Goal: Task Accomplishment & Management: Manage account settings

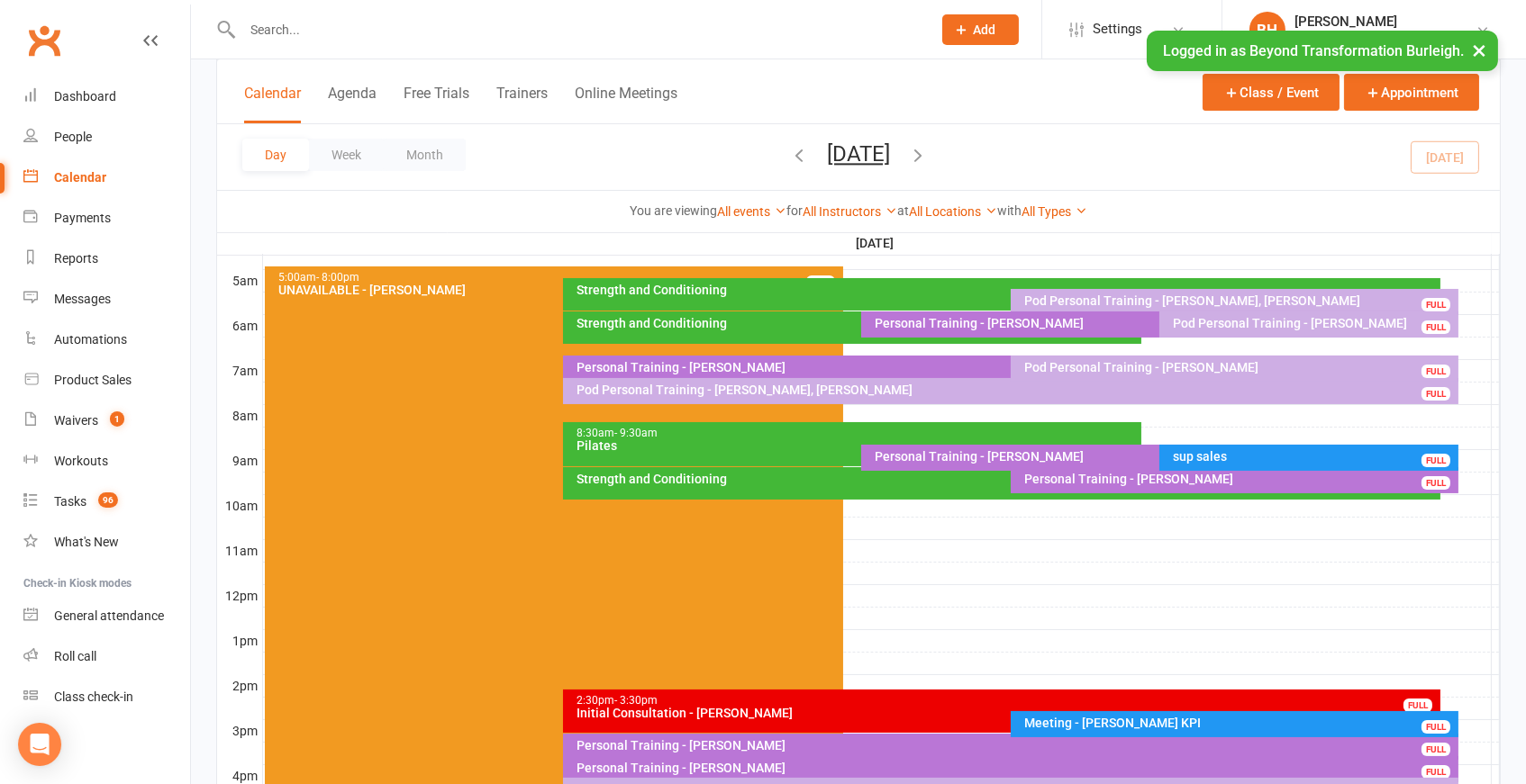
click at [827, 150] on button "[DATE]" at bounding box center [859, 153] width 64 height 25
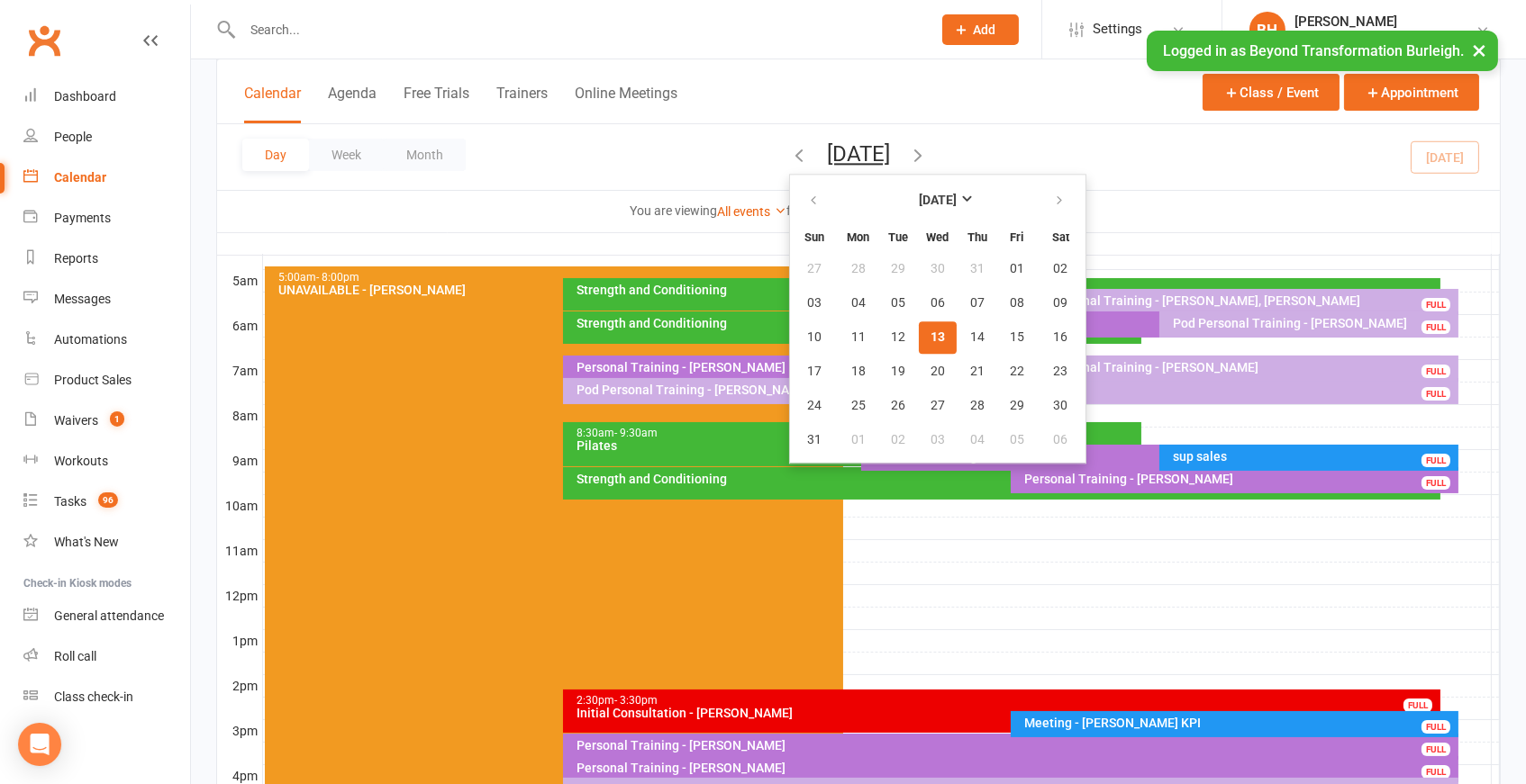
click at [1259, 320] on div "Pod Personal Training - [PERSON_NAME]" at bounding box center [1313, 324] width 282 height 13
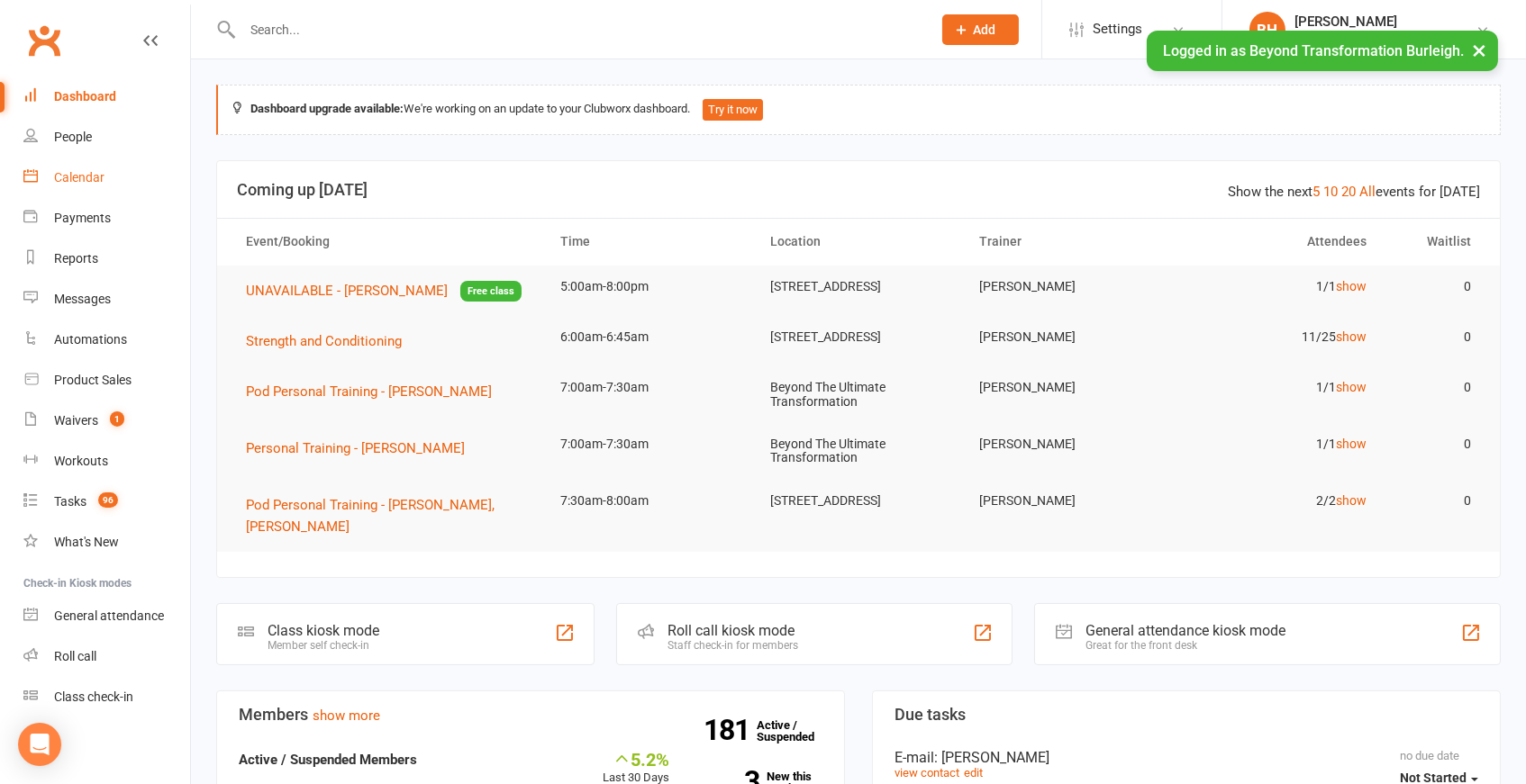
click at [116, 161] on link "Calendar" at bounding box center [106, 177] width 166 height 40
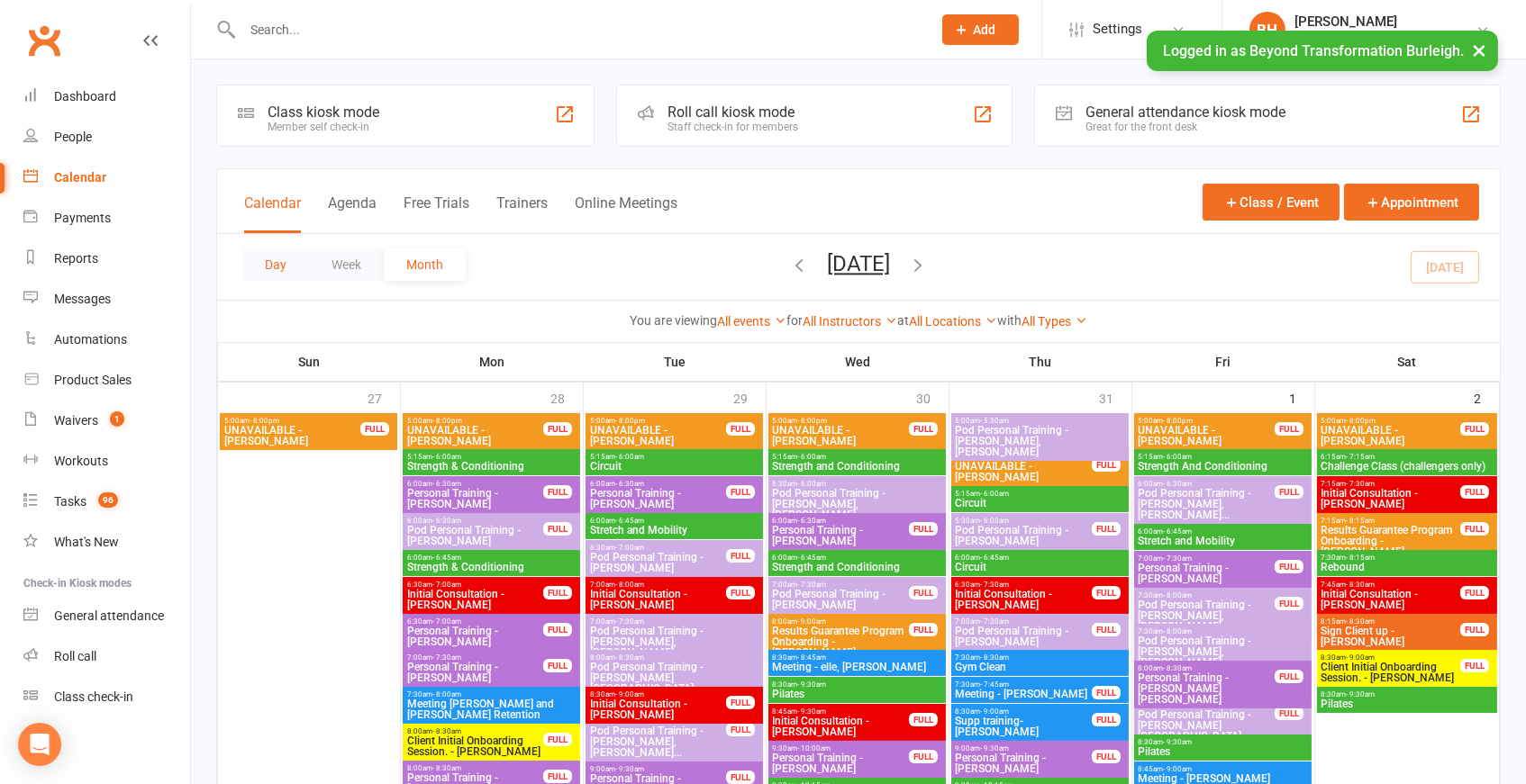
click at [267, 261] on button "Day" at bounding box center [276, 264] width 66 height 33
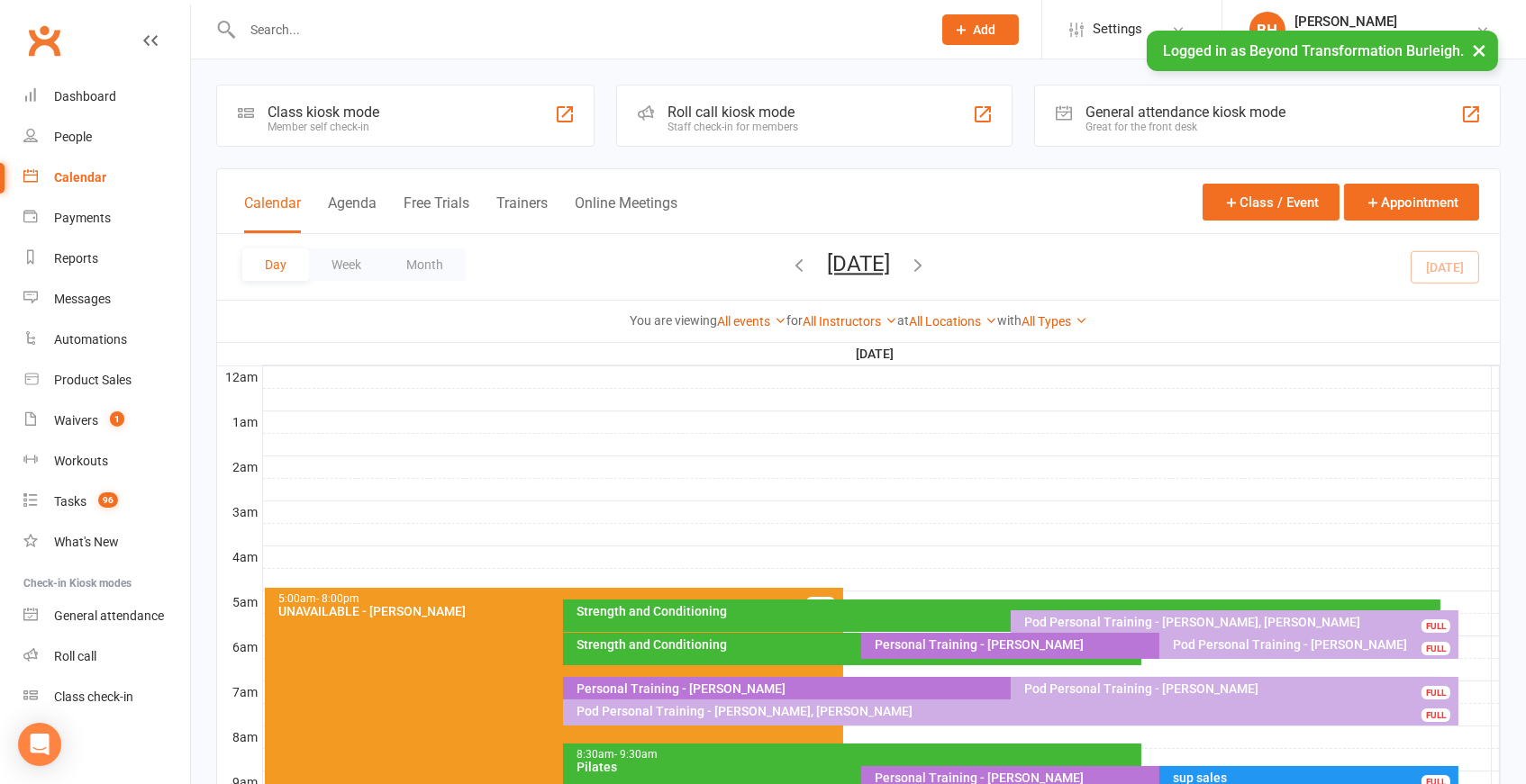
click at [1241, 647] on div "Pod Personal Training - [PERSON_NAME]" at bounding box center [1313, 645] width 282 height 13
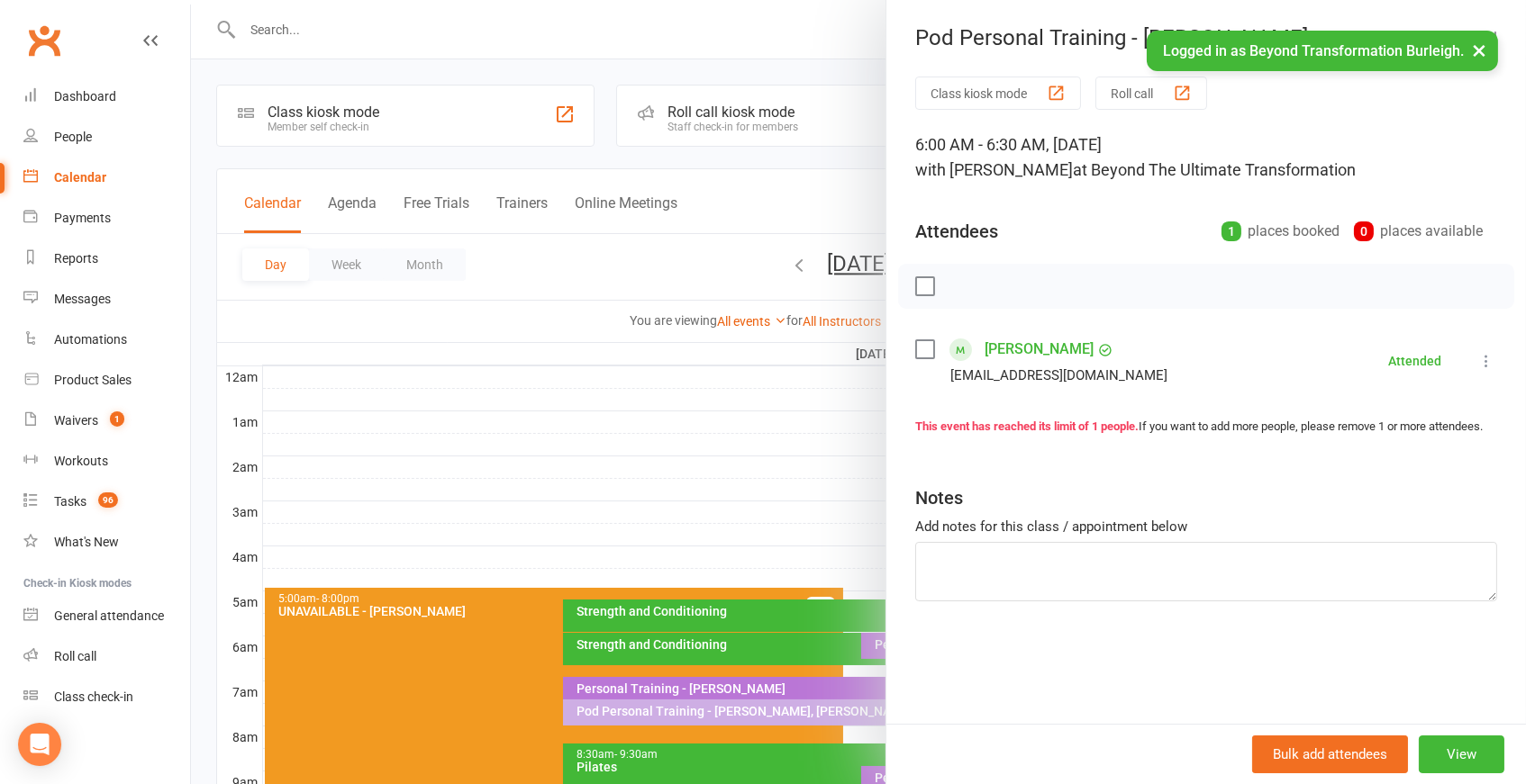
click at [1053, 342] on link "[PERSON_NAME]" at bounding box center [1039, 349] width 109 height 29
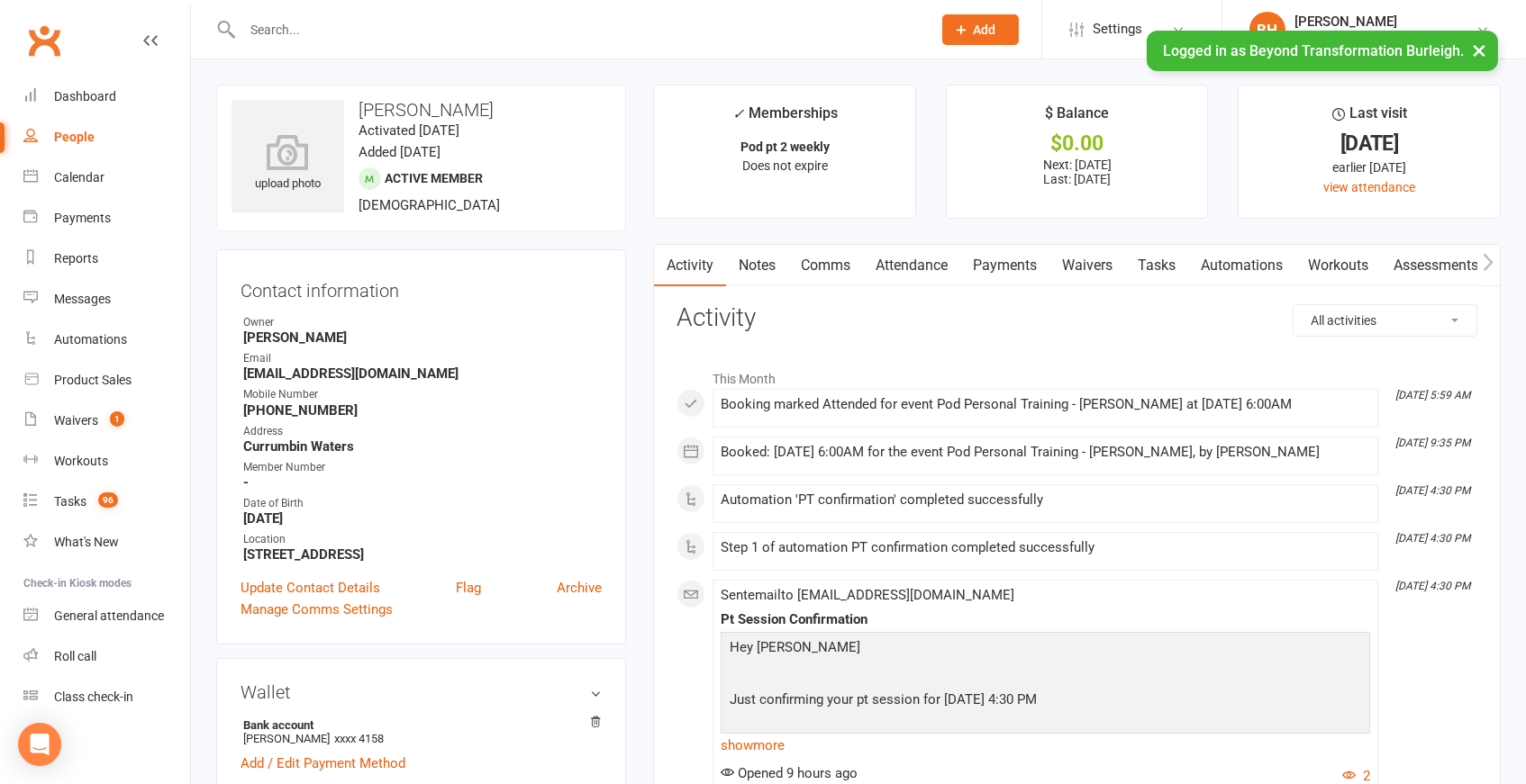
click at [1011, 260] on link "Payments" at bounding box center [1006, 265] width 90 height 41
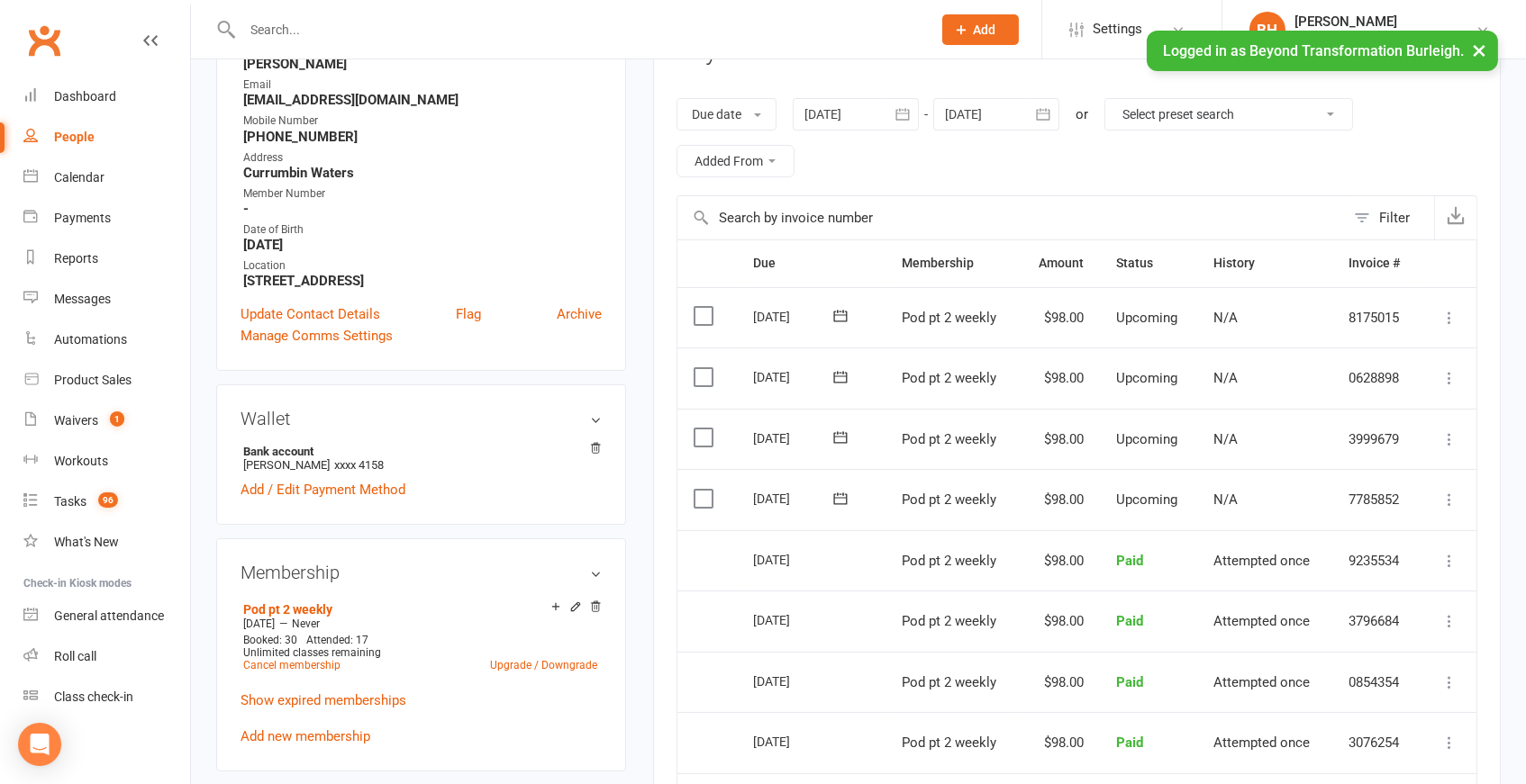
scroll to position [272, 0]
click at [1446, 493] on icon at bounding box center [1449, 501] width 18 height 18
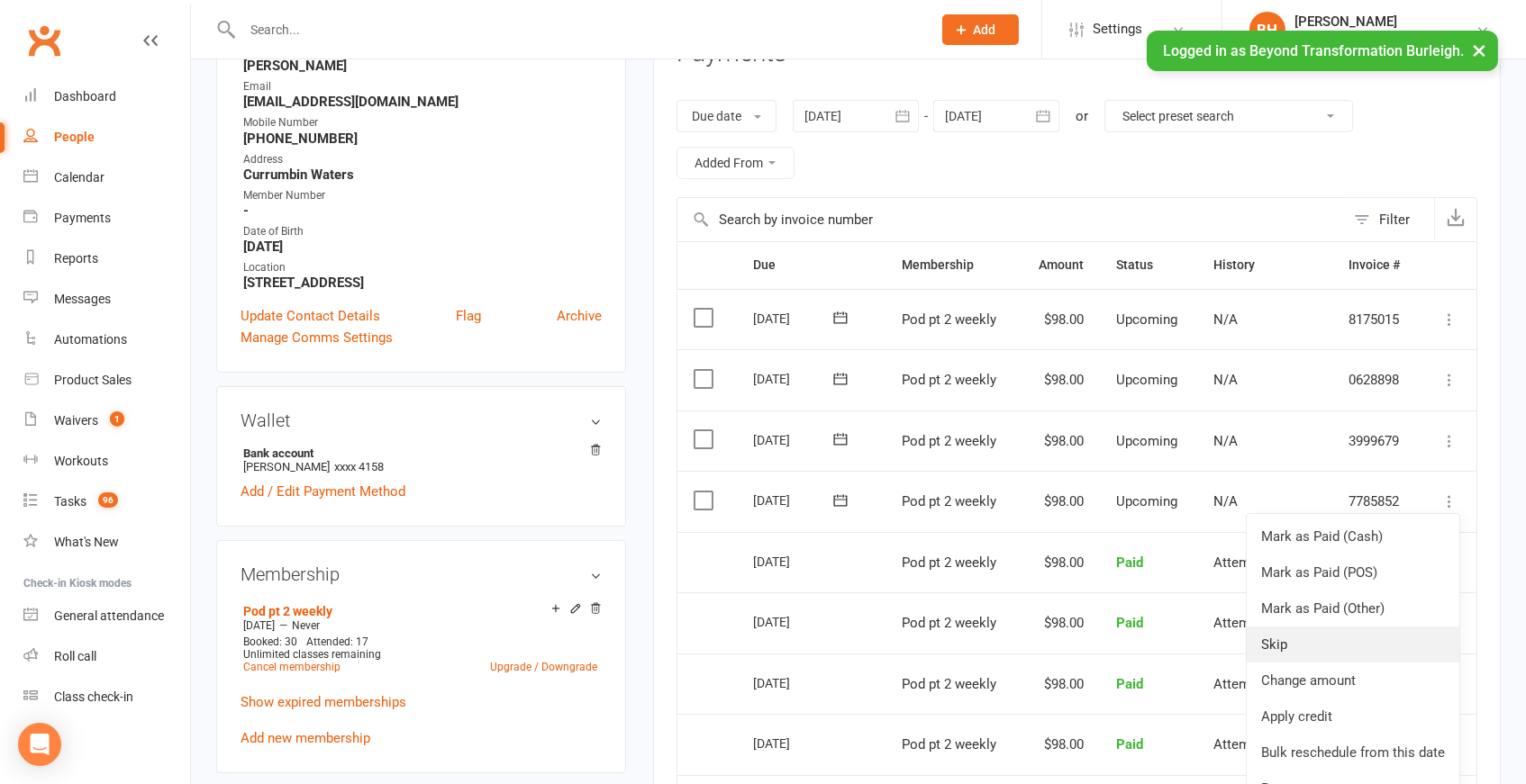
click at [1293, 627] on link "Skip" at bounding box center [1353, 645] width 213 height 36
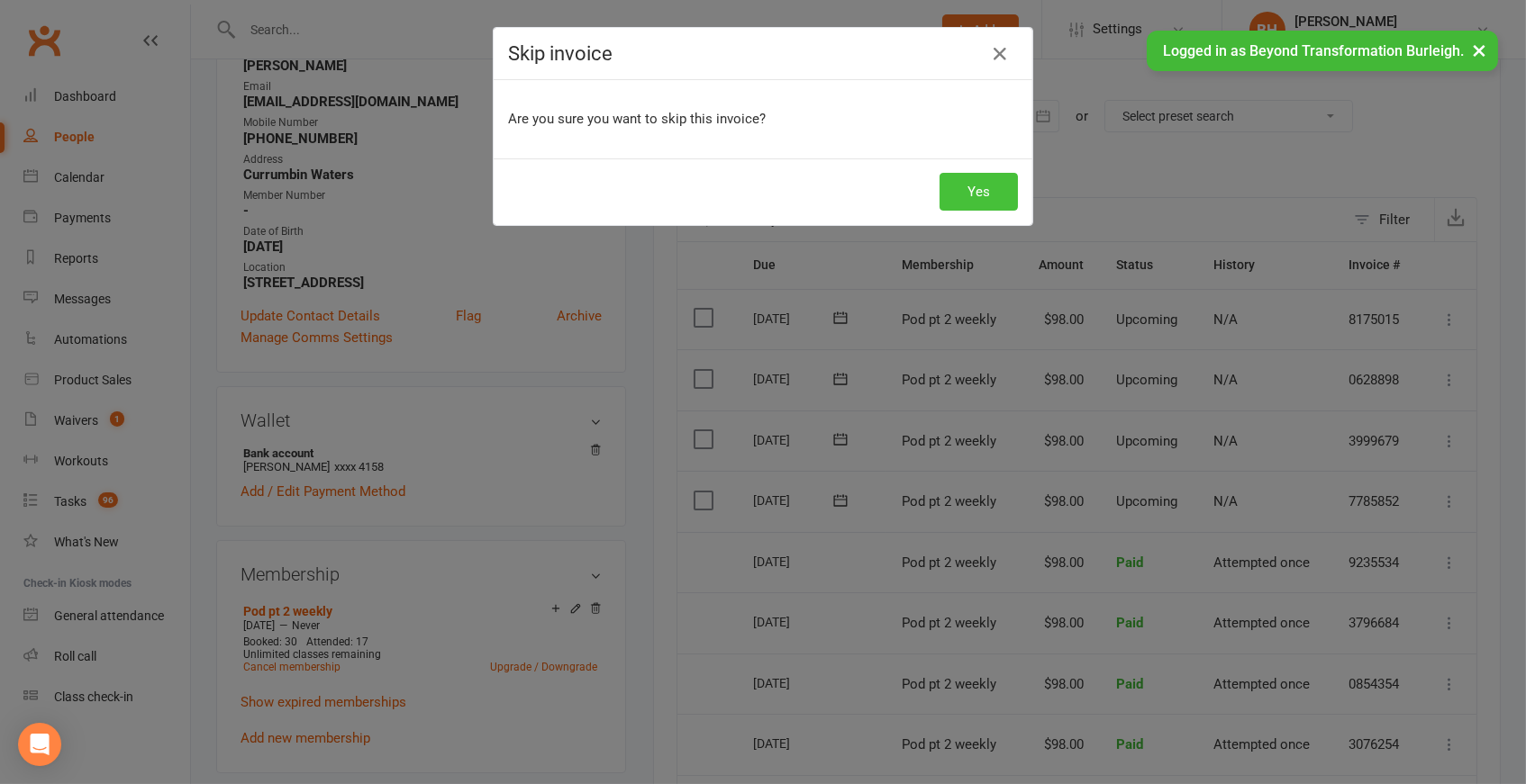
click at [969, 193] on button "Yes" at bounding box center [979, 191] width 78 height 38
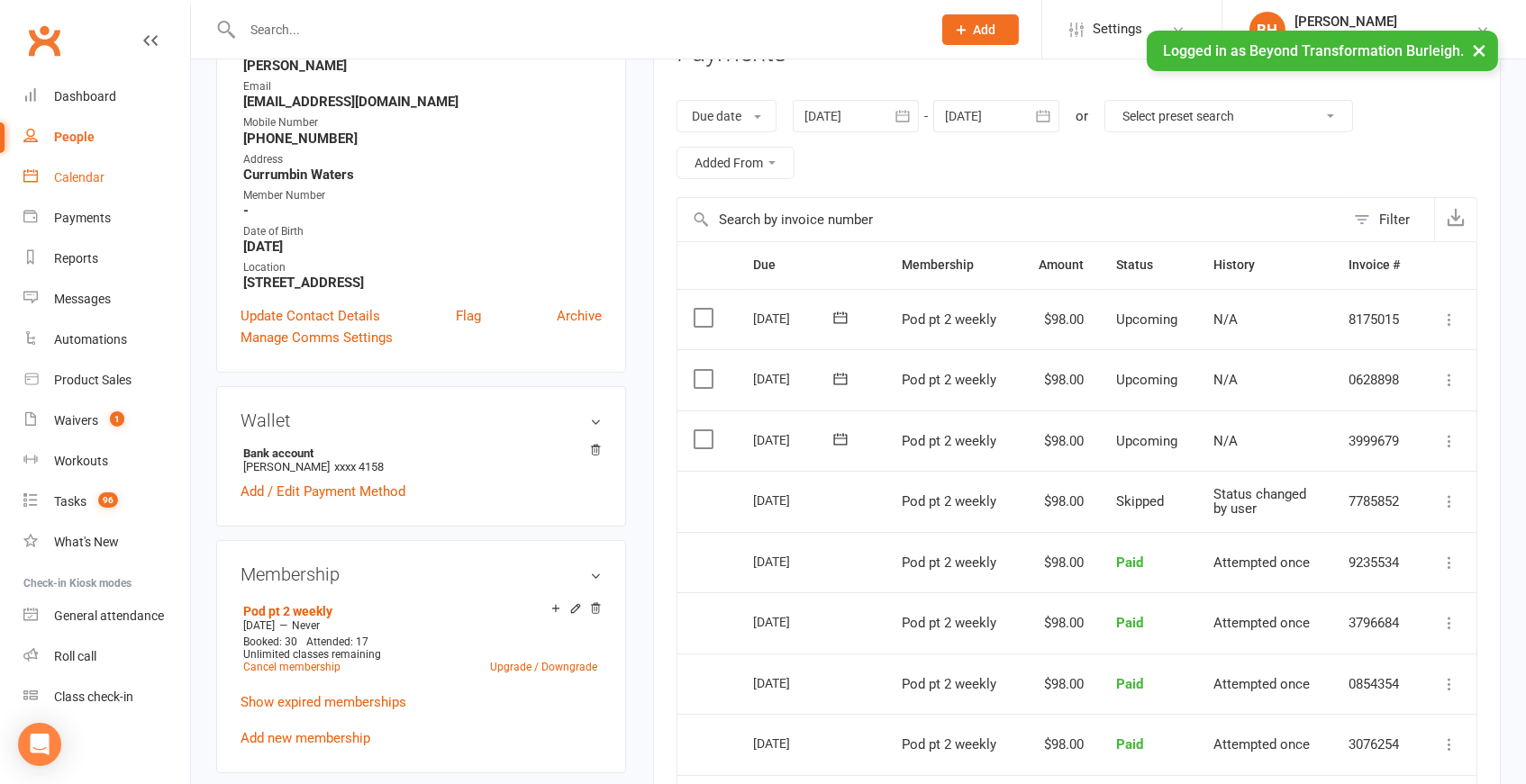
click at [90, 178] on div "Calendar" at bounding box center [79, 176] width 50 height 14
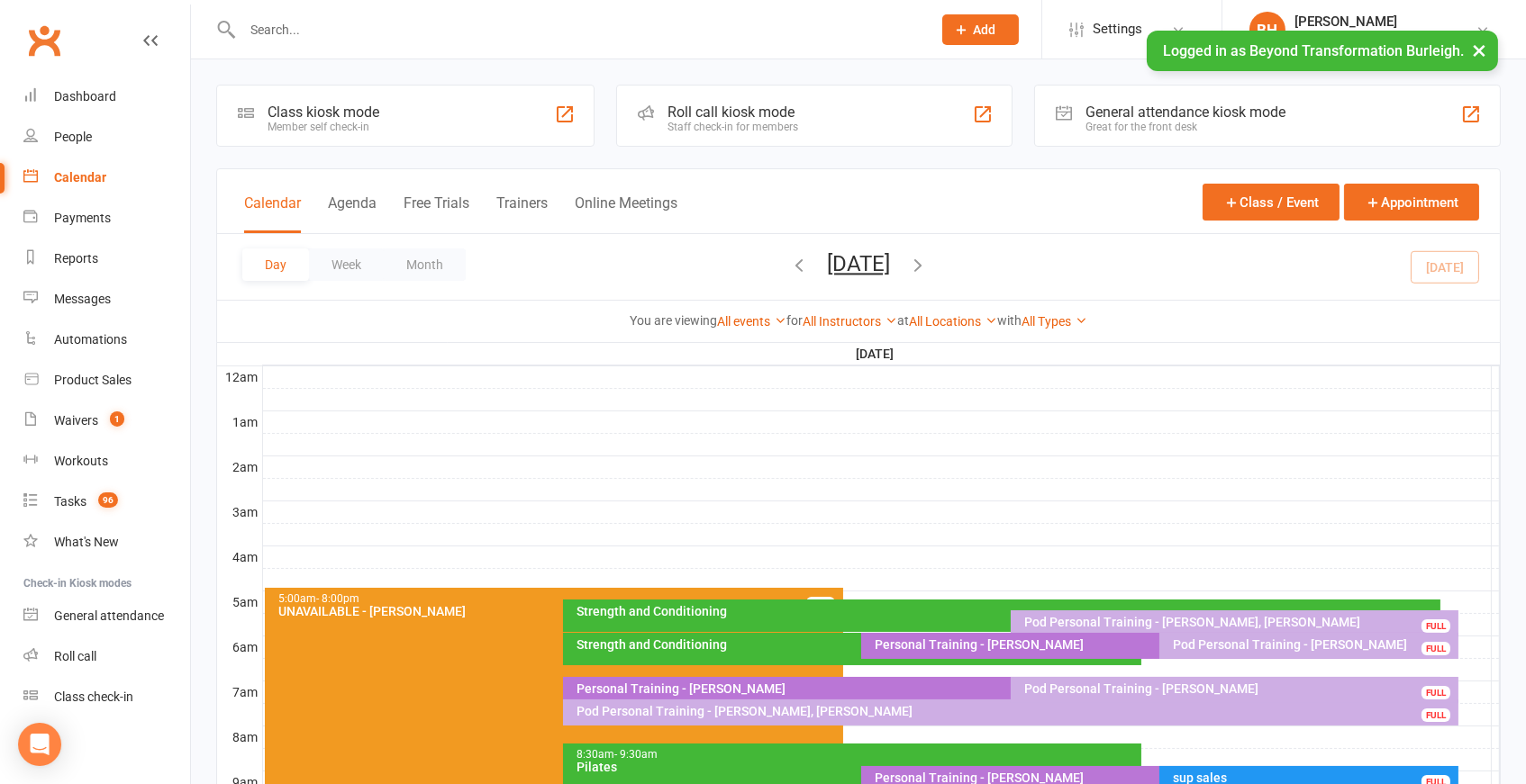
click at [1265, 654] on div "Pod Personal Training - [PERSON_NAME] FULL" at bounding box center [1308, 646] width 298 height 26
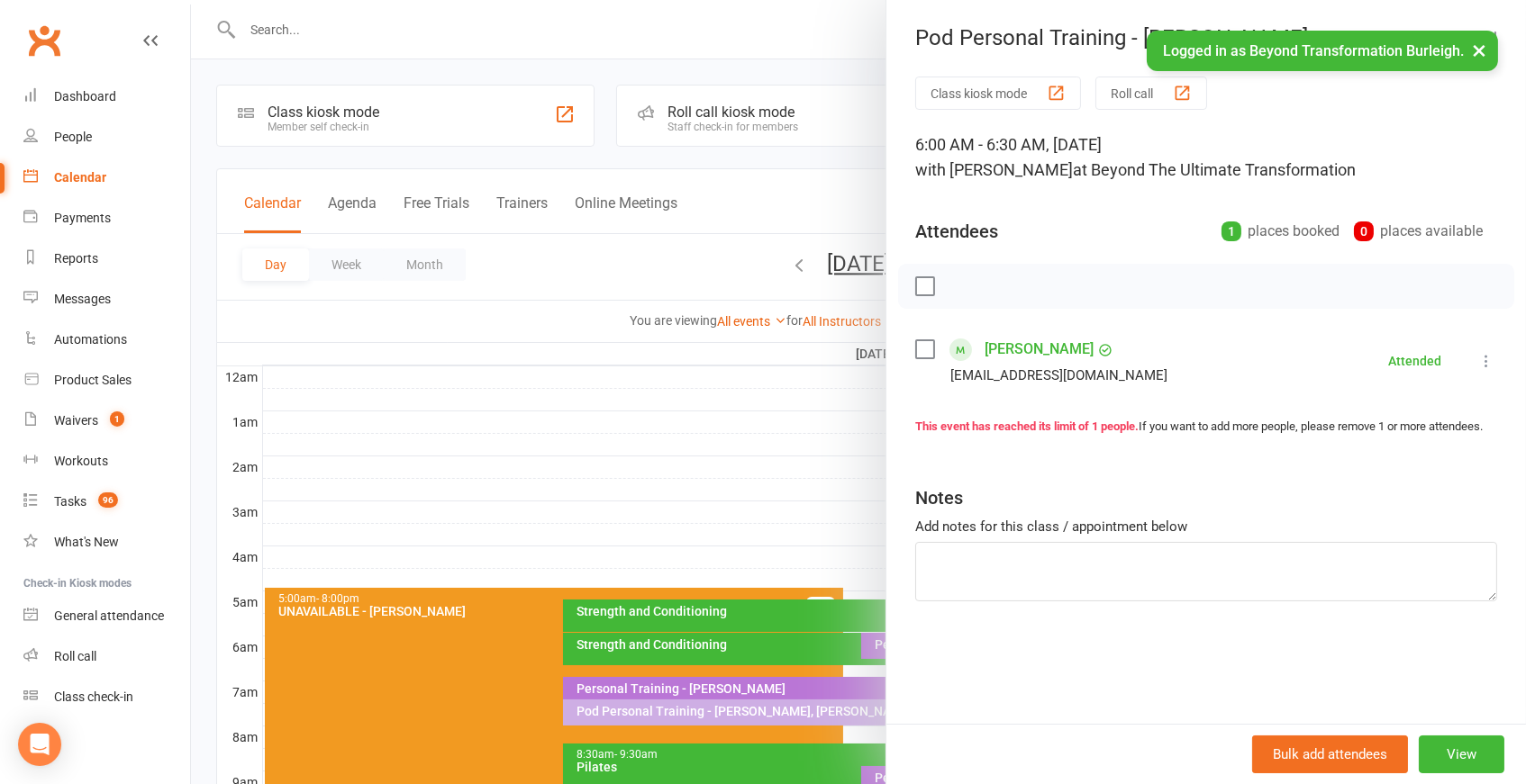
click at [768, 699] on div at bounding box center [859, 392] width 1335 height 784
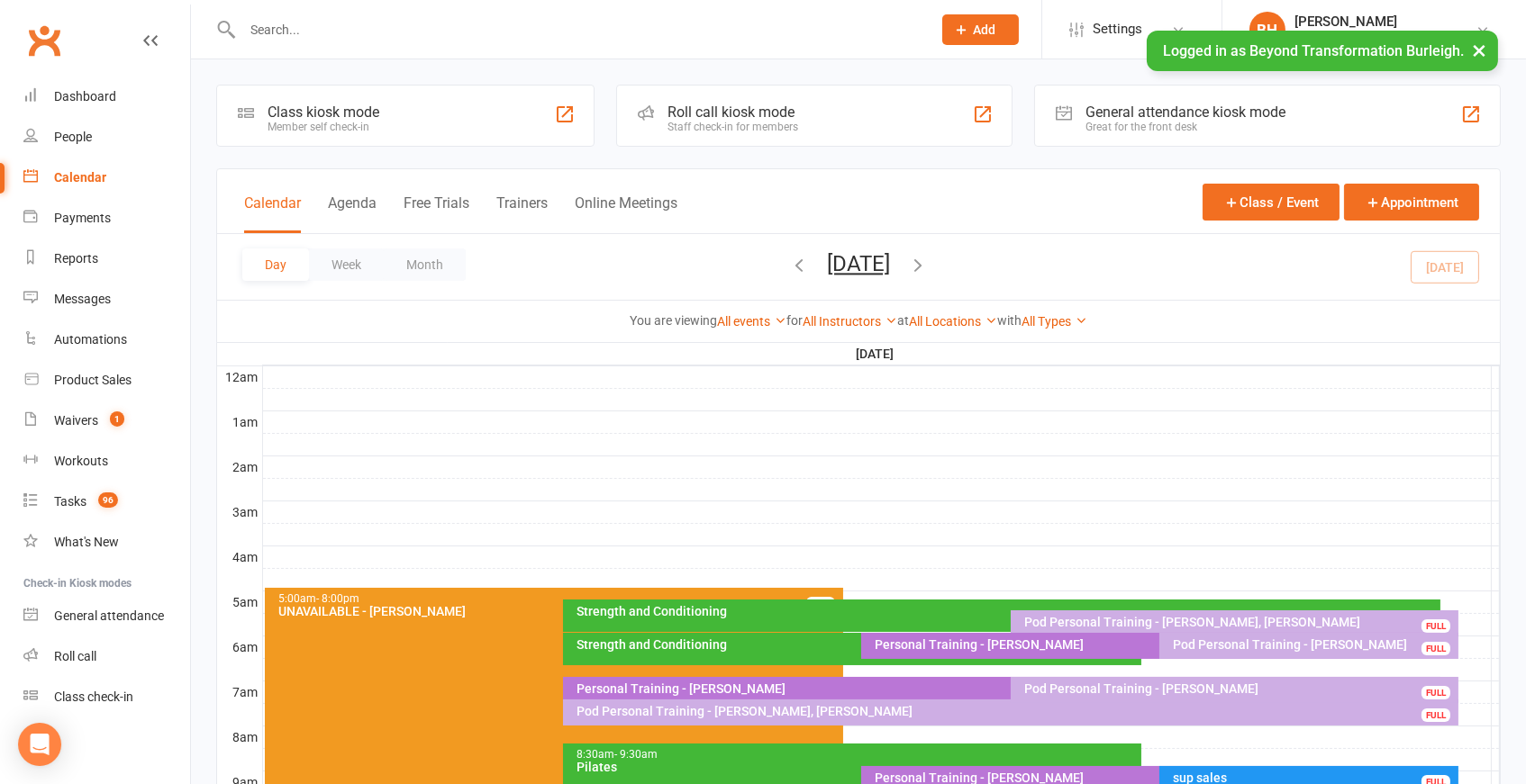
click at [1000, 643] on div "Personal Training - [PERSON_NAME]" at bounding box center [1155, 645] width 563 height 13
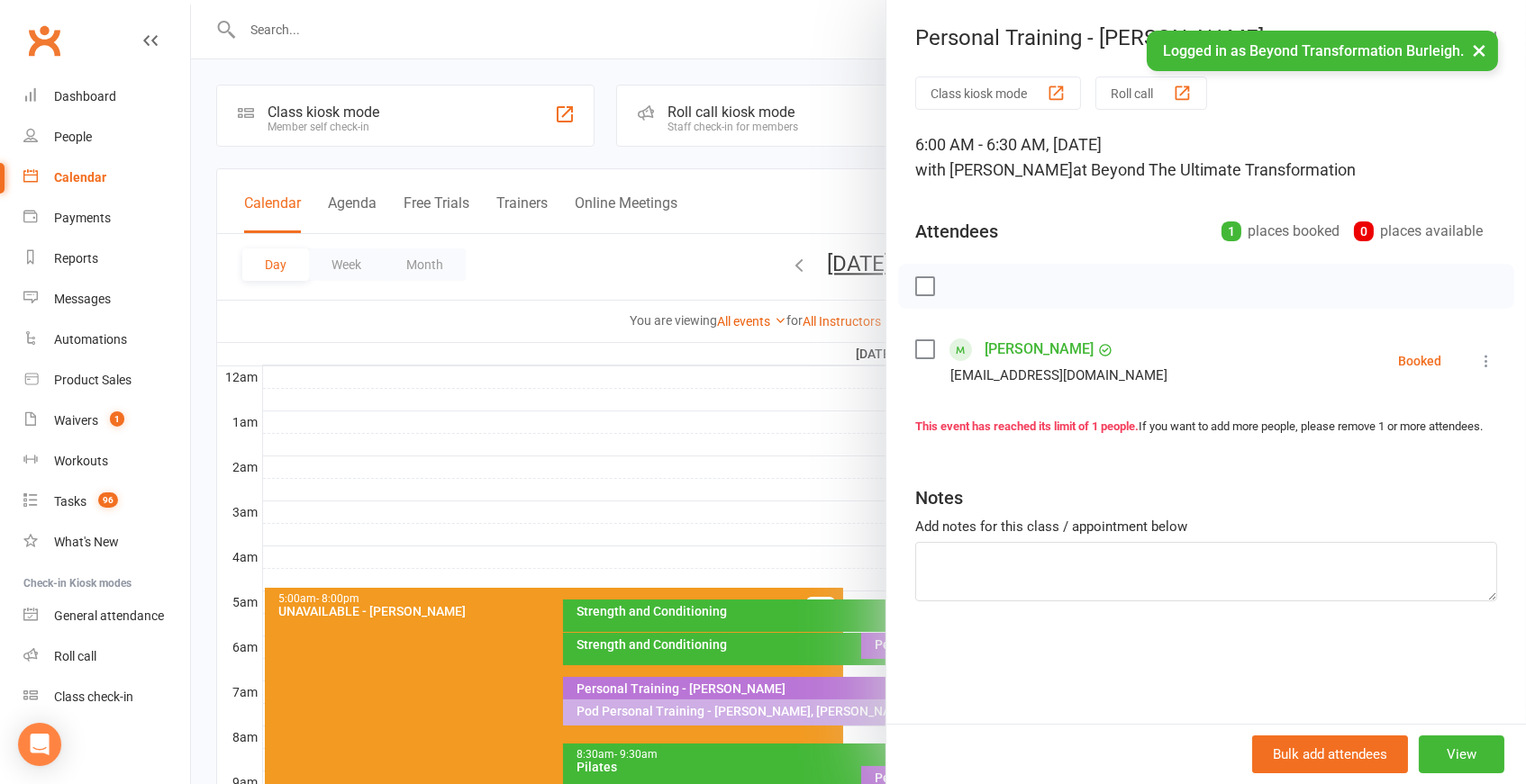
click at [1487, 356] on icon at bounding box center [1486, 360] width 18 height 18
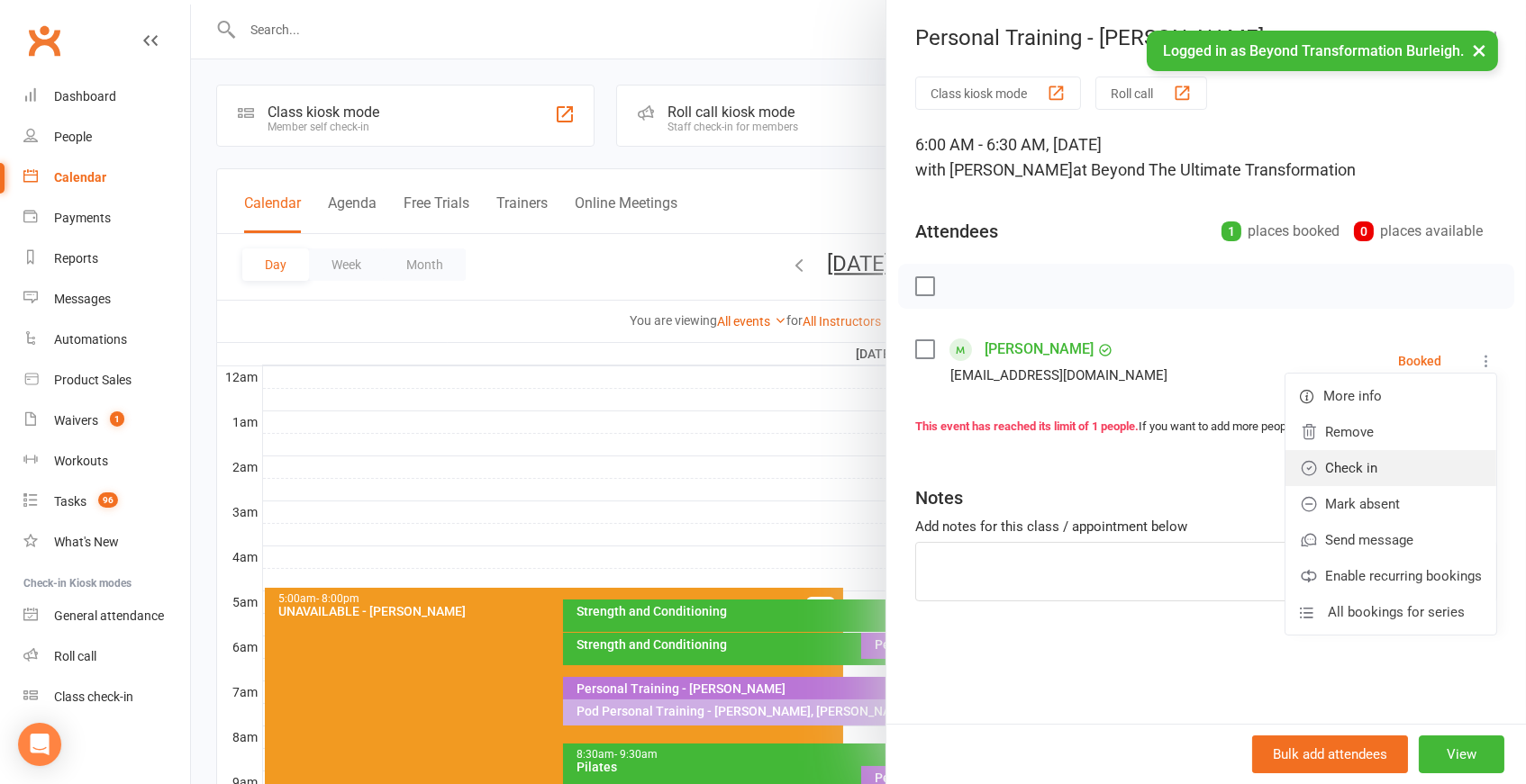
click at [1378, 464] on link "Check in" at bounding box center [1392, 468] width 211 height 36
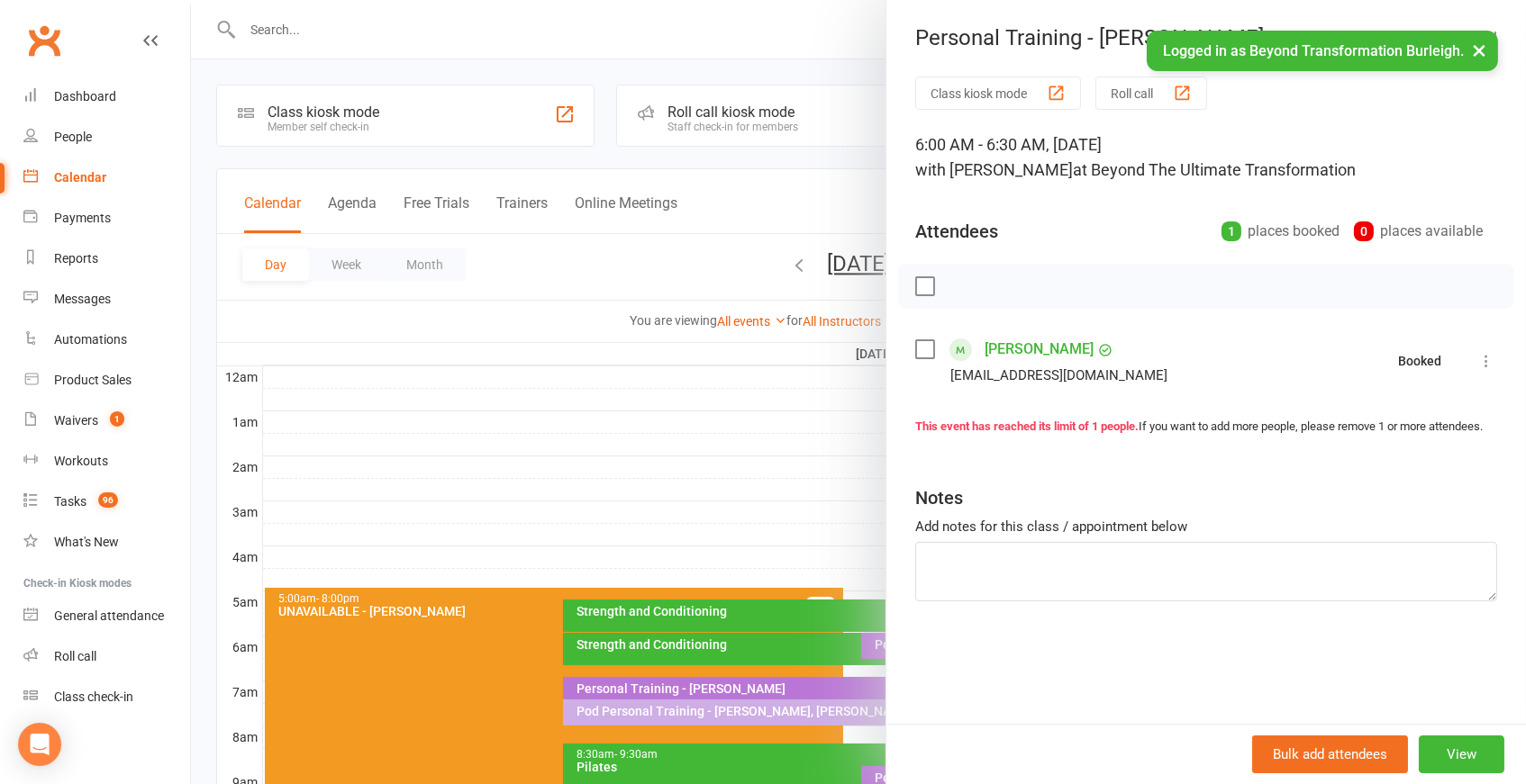
click at [831, 637] on div at bounding box center [859, 392] width 1335 height 784
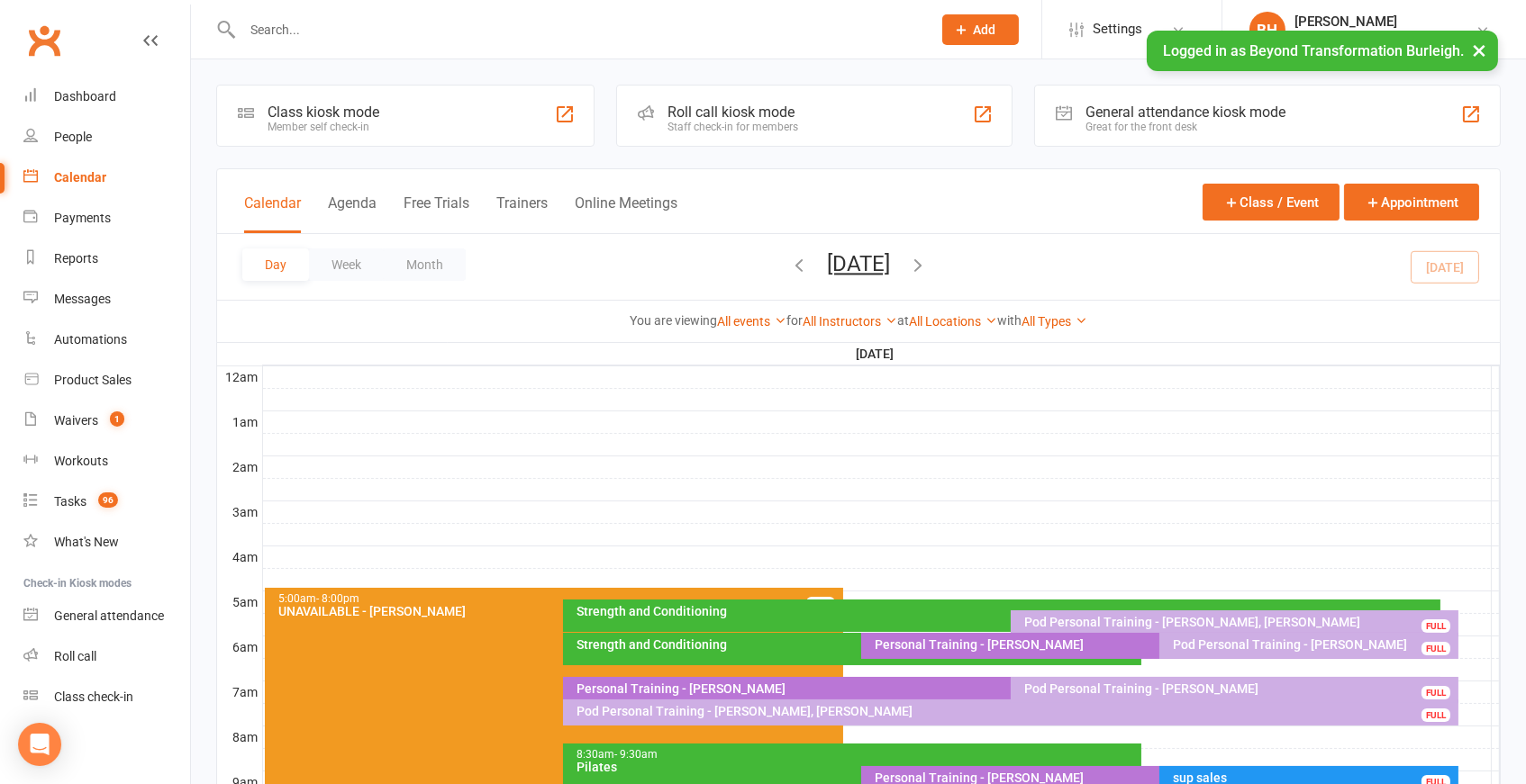
click at [1141, 619] on div "Pod Personal Training - [PERSON_NAME], [PERSON_NAME]" at bounding box center [1239, 623] width 431 height 13
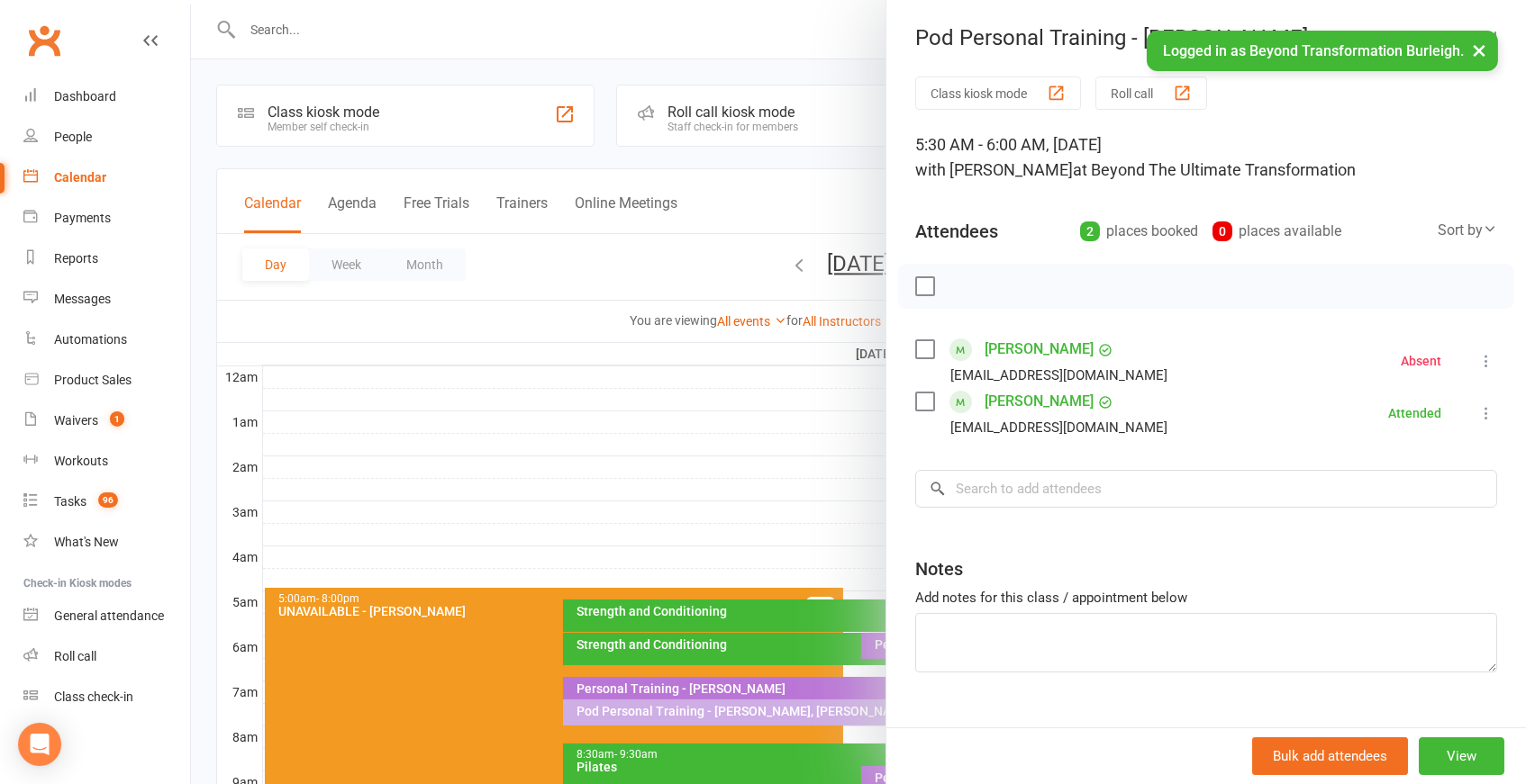
click at [750, 370] on div at bounding box center [859, 392] width 1335 height 784
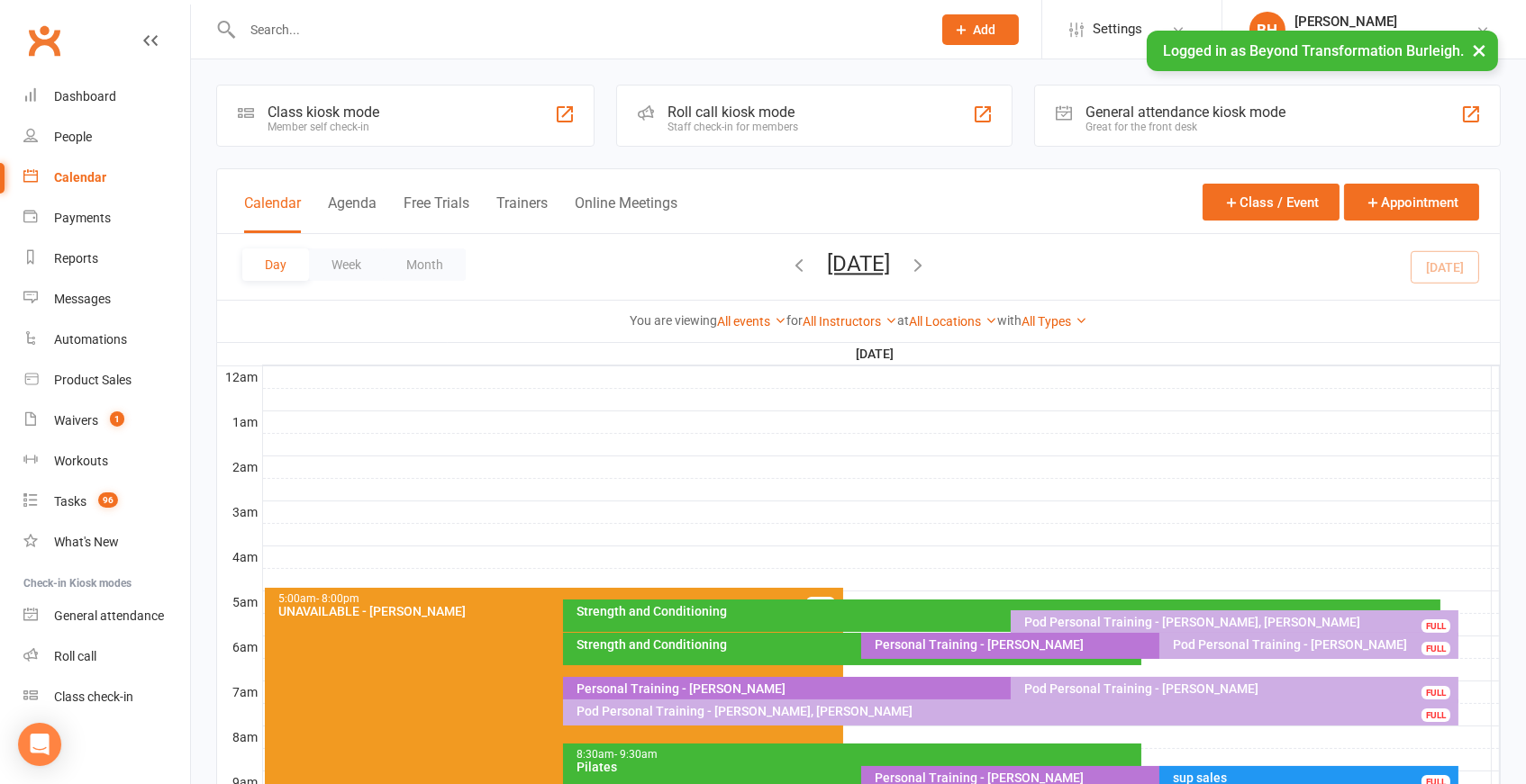
click at [827, 617] on div "Strength and Conditioning" at bounding box center [1002, 616] width 878 height 33
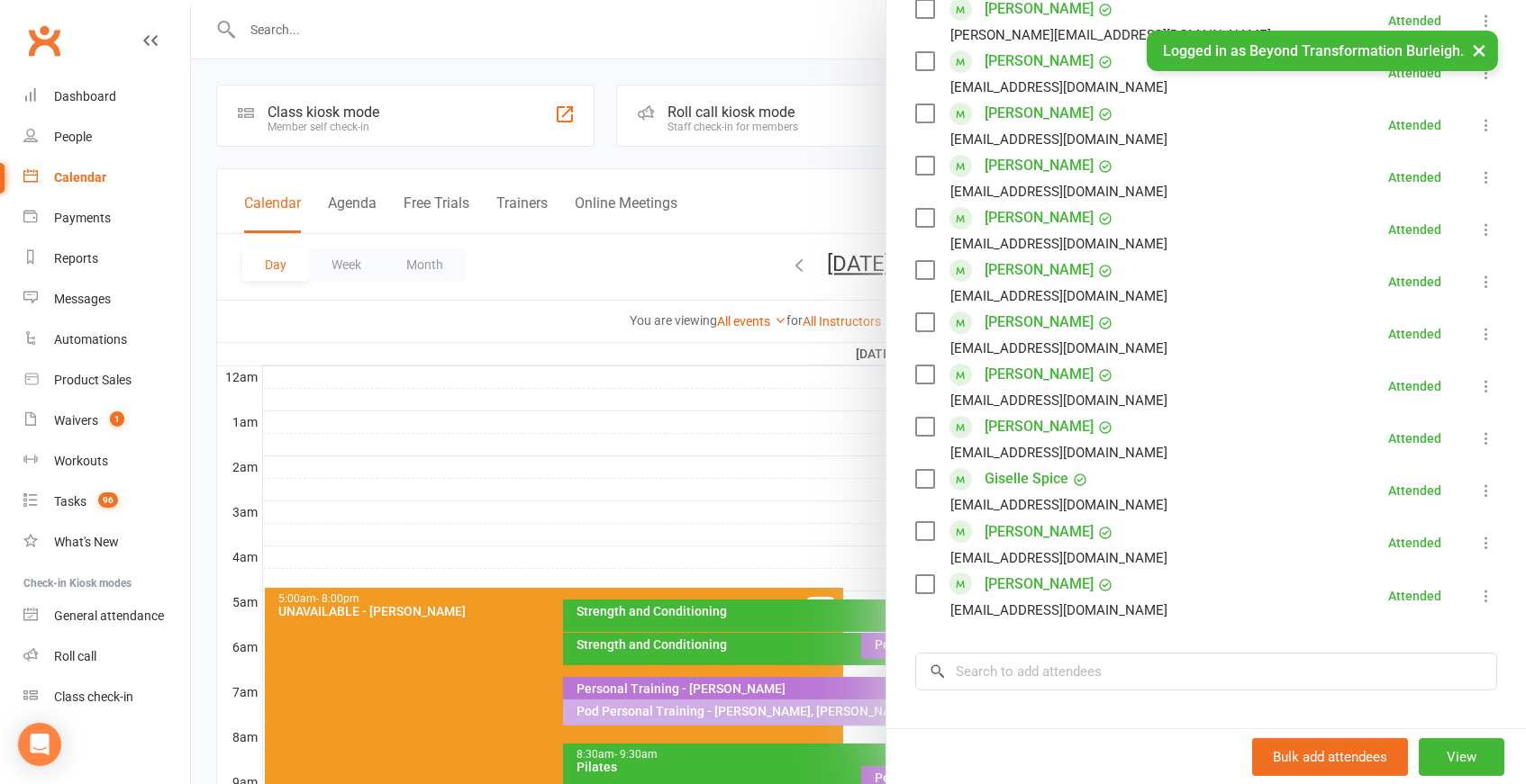
scroll to position [713, 0]
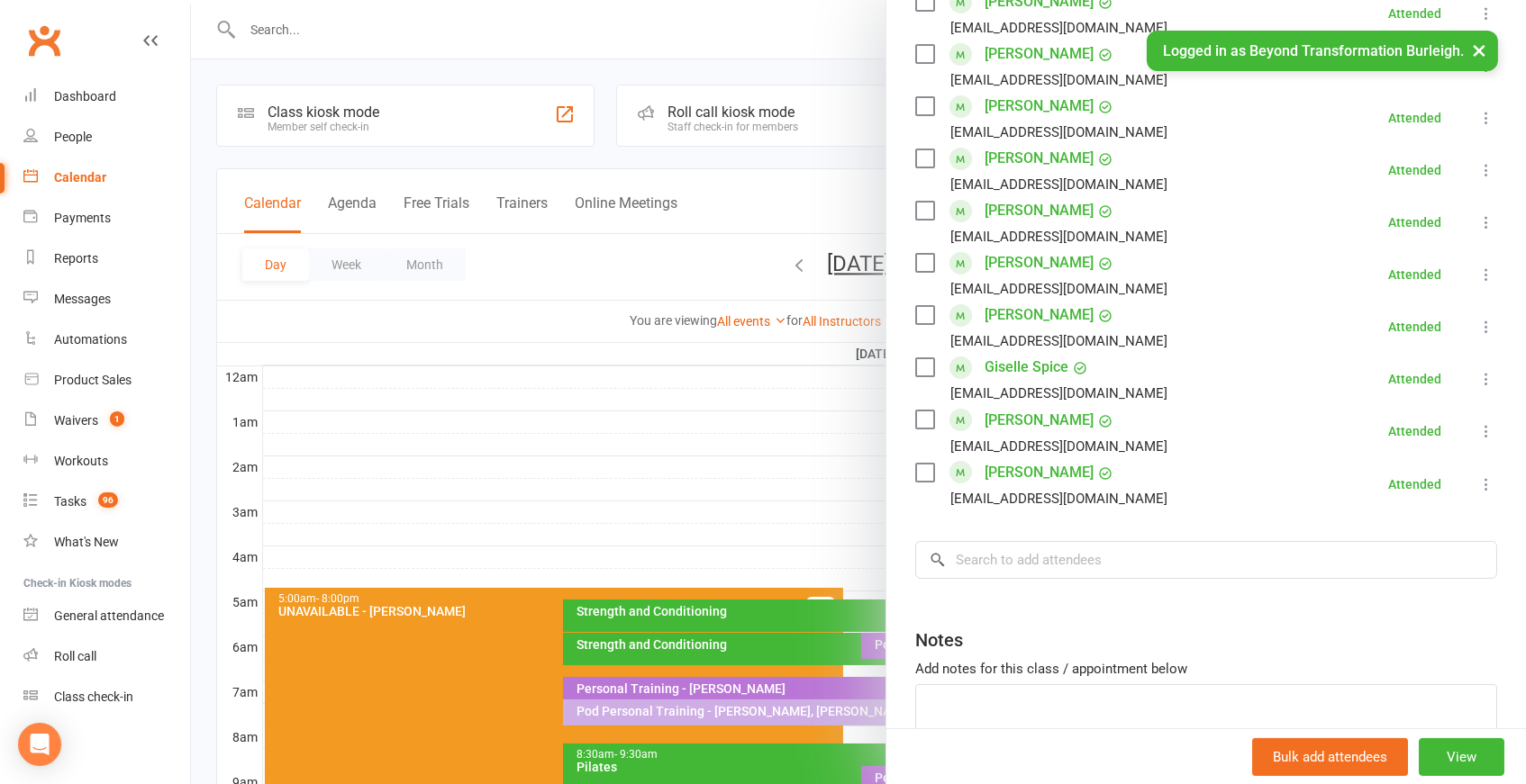
click at [699, 598] on div at bounding box center [859, 392] width 1335 height 784
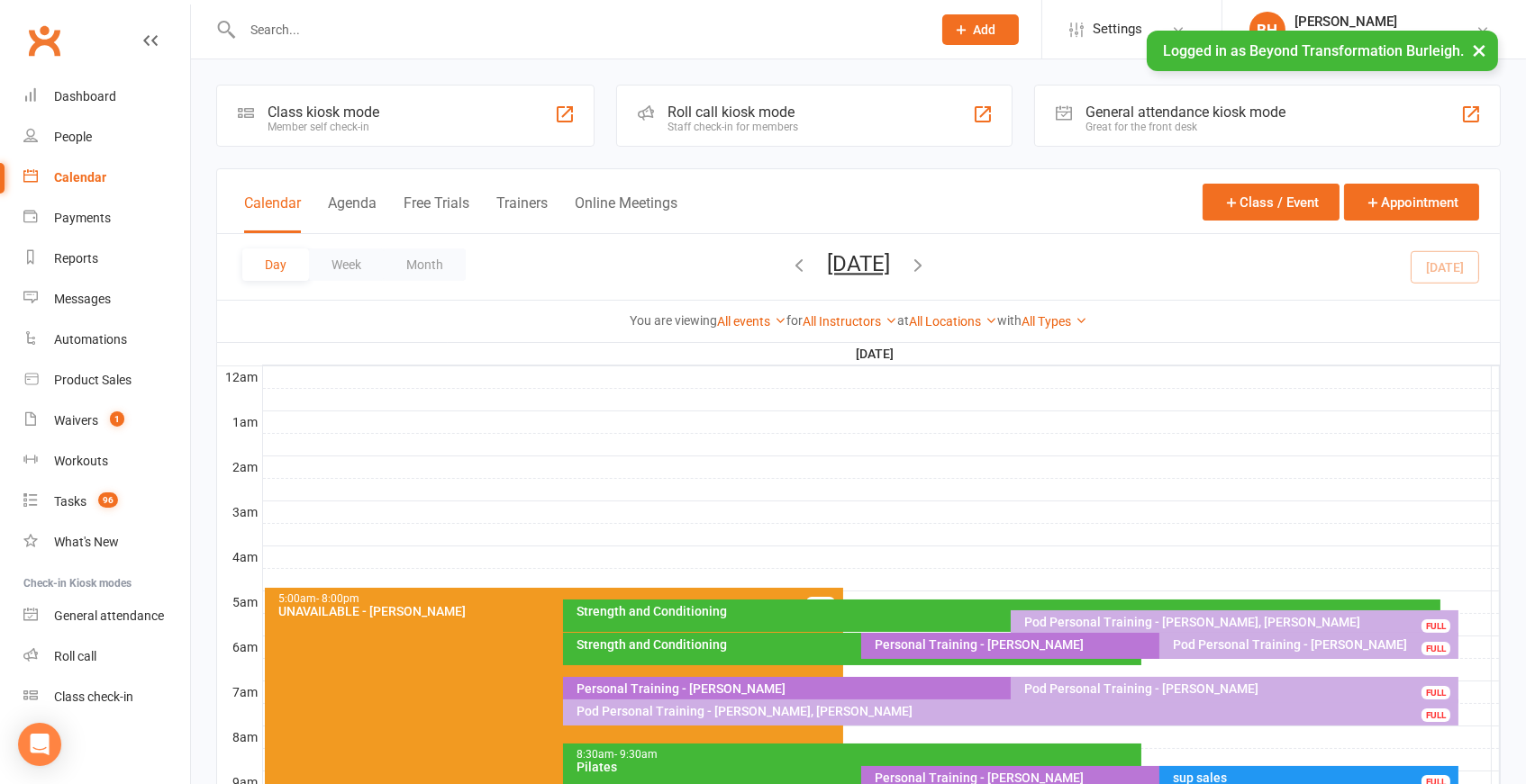
click at [719, 647] on div "Strength and Conditioning" at bounding box center [857, 645] width 563 height 13
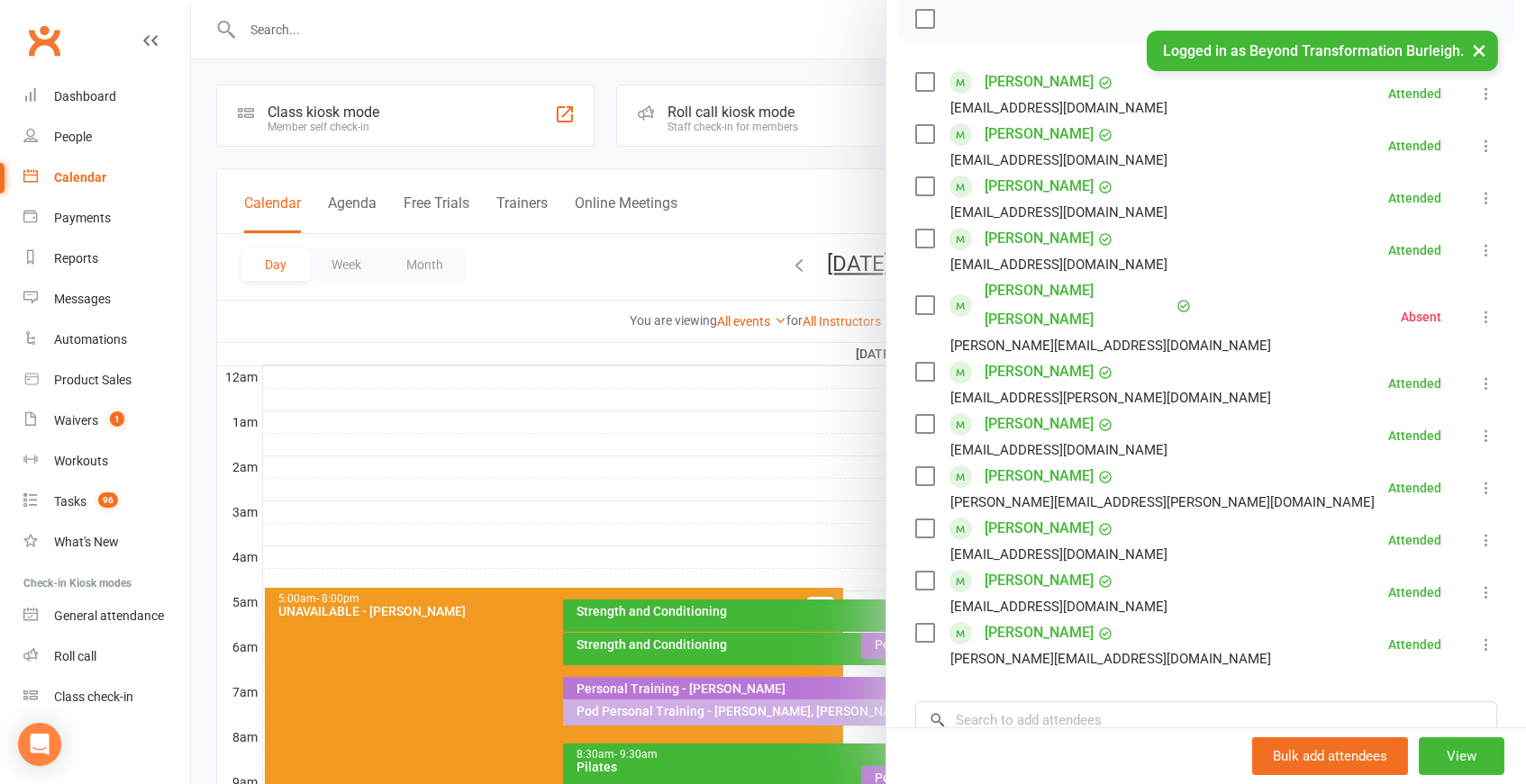
scroll to position [284, 0]
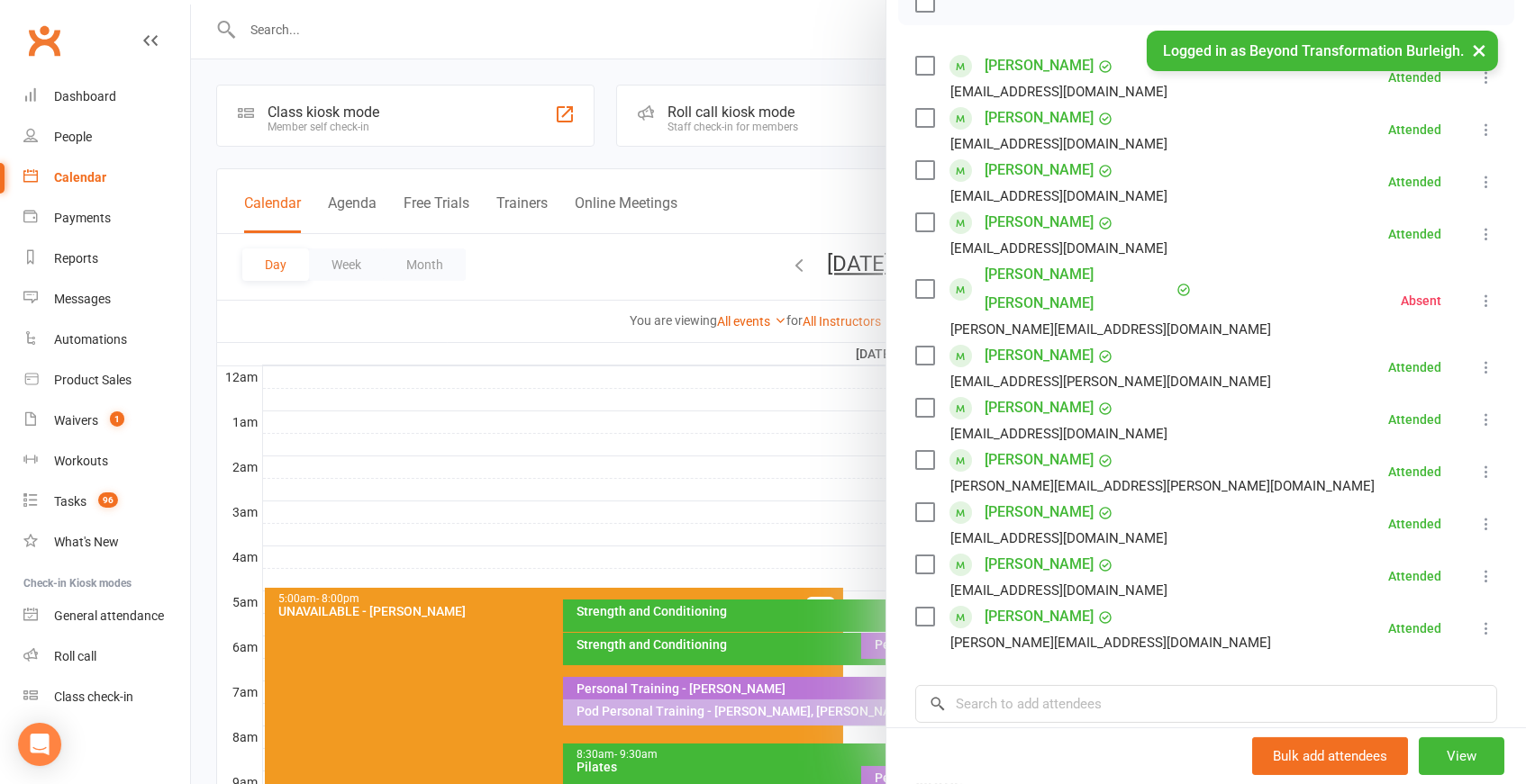
click at [616, 22] on div at bounding box center [859, 392] width 1335 height 784
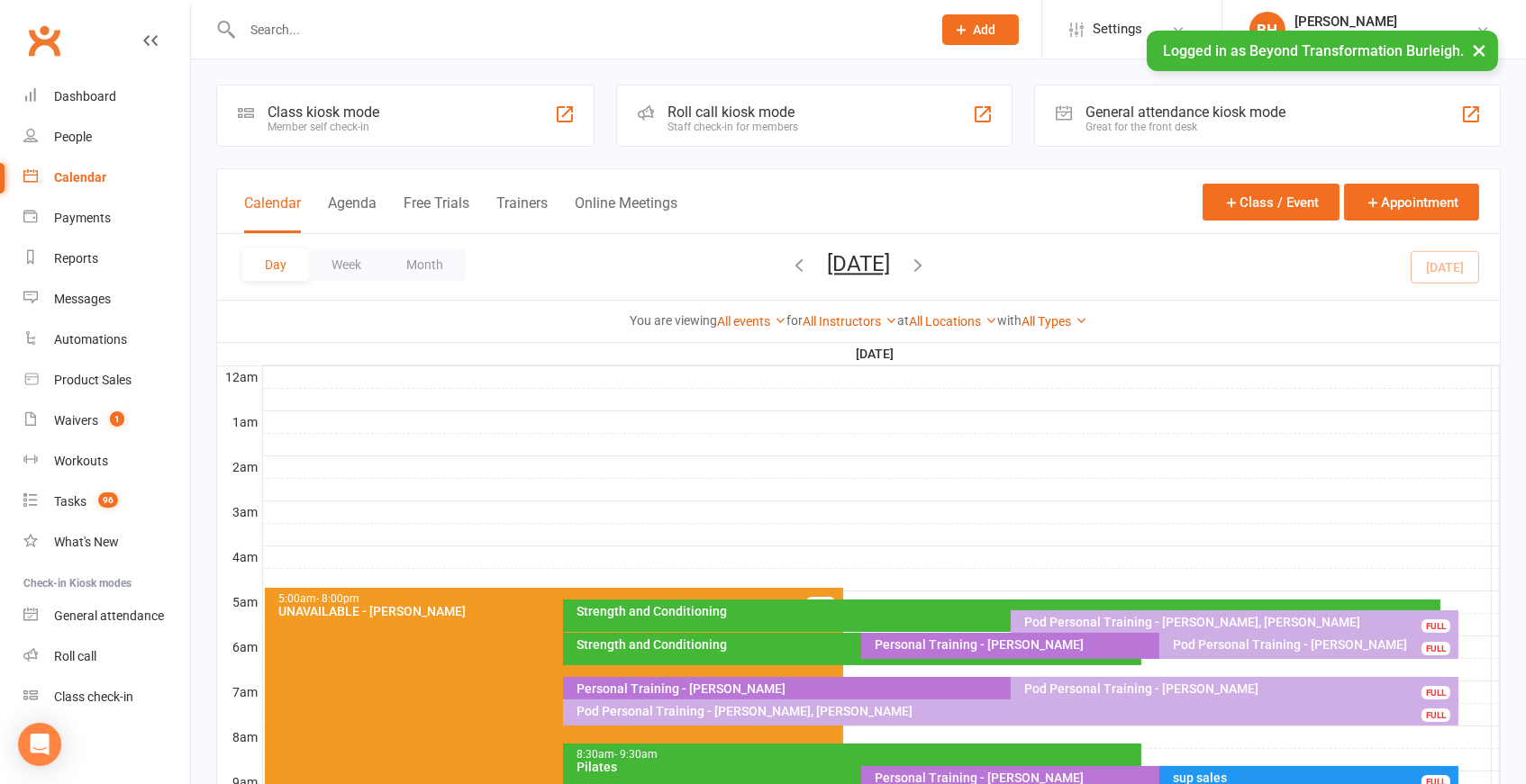
click at [576, 28] on input "text" at bounding box center [578, 29] width 682 height 25
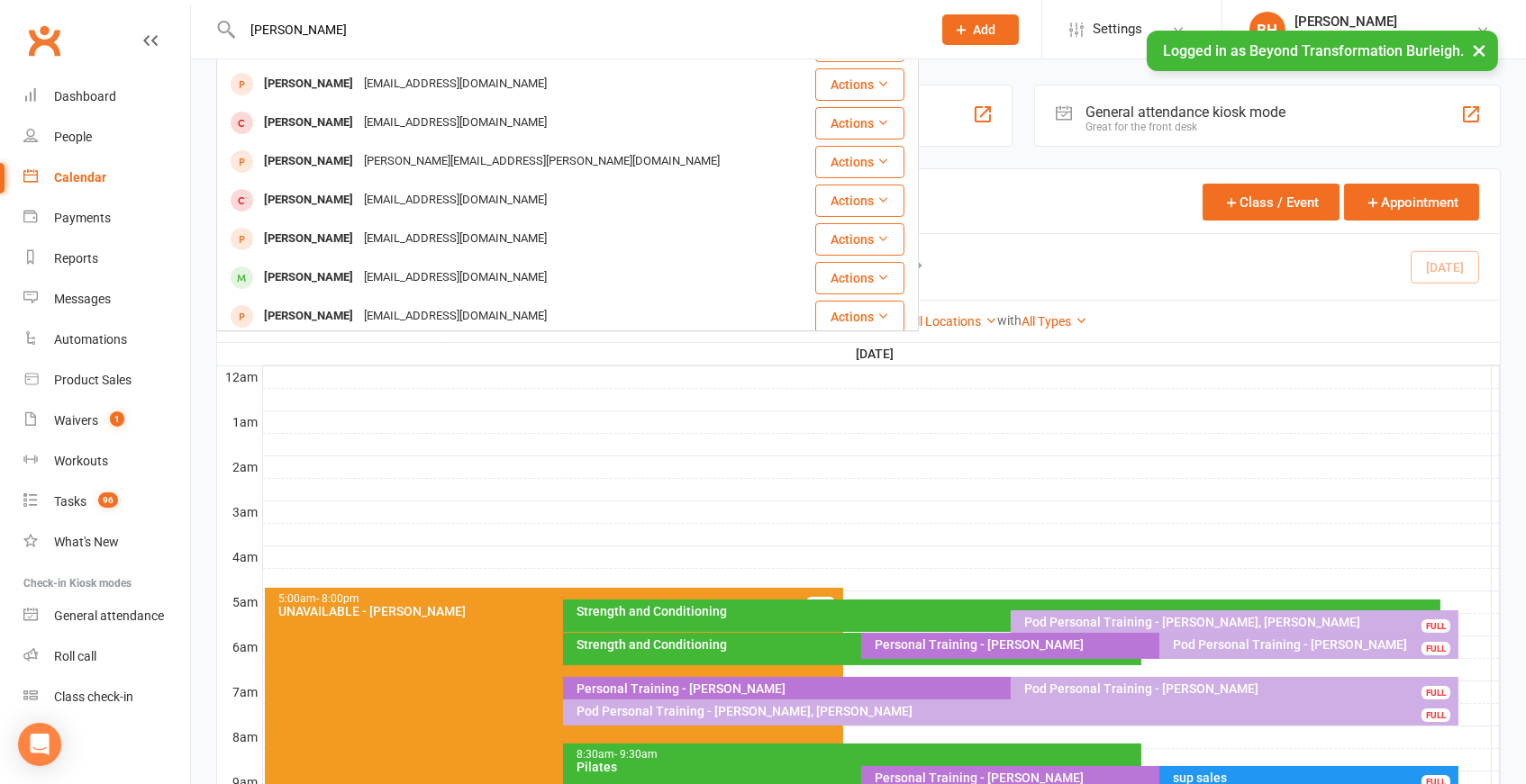
scroll to position [497, 0]
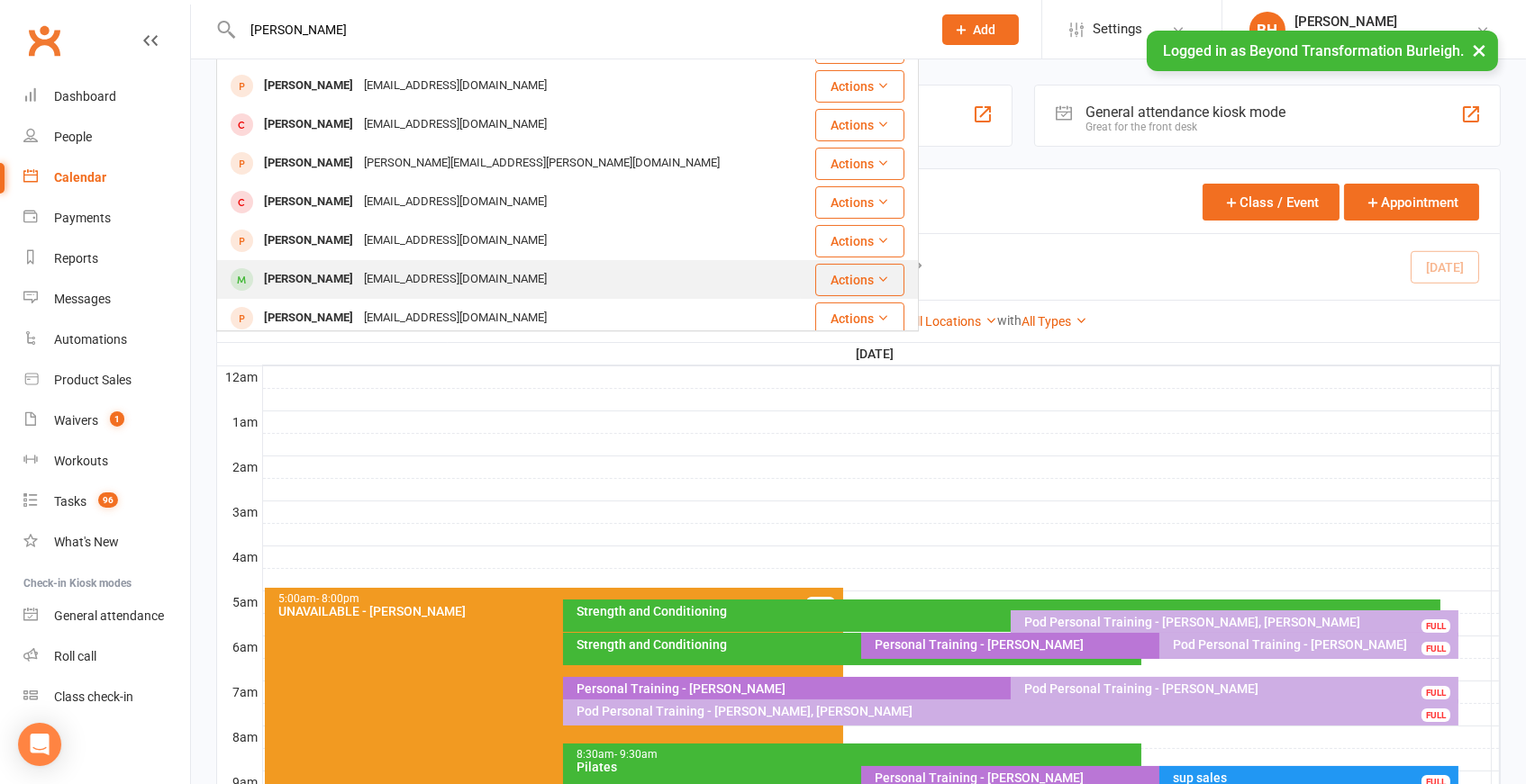
type input "[PERSON_NAME]"
click at [376, 276] on div "[EMAIL_ADDRESS][DOMAIN_NAME]" at bounding box center [455, 280] width 193 height 26
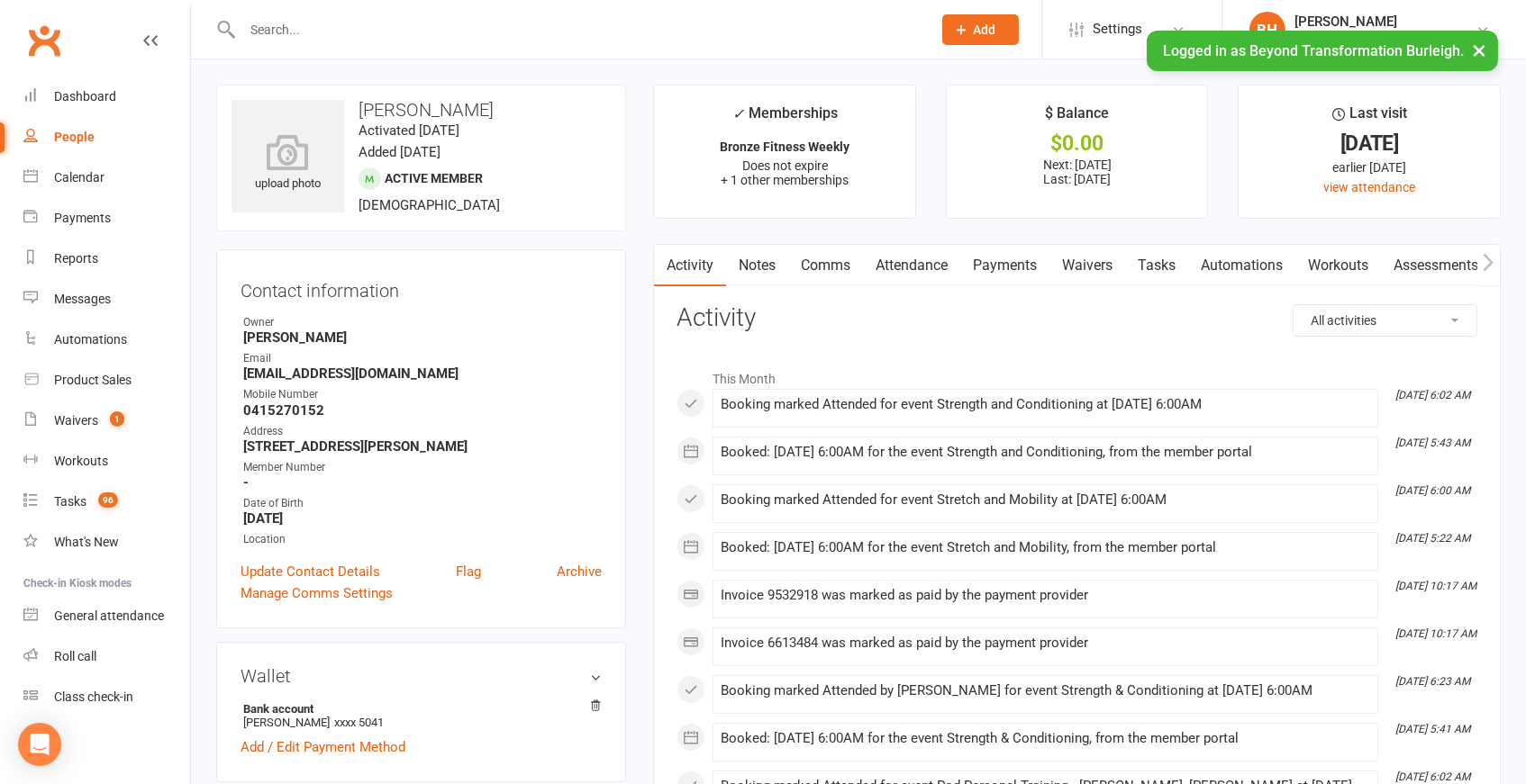
click at [755, 259] on link "Notes" at bounding box center [757, 265] width 63 height 41
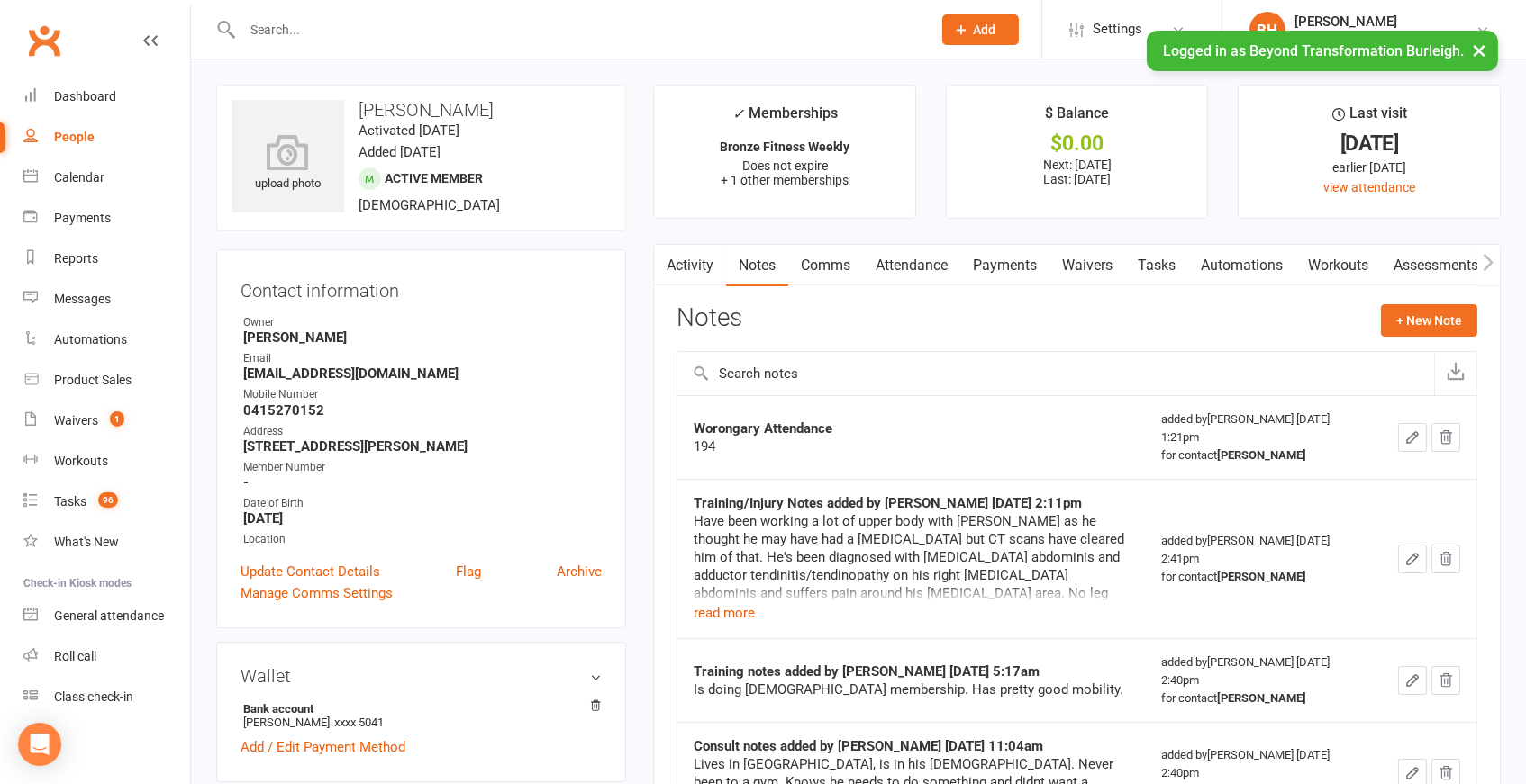
click at [1009, 267] on link "Payments" at bounding box center [1006, 265] width 90 height 41
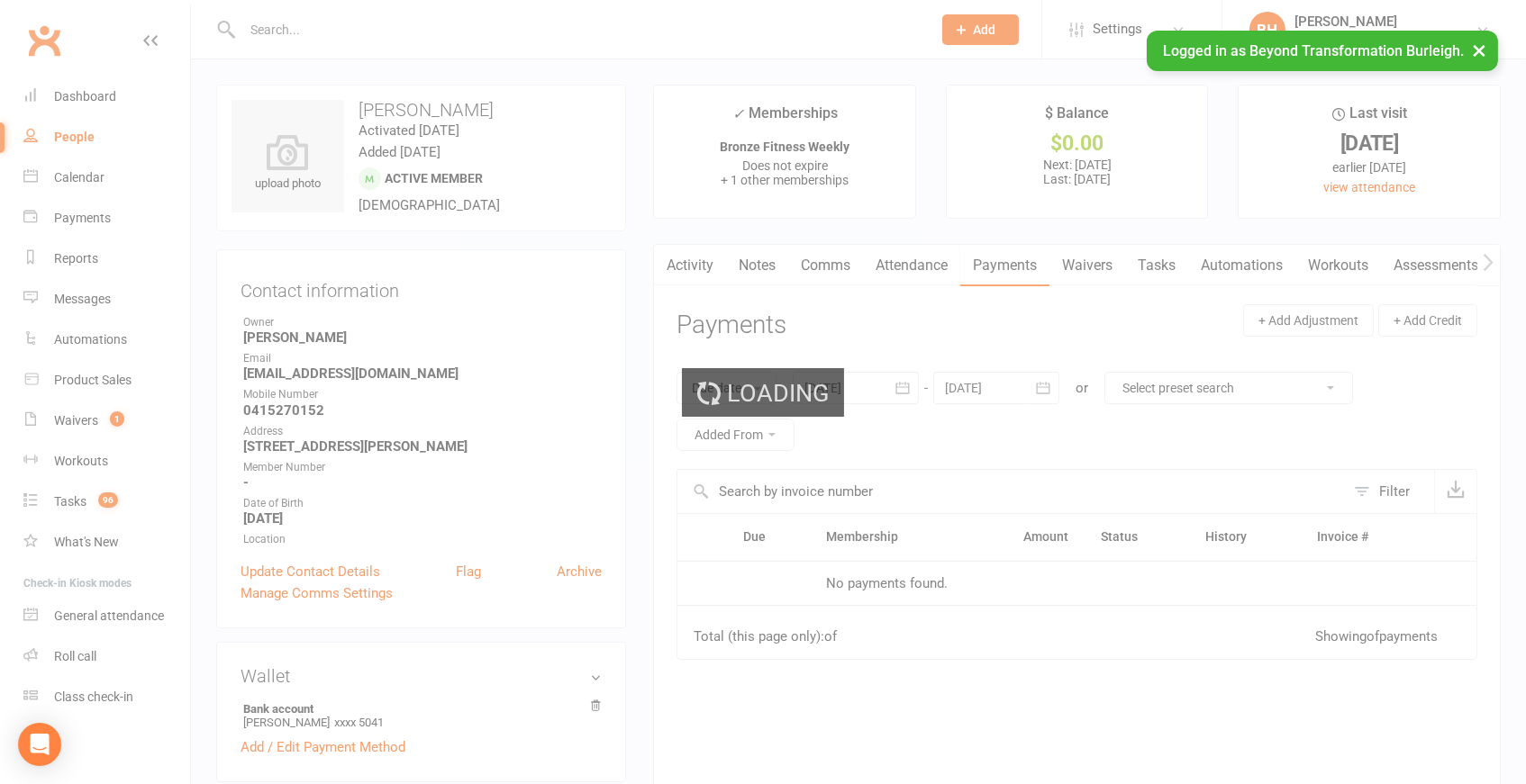
click at [916, 261] on div "Loading" at bounding box center [763, 392] width 1526 height 784
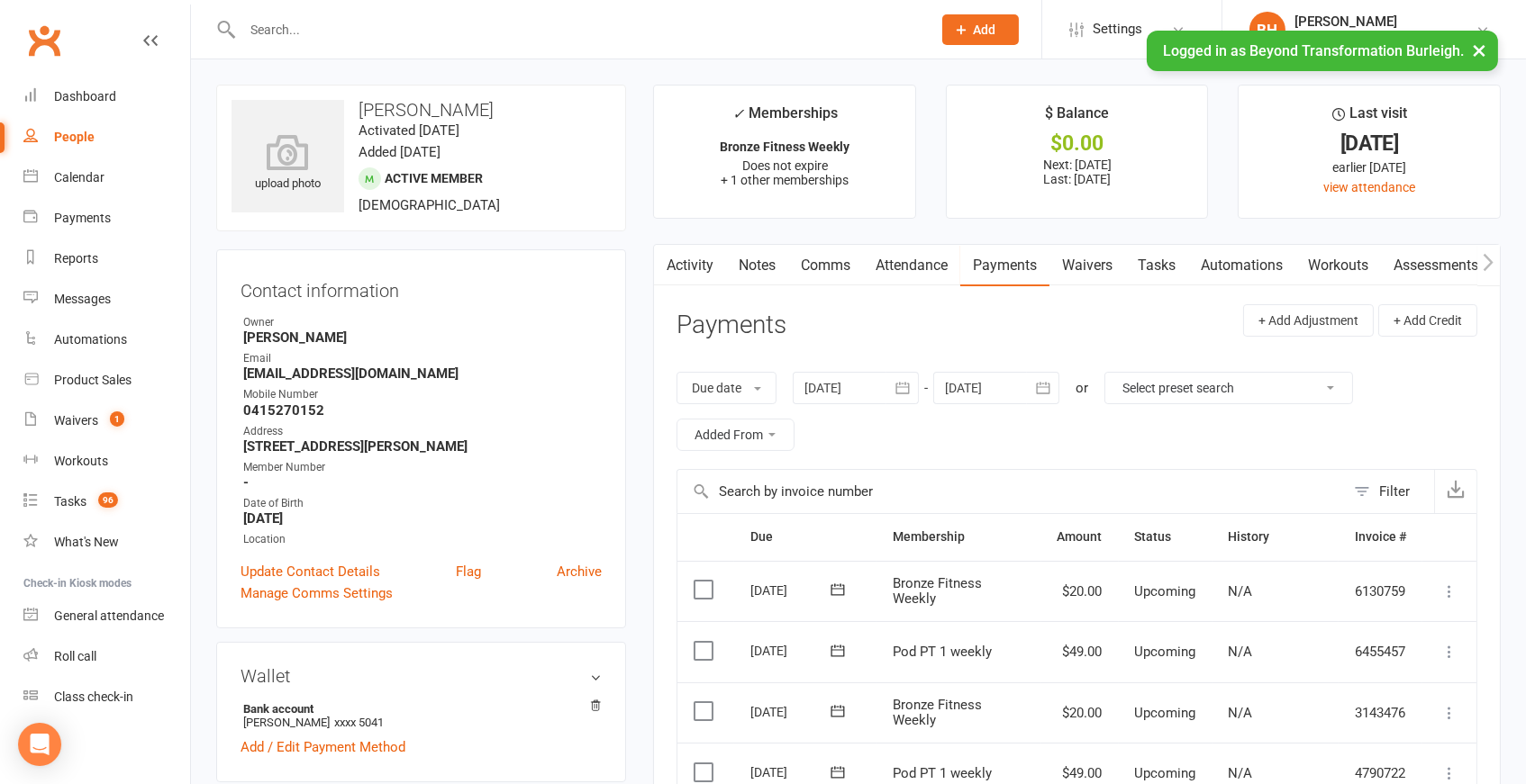
click at [916, 261] on link "Attendance" at bounding box center [911, 265] width 97 height 41
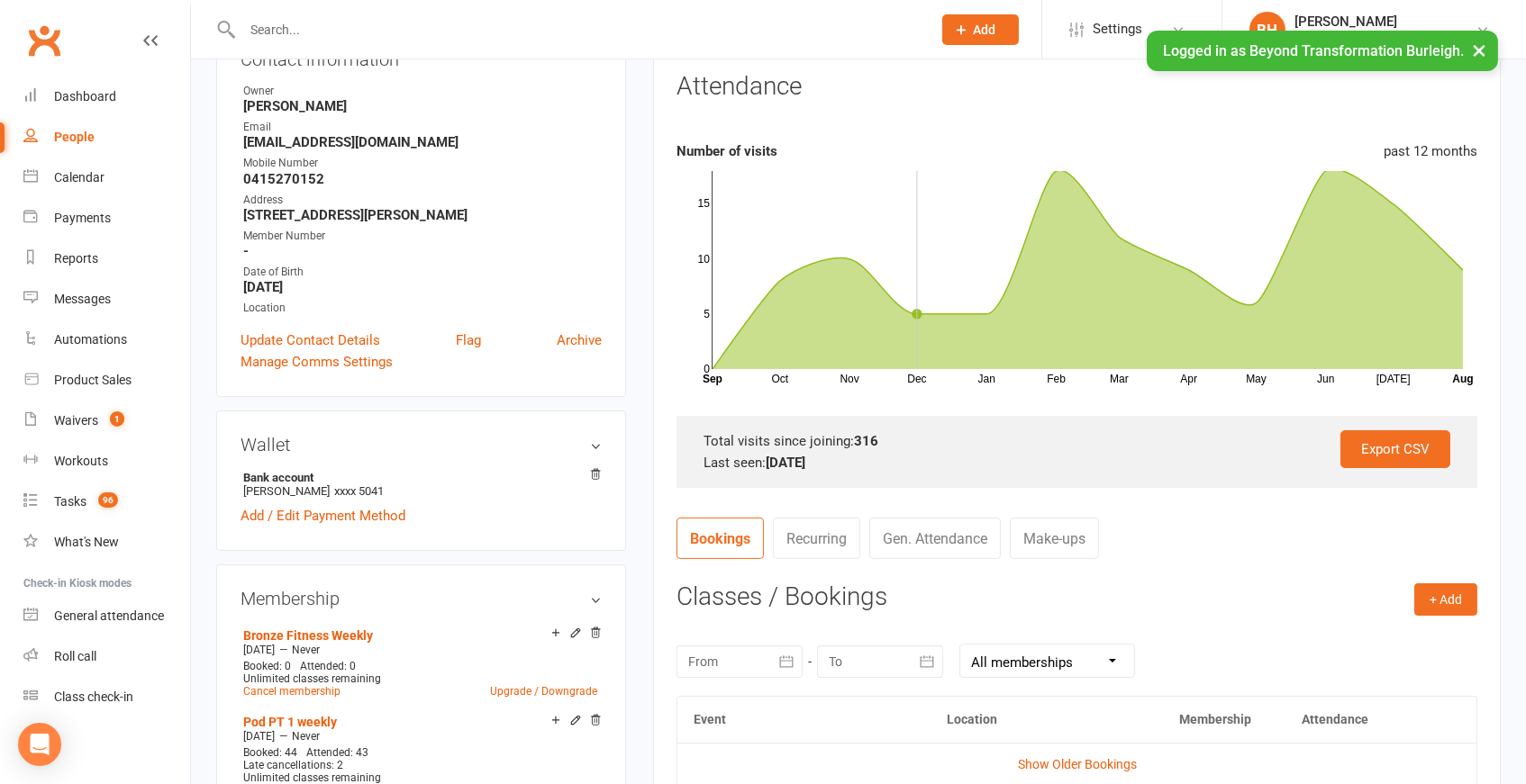
scroll to position [230, 0]
click at [88, 166] on link "Calendar" at bounding box center [106, 177] width 166 height 40
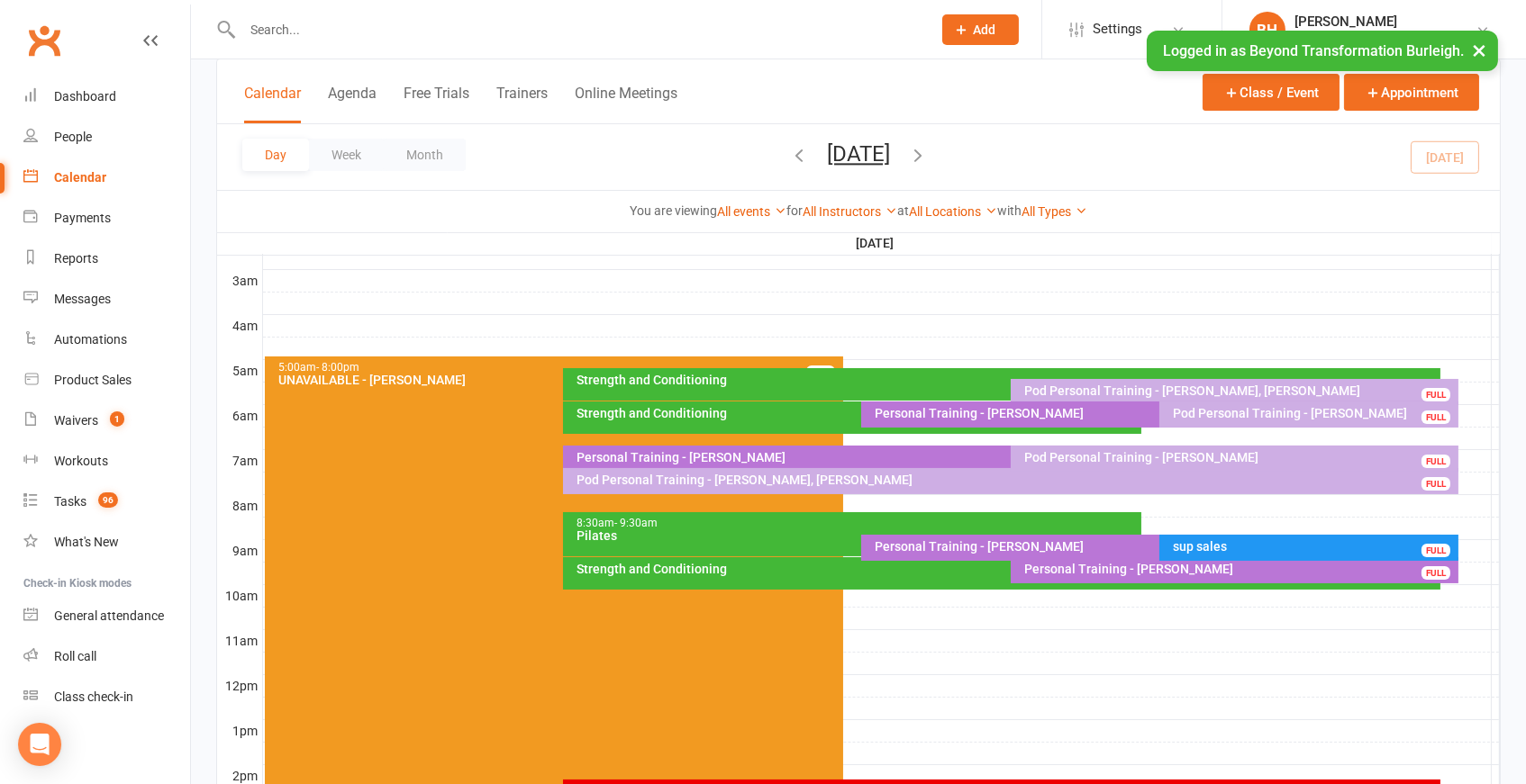
scroll to position [268, 0]
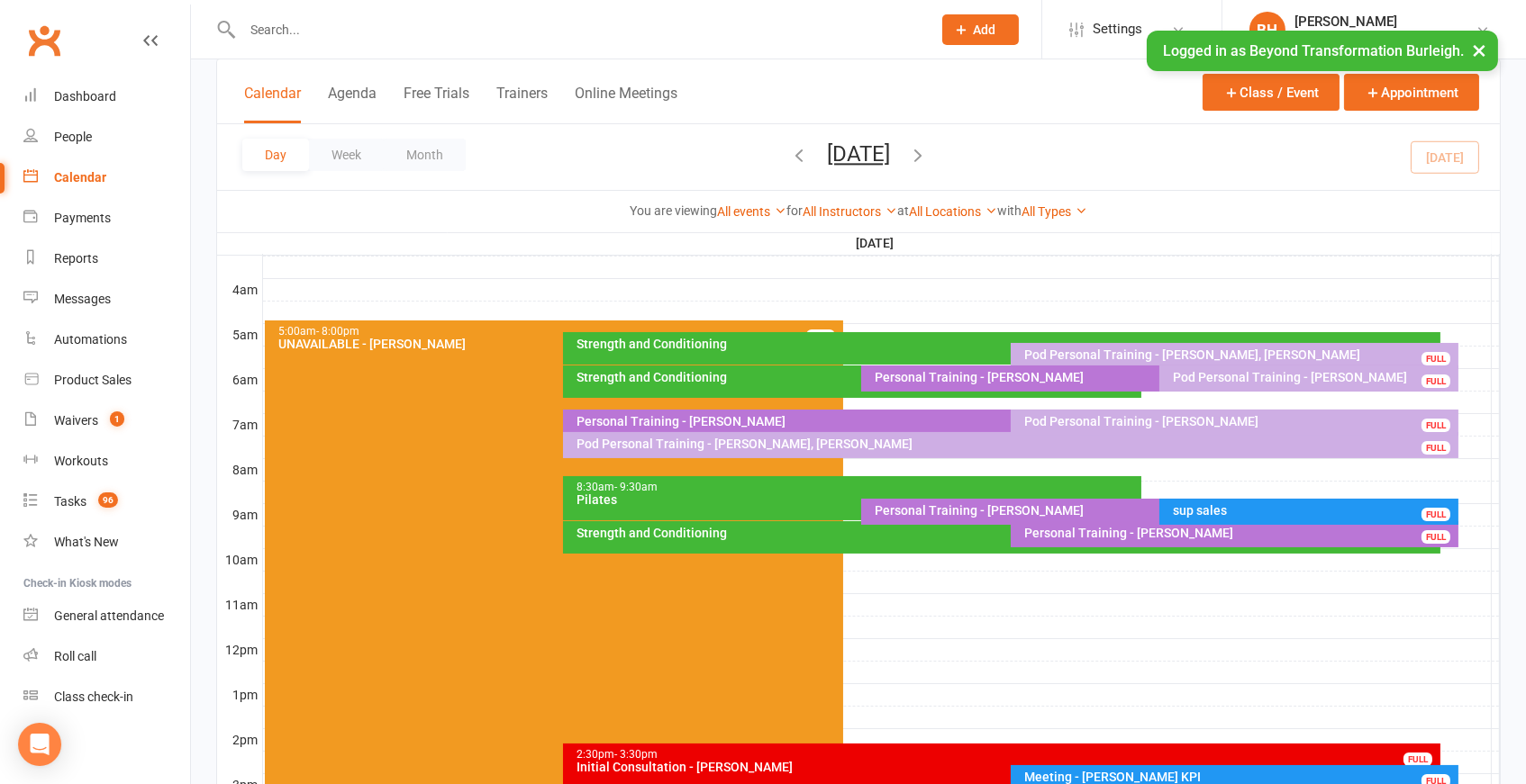
click at [909, 532] on div "Strength and Conditioning" at bounding box center [1007, 533] width 861 height 13
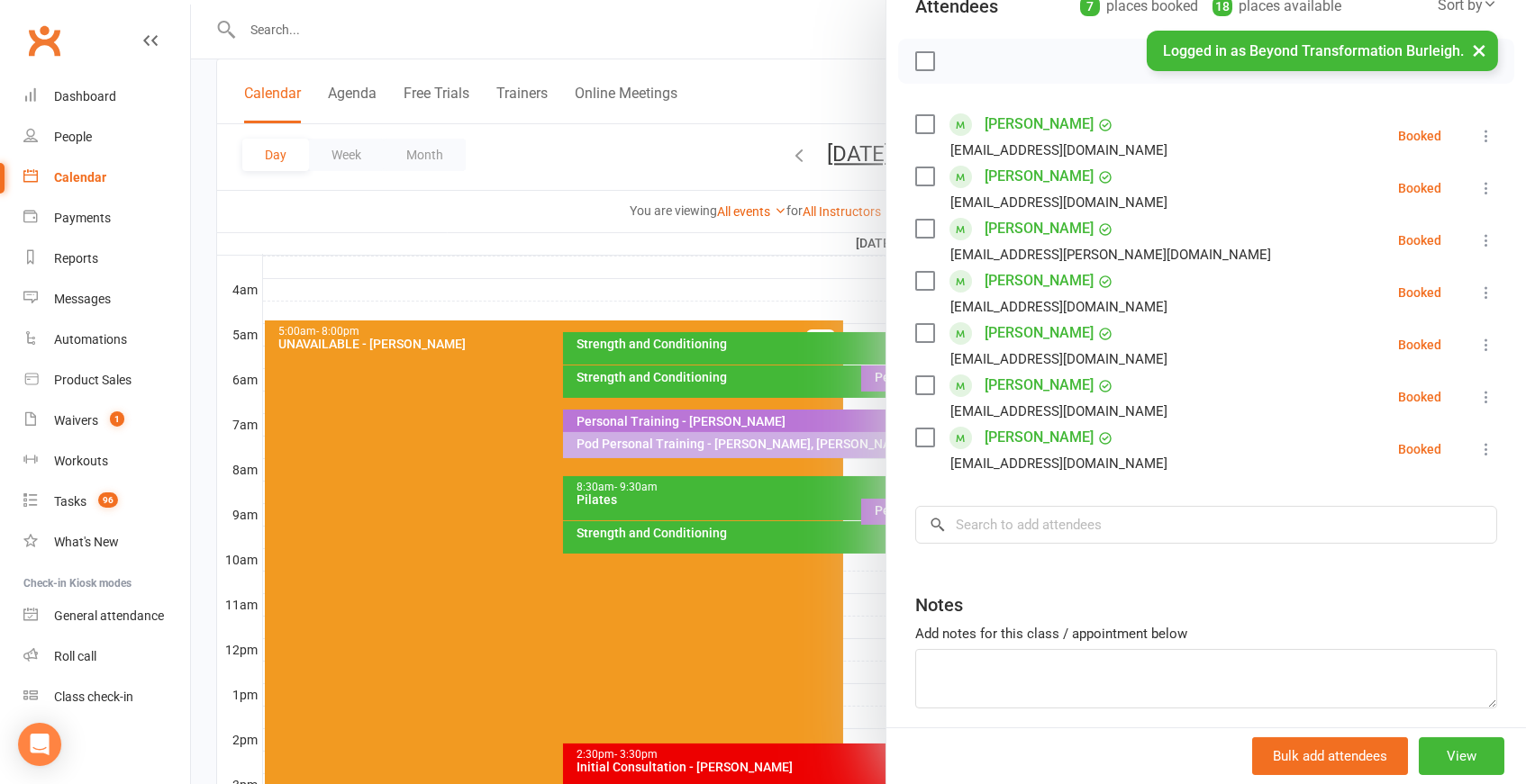
scroll to position [217, 0]
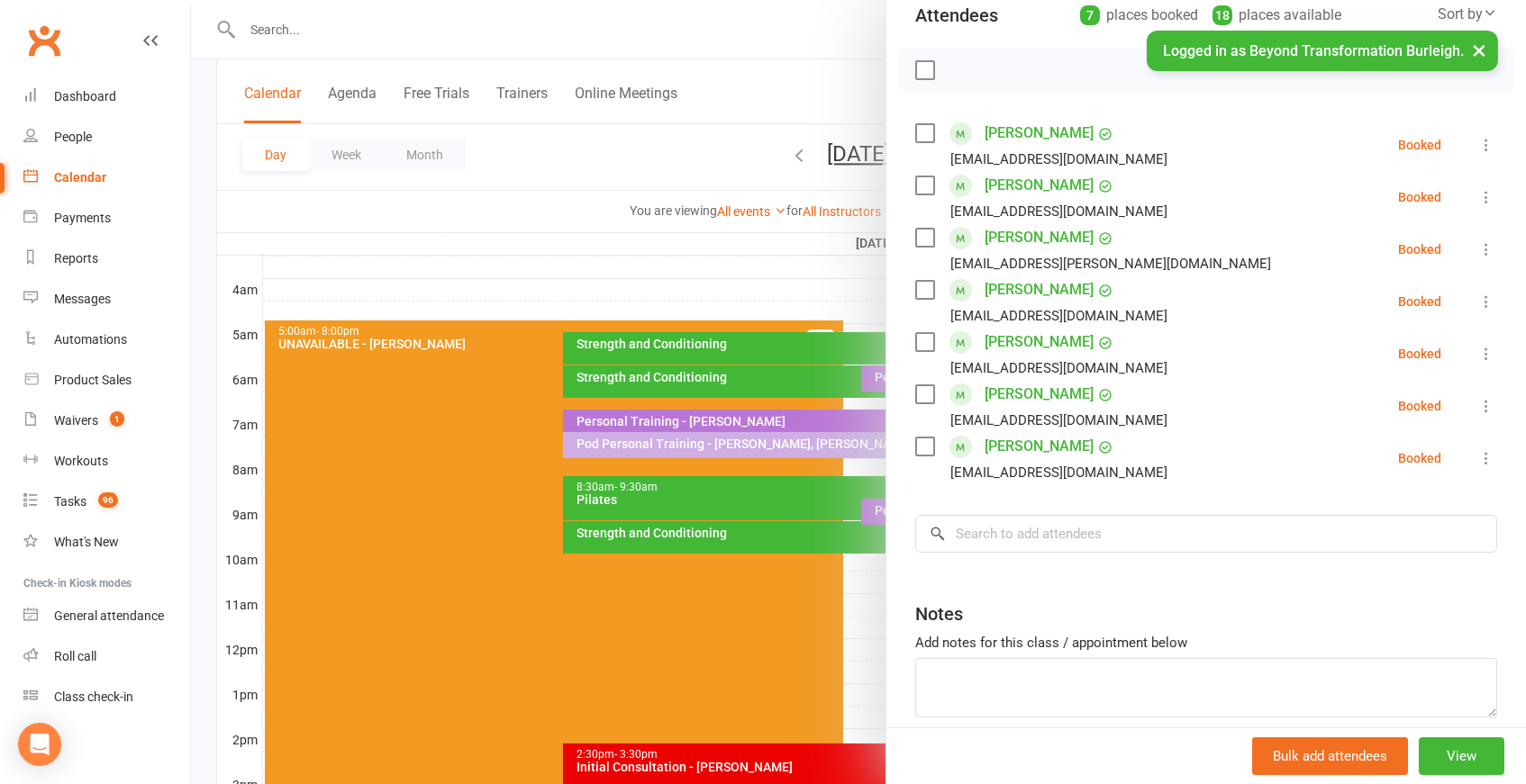
click at [757, 565] on div at bounding box center [859, 392] width 1335 height 784
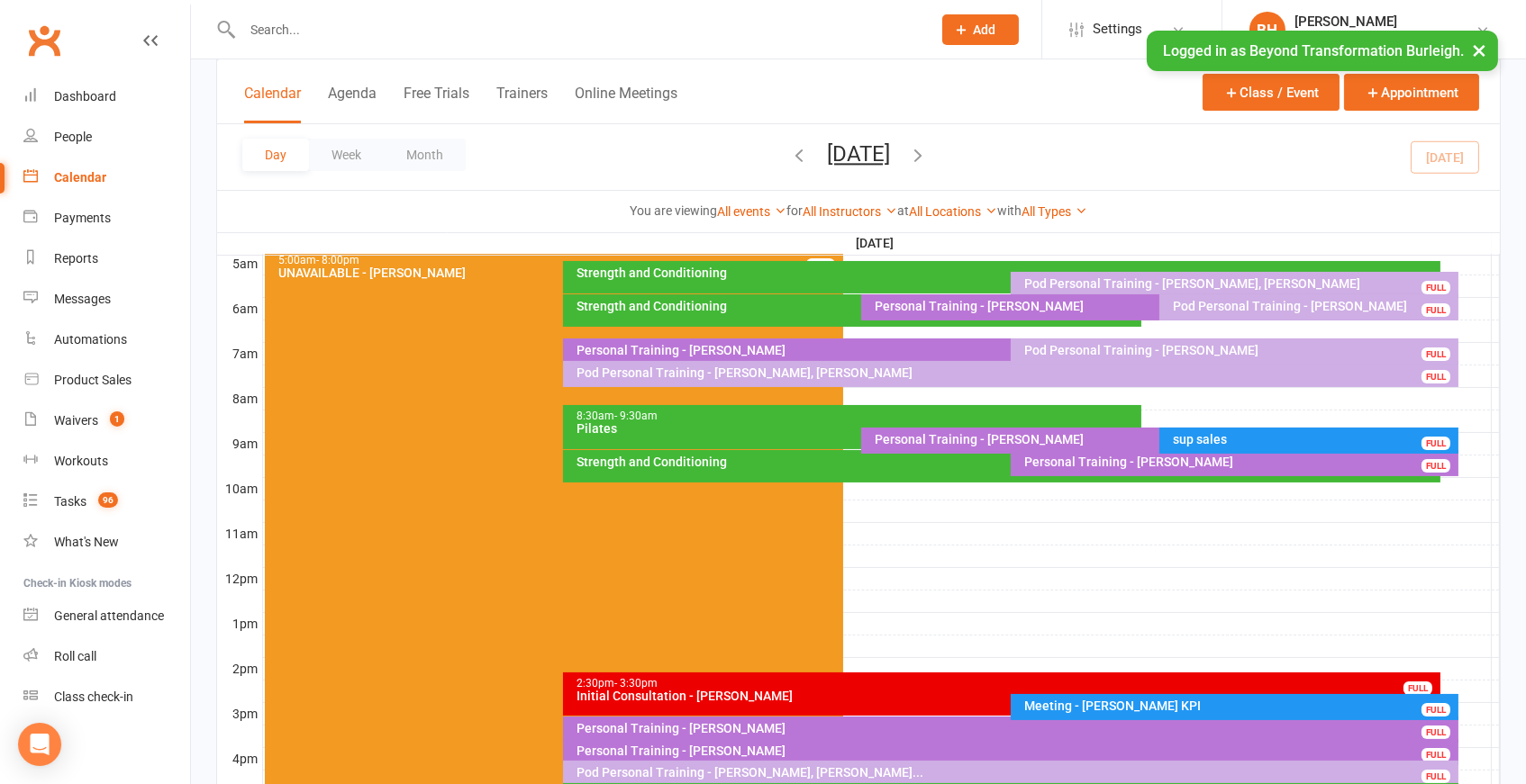
scroll to position [435, 0]
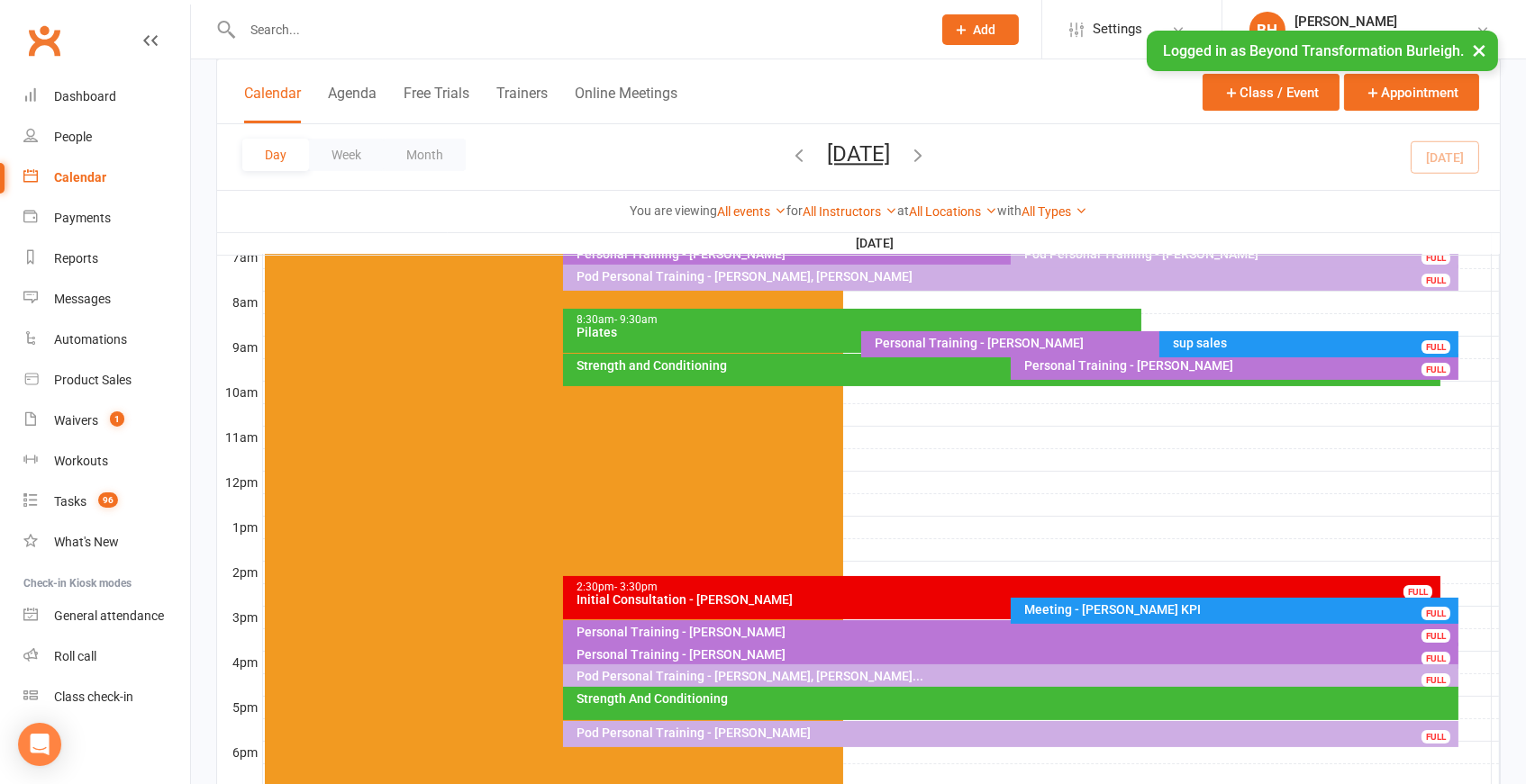
click at [934, 594] on div "Initial Consultation - [PERSON_NAME]" at bounding box center [1007, 600] width 861 height 13
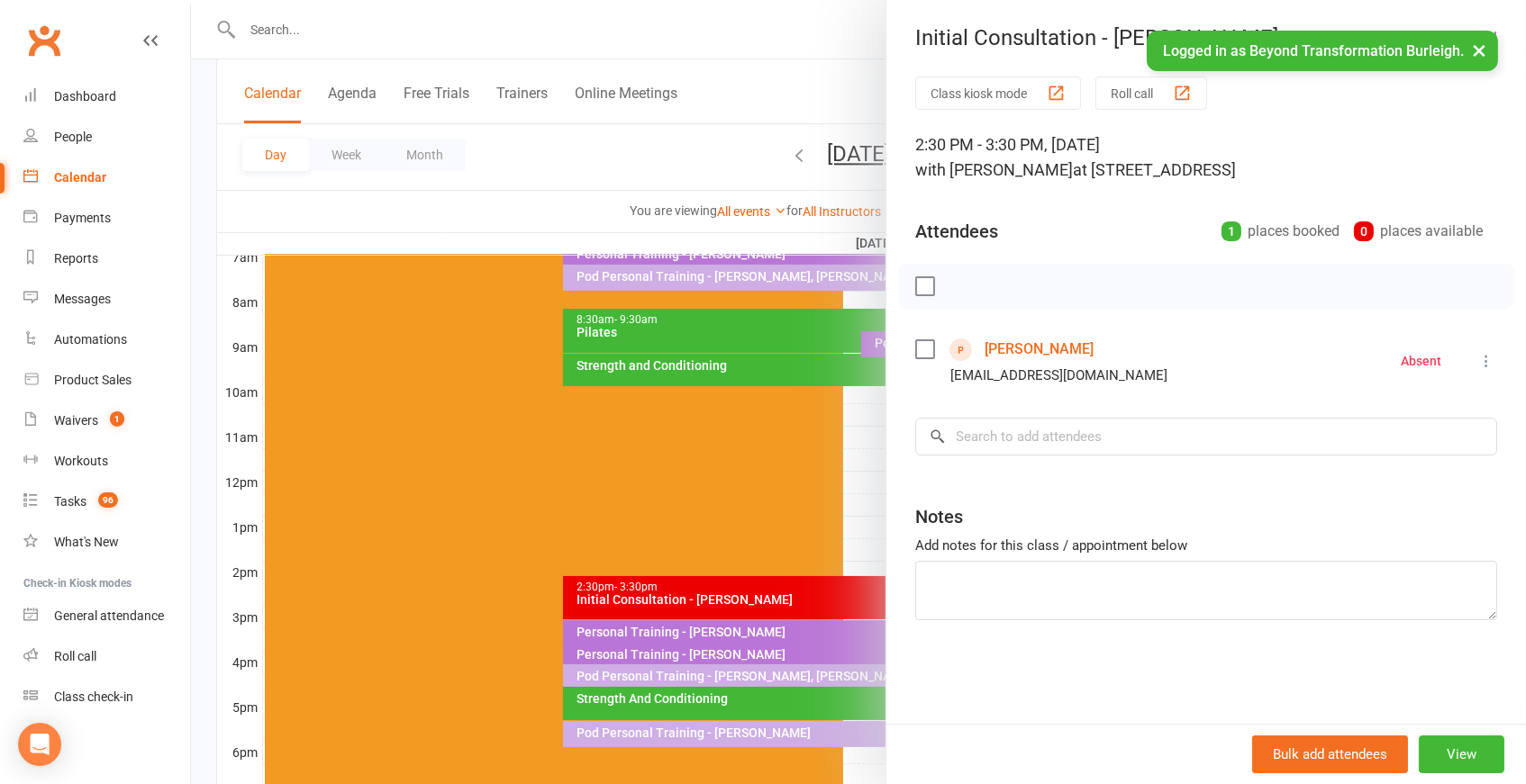
click at [650, 538] on div at bounding box center [859, 392] width 1335 height 784
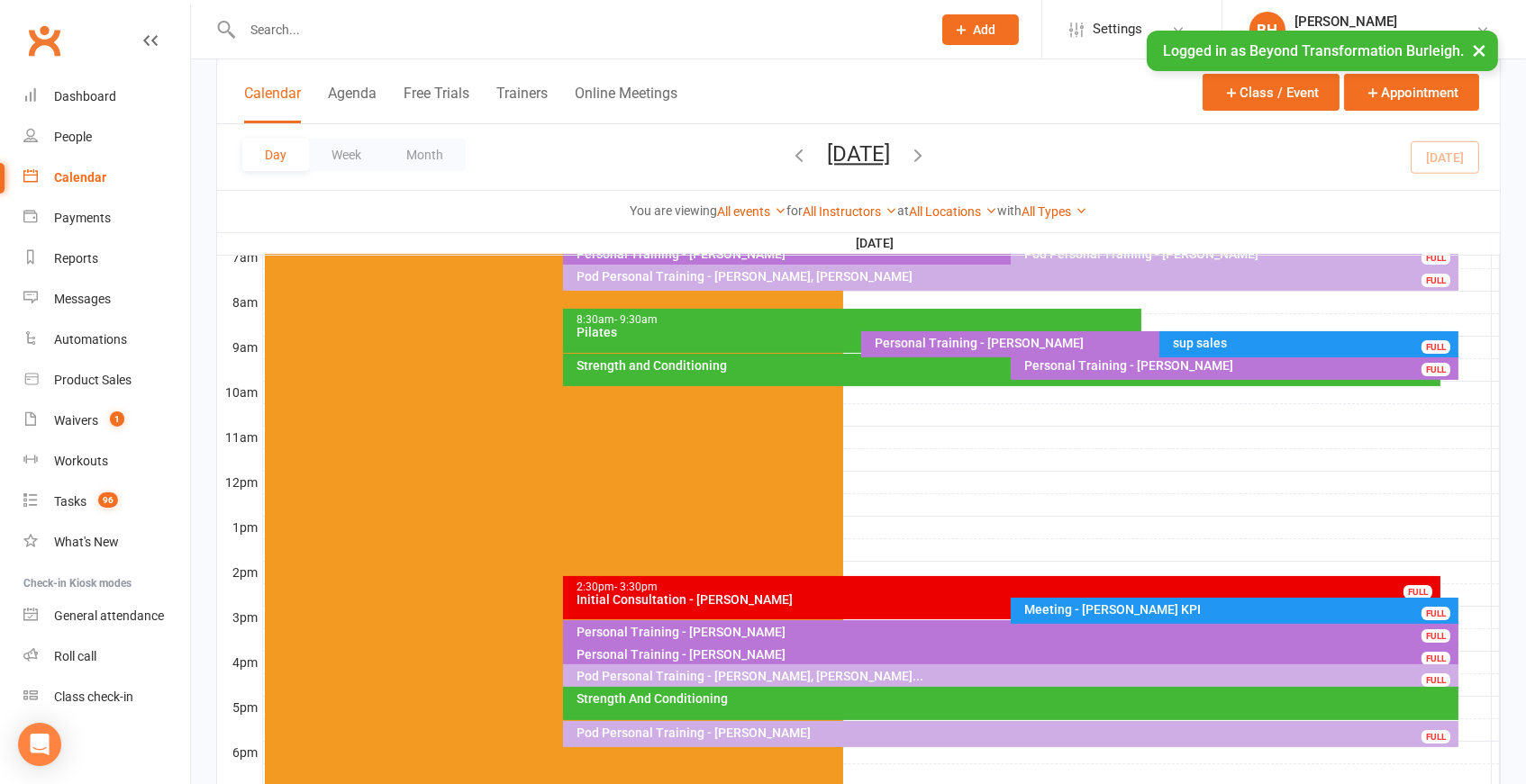
click at [806, 704] on div "Strength And Conditioning" at bounding box center [1010, 704] width 896 height 34
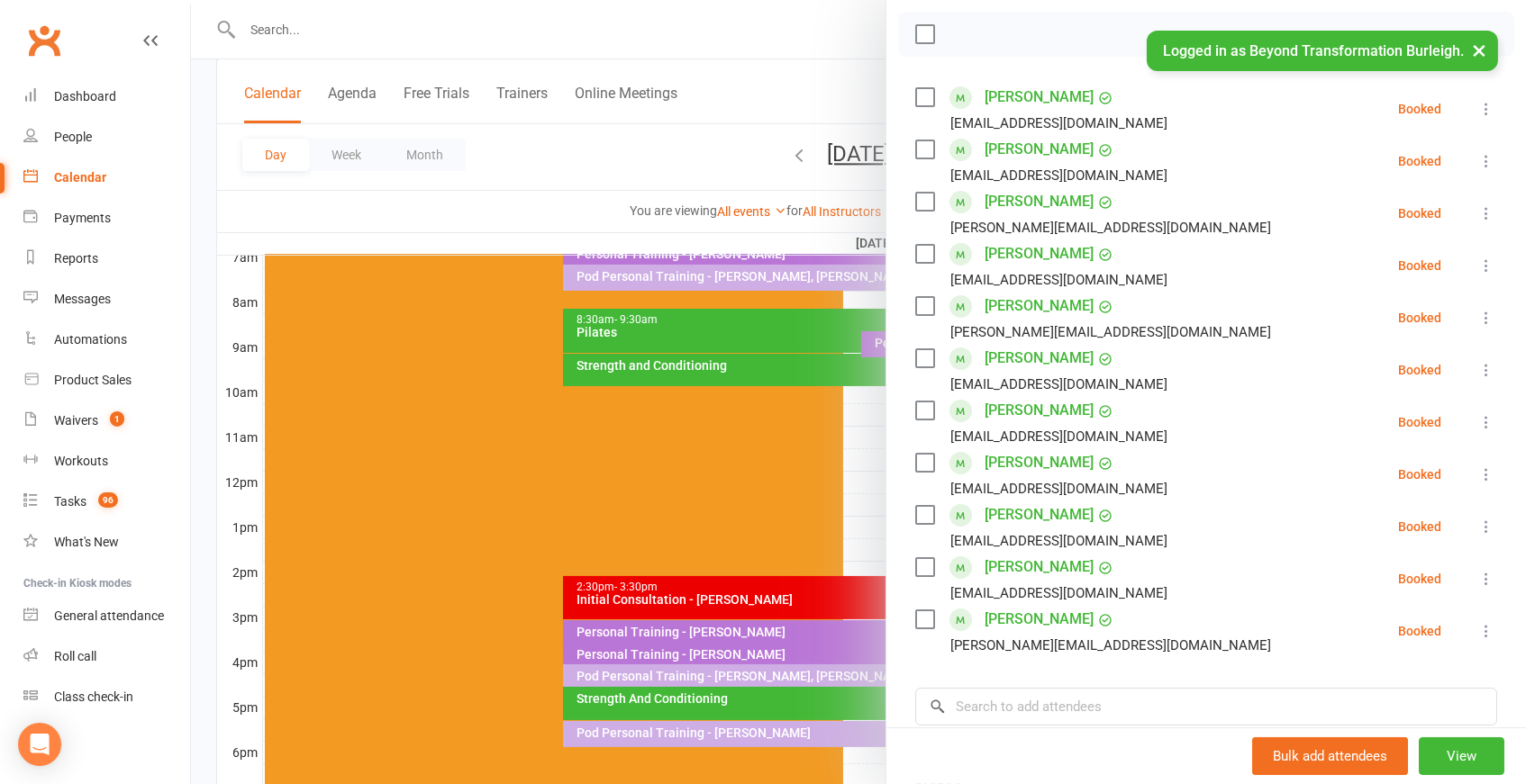
scroll to position [259, 0]
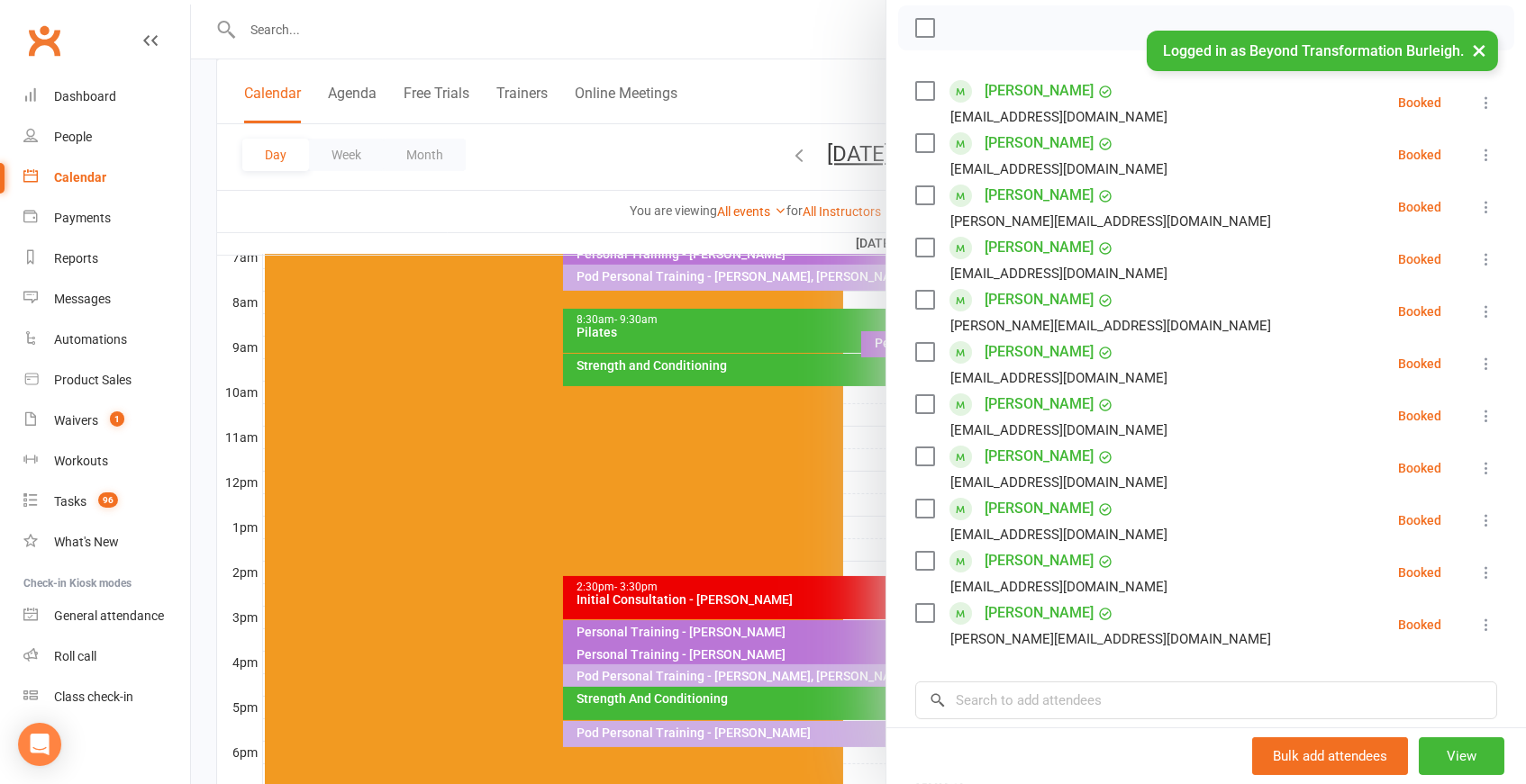
click at [836, 549] on div at bounding box center [859, 392] width 1335 height 784
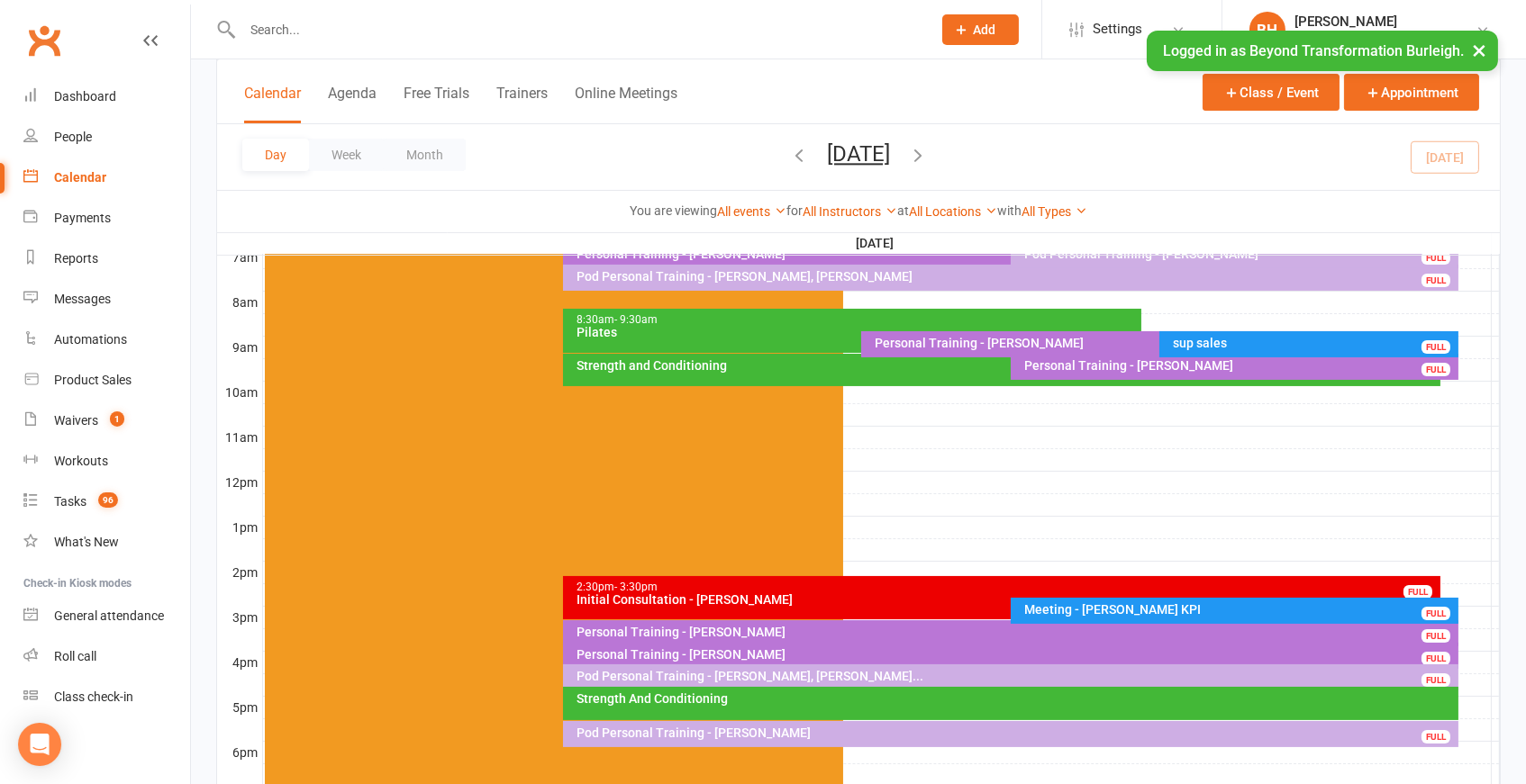
click at [851, 739] on div "Pod Personal Training - [PERSON_NAME] FULL" at bounding box center [1010, 735] width 896 height 26
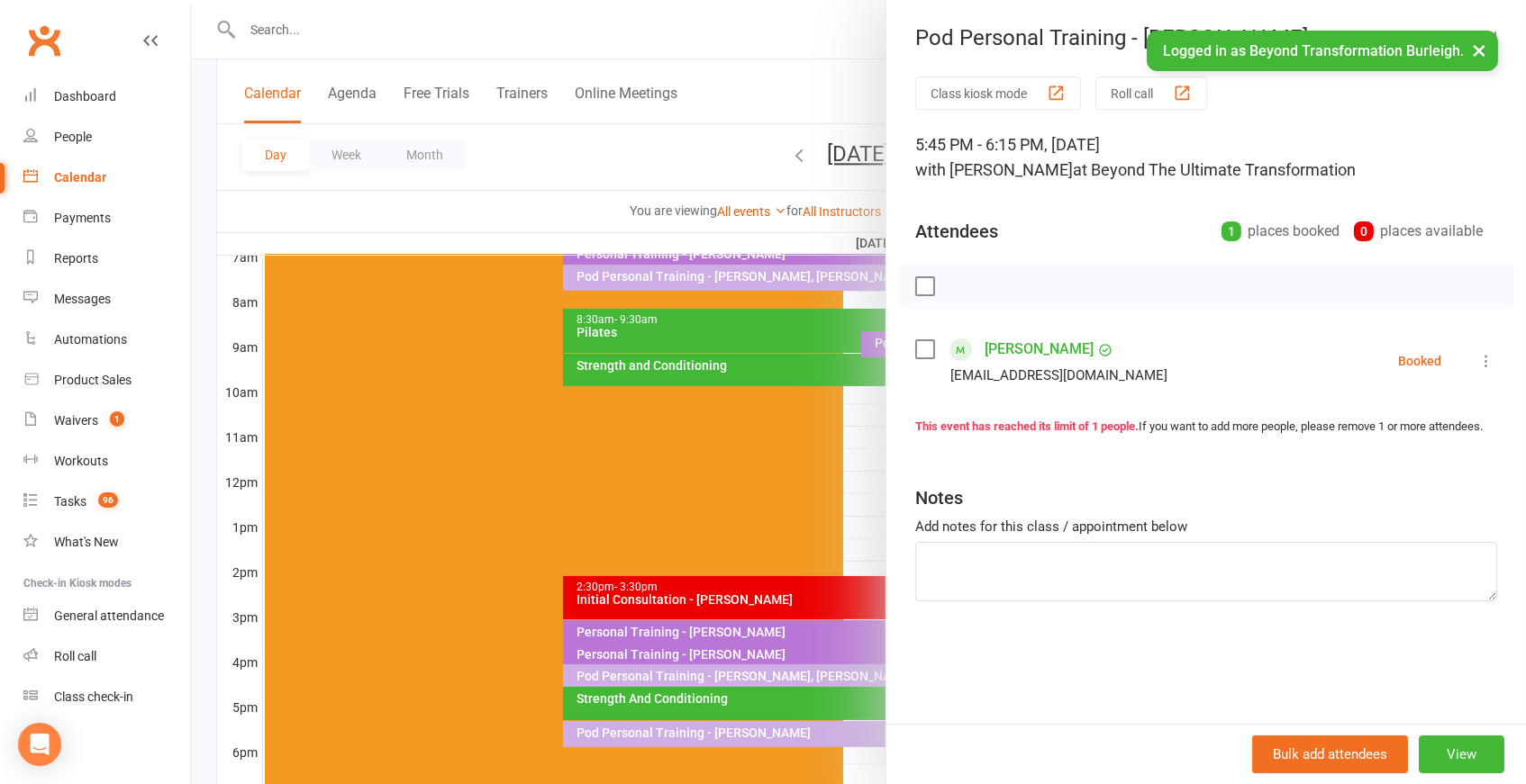
click at [724, 603] on div at bounding box center [859, 392] width 1335 height 784
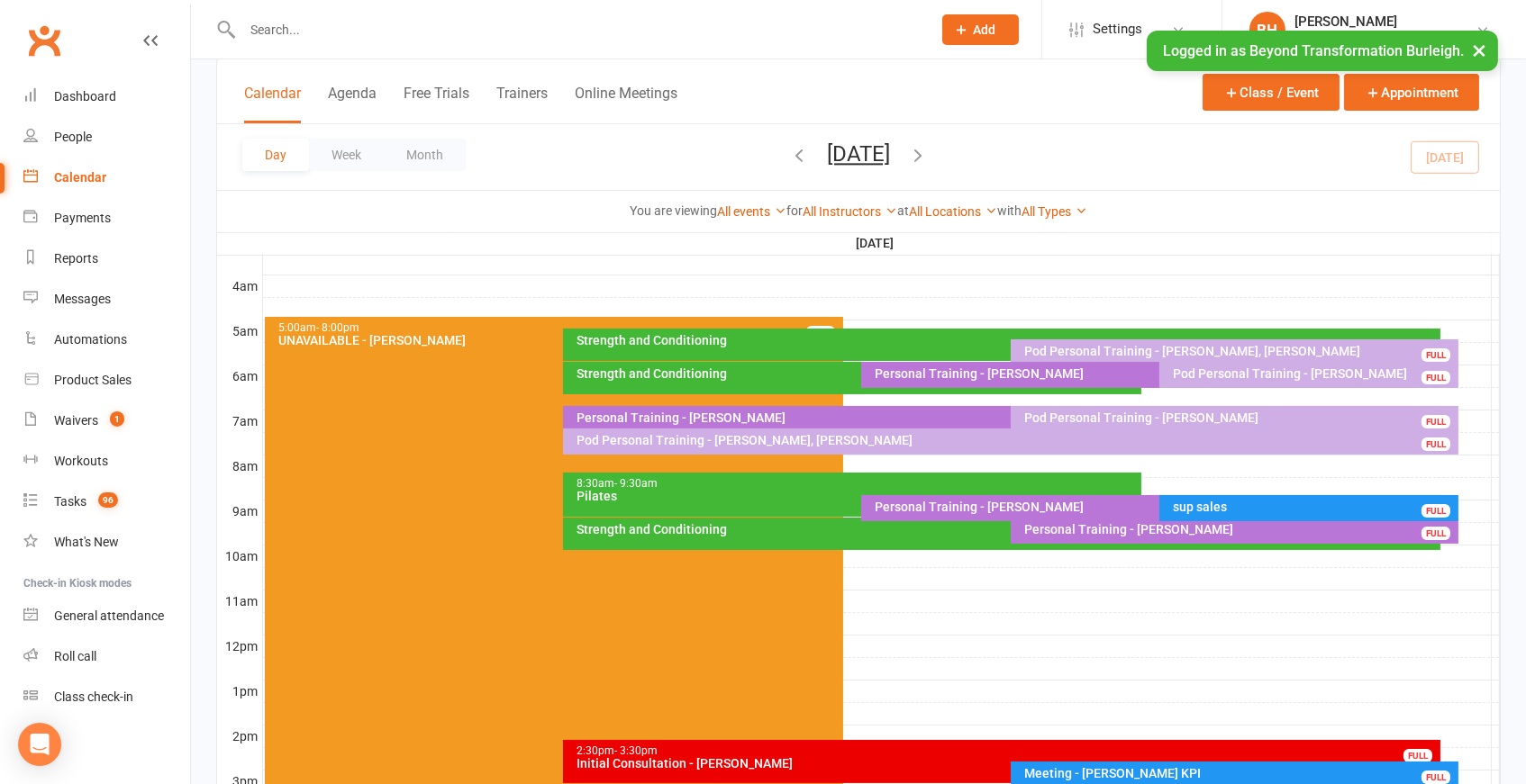
scroll to position [237, 0]
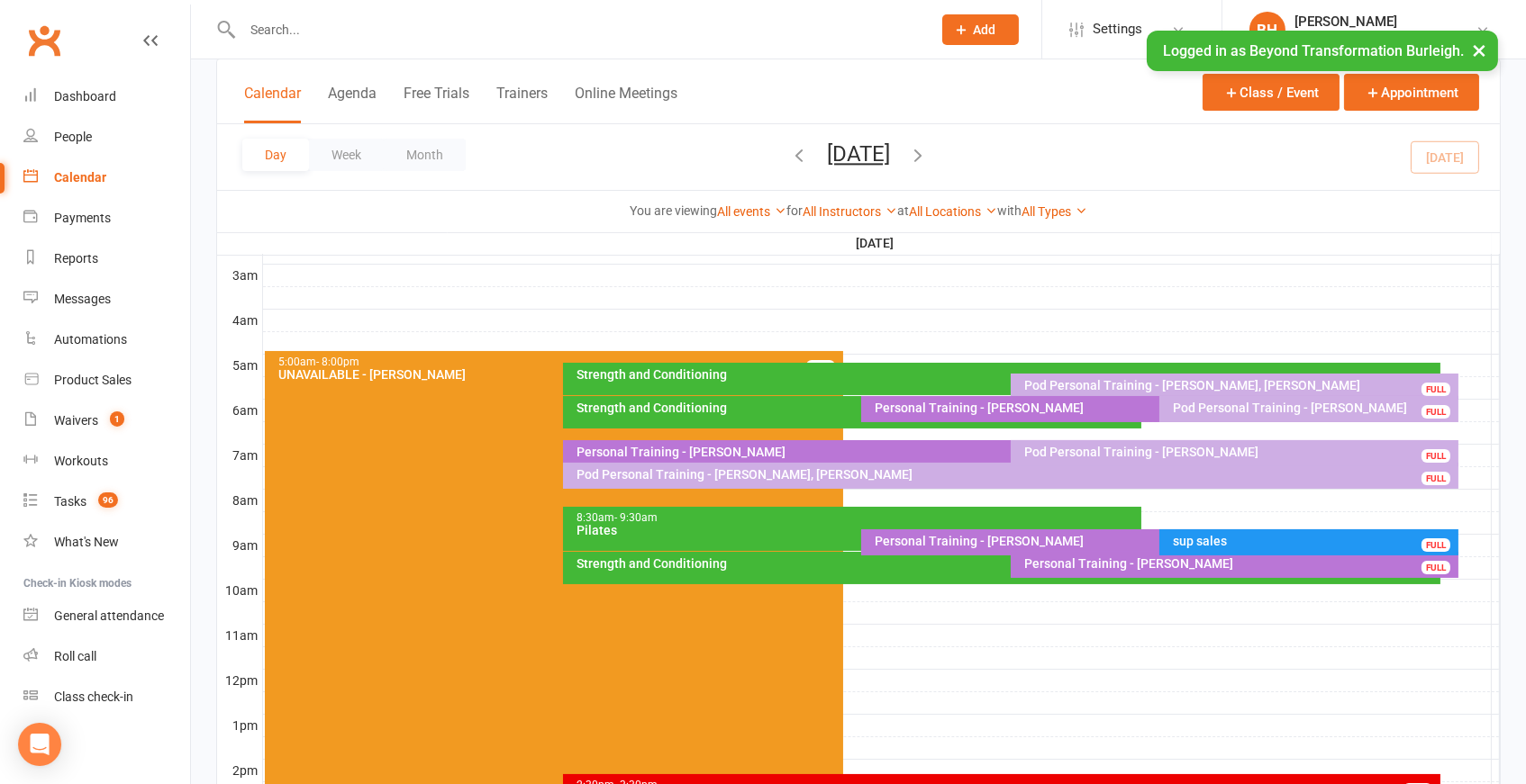
click at [1022, 515] on div "8:30am - 9:30am" at bounding box center [857, 518] width 563 height 12
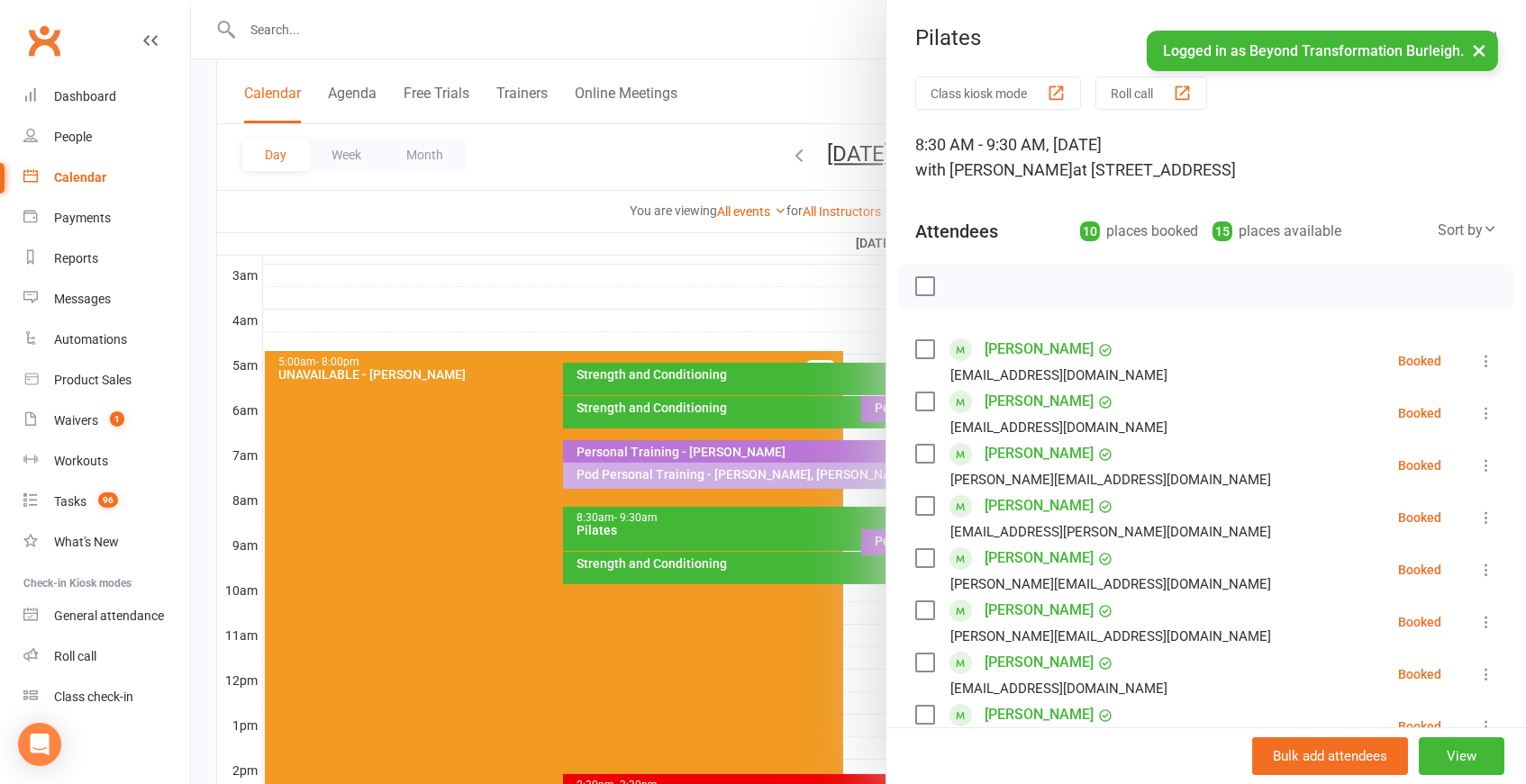
scroll to position [0, 0]
click at [748, 511] on div at bounding box center [859, 392] width 1335 height 784
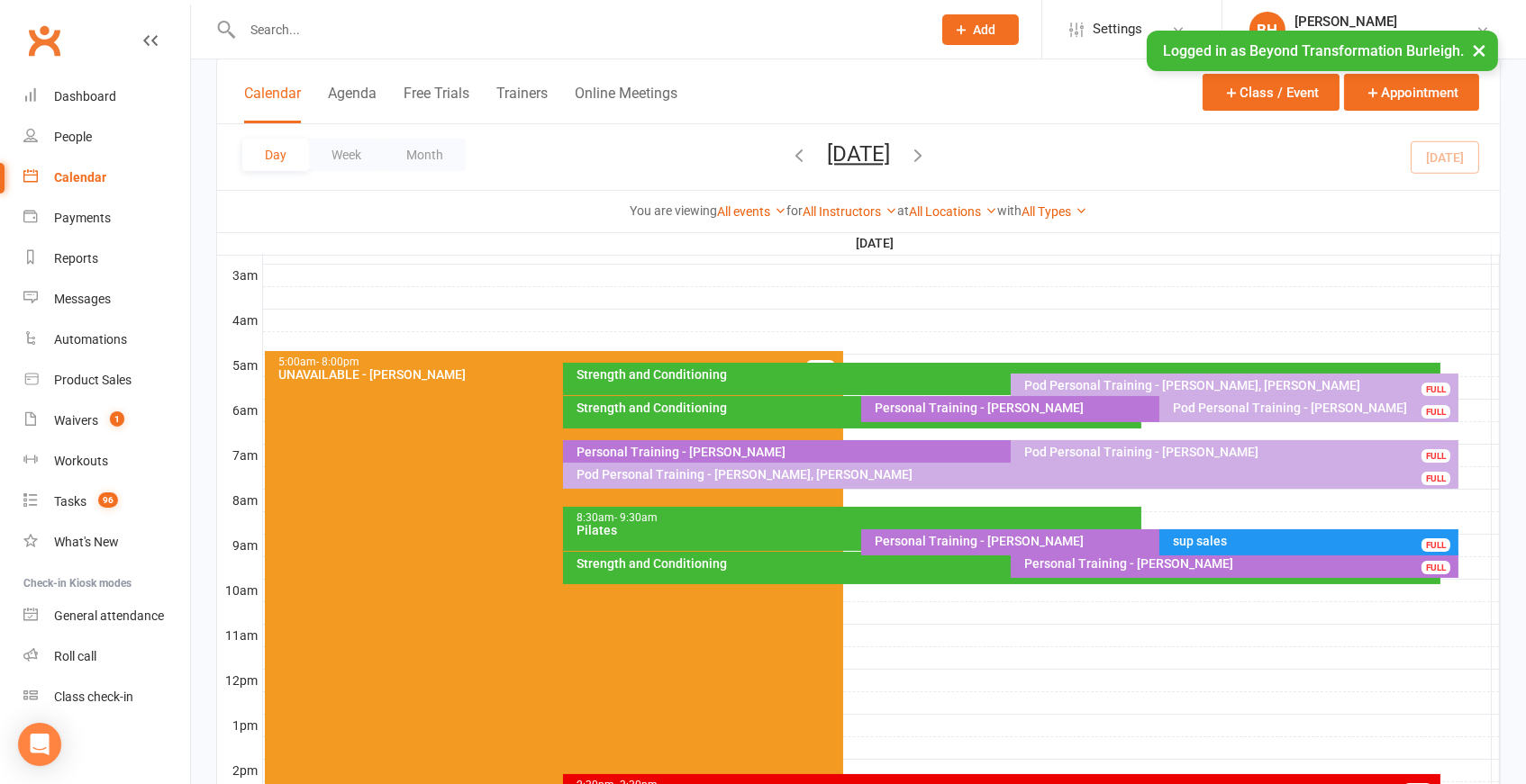
click at [822, 398] on div "Strength and Conditioning" at bounding box center [853, 413] width 579 height 33
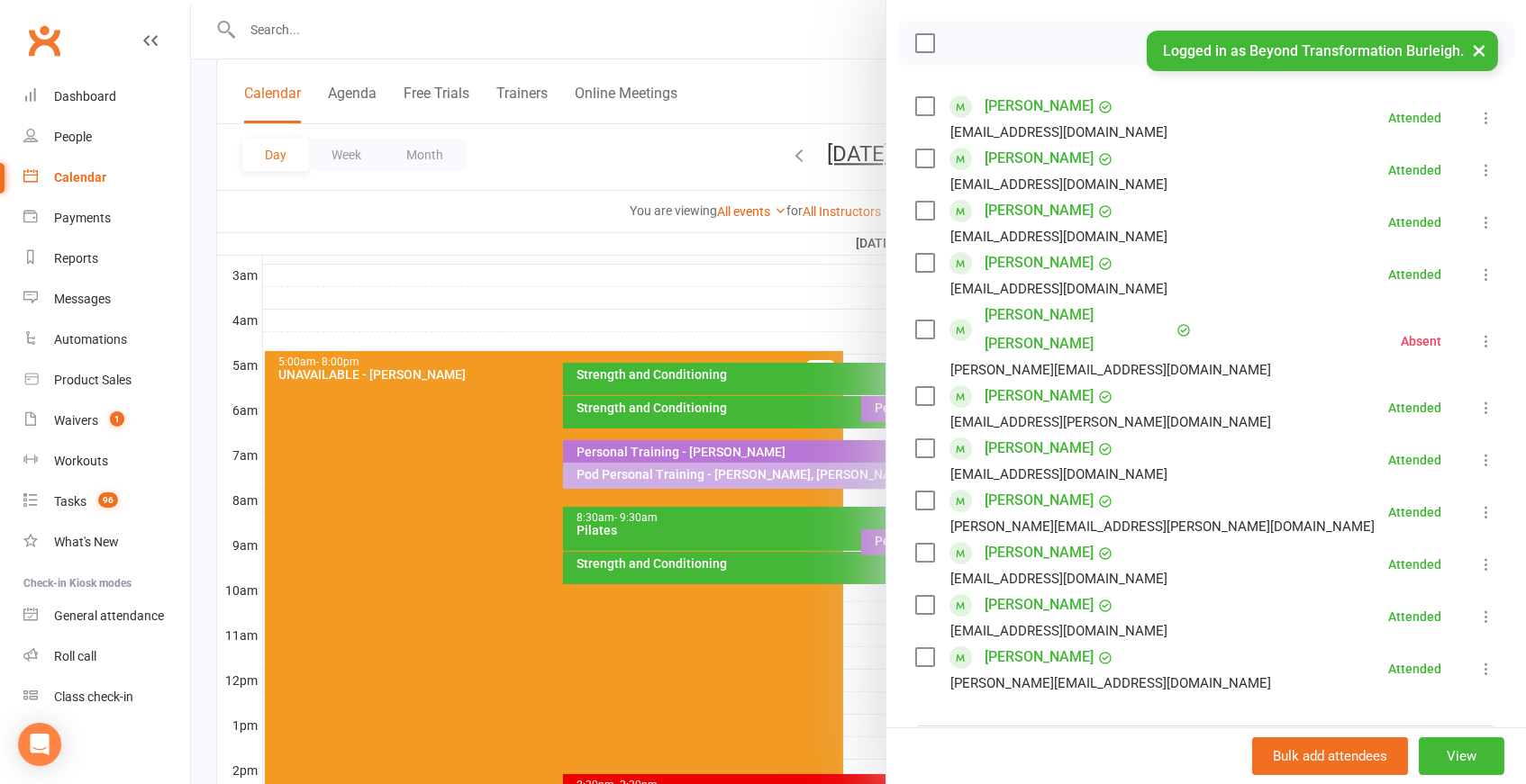
scroll to position [246, 0]
click at [634, 582] on div at bounding box center [859, 392] width 1335 height 784
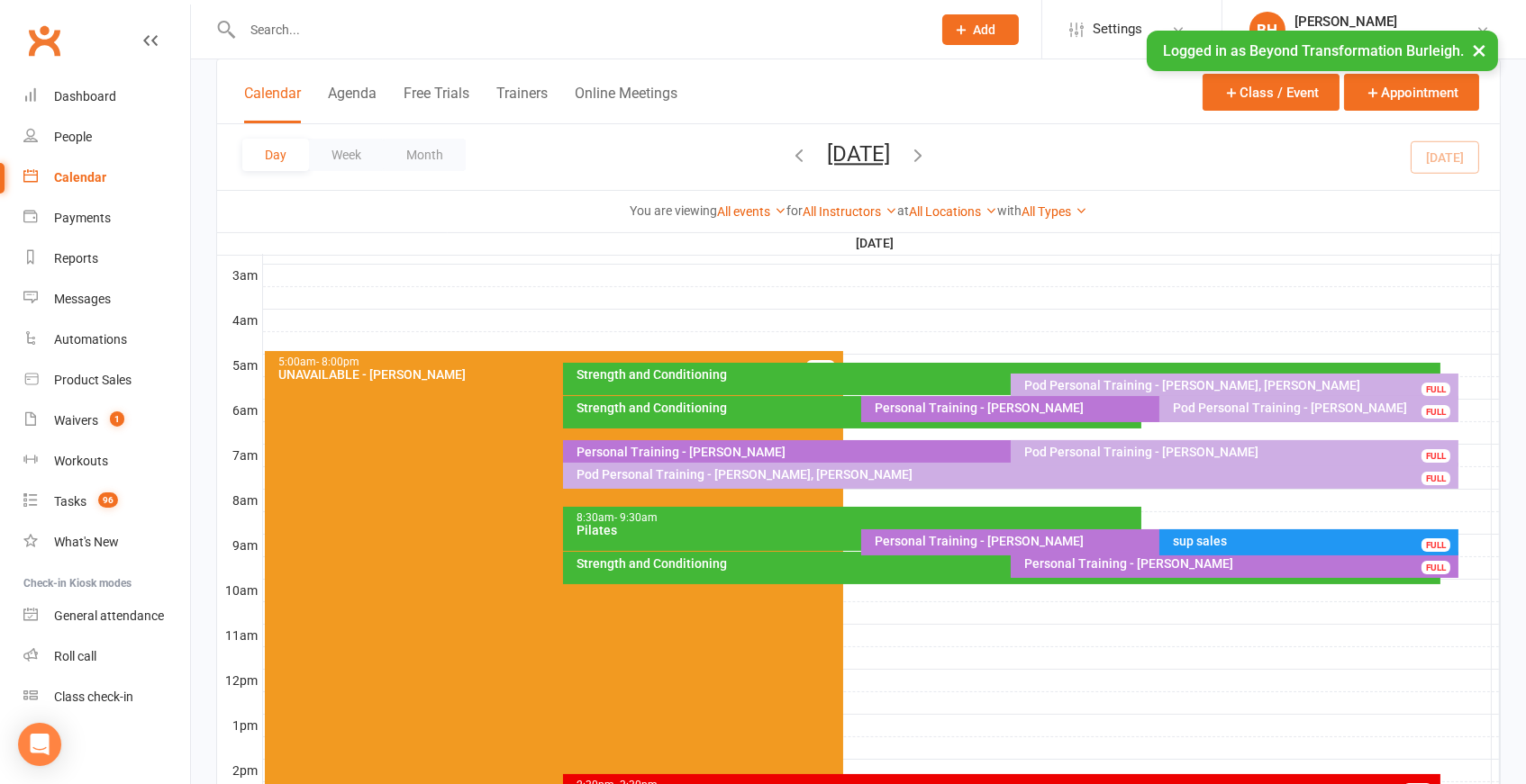
click at [1228, 549] on div "sup sales FULL" at bounding box center [1308, 542] width 298 height 26
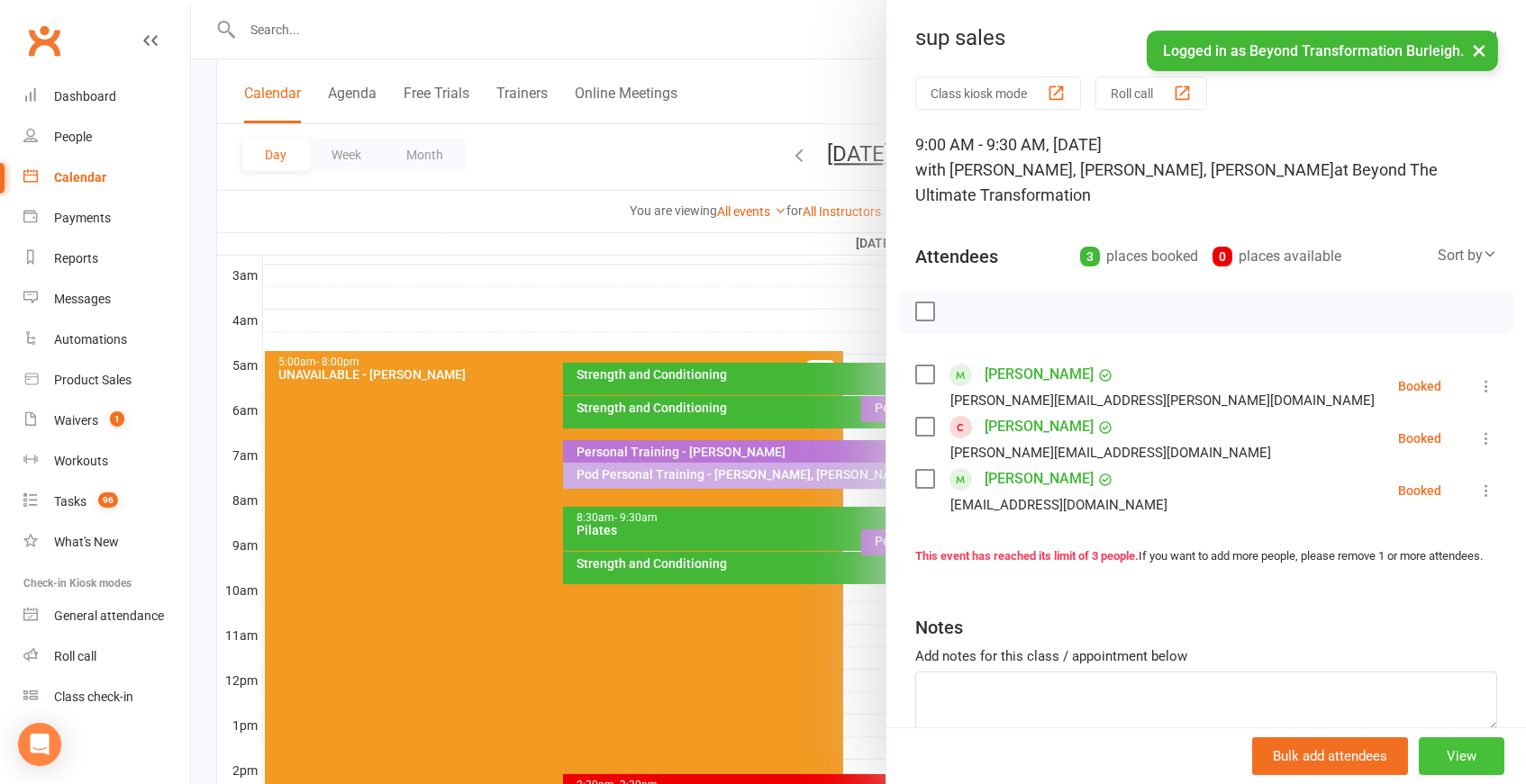
click at [1458, 747] on button "View" at bounding box center [1462, 756] width 86 height 38
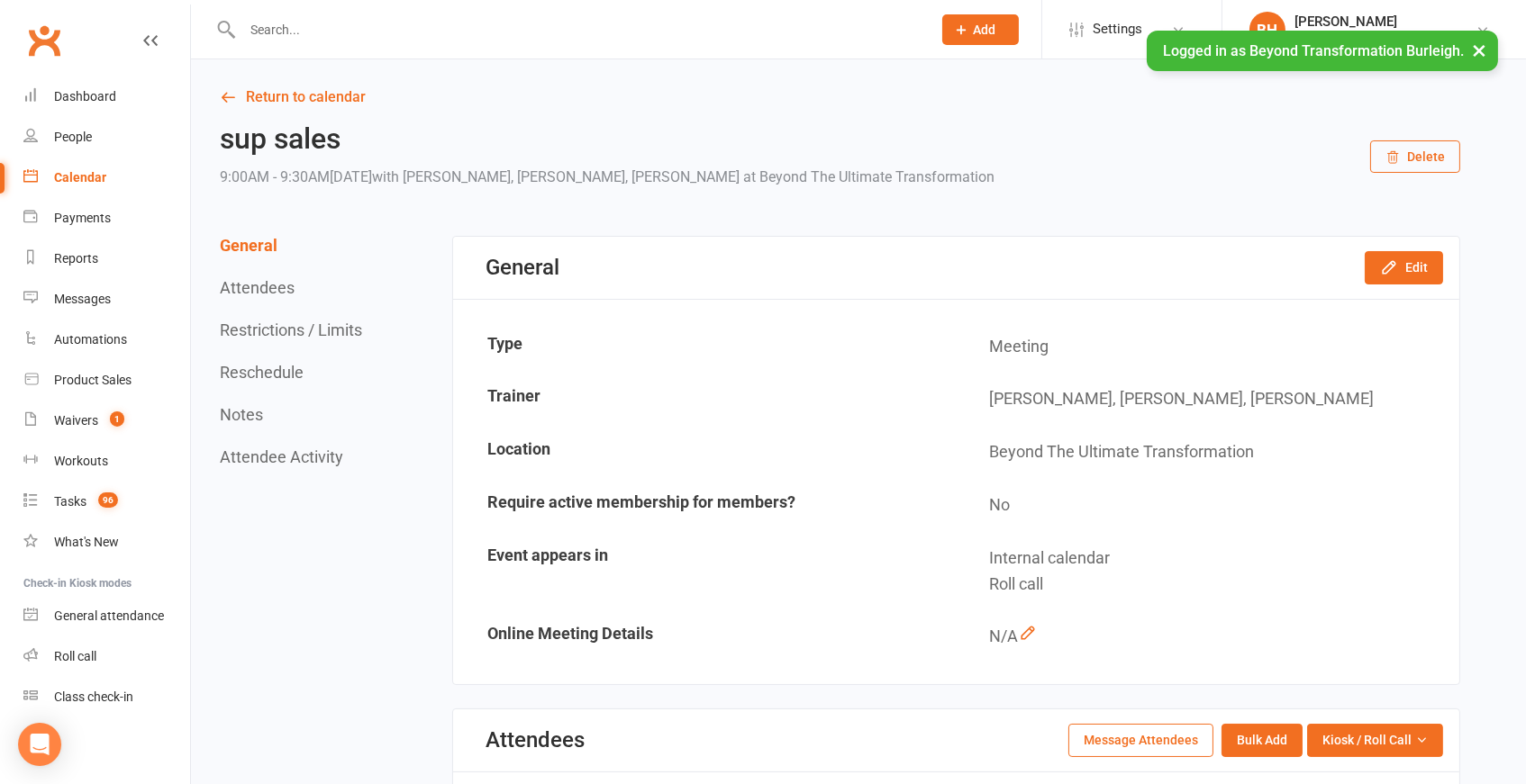
click at [1423, 142] on button "Delete" at bounding box center [1416, 157] width 90 height 33
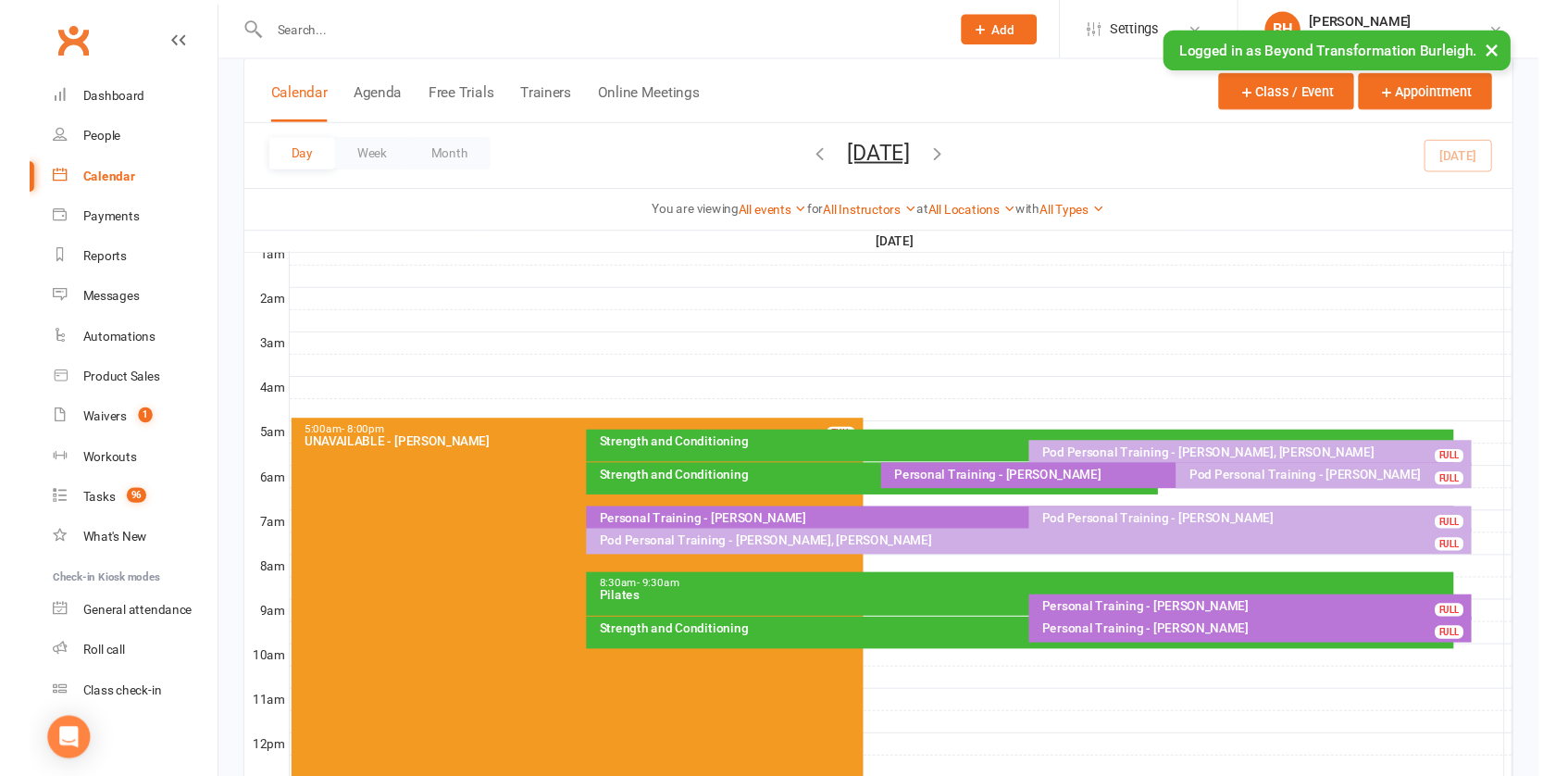
scroll to position [171, 0]
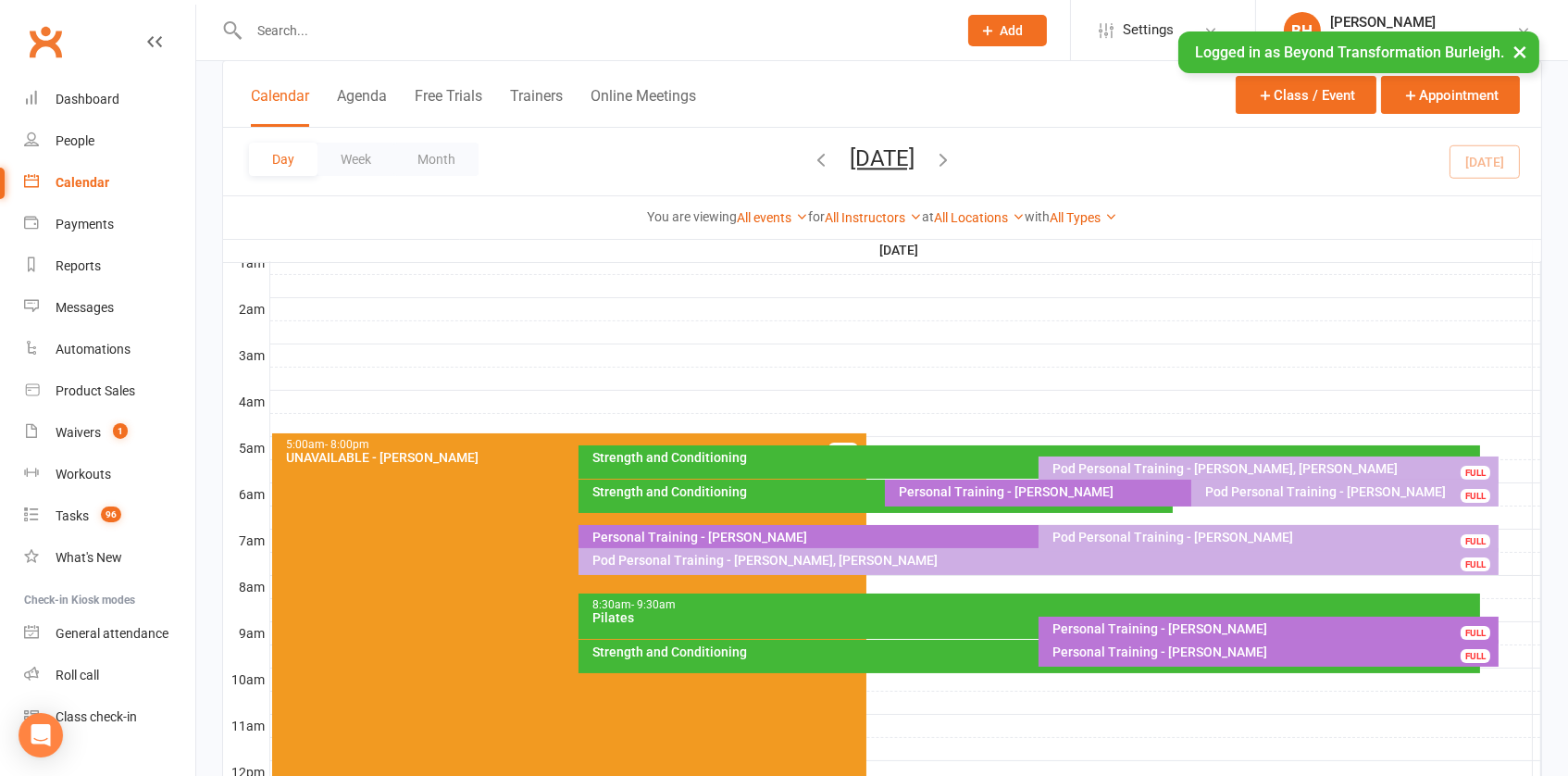
click at [859, 154] on button "[DATE]" at bounding box center [883, 157] width 65 height 26
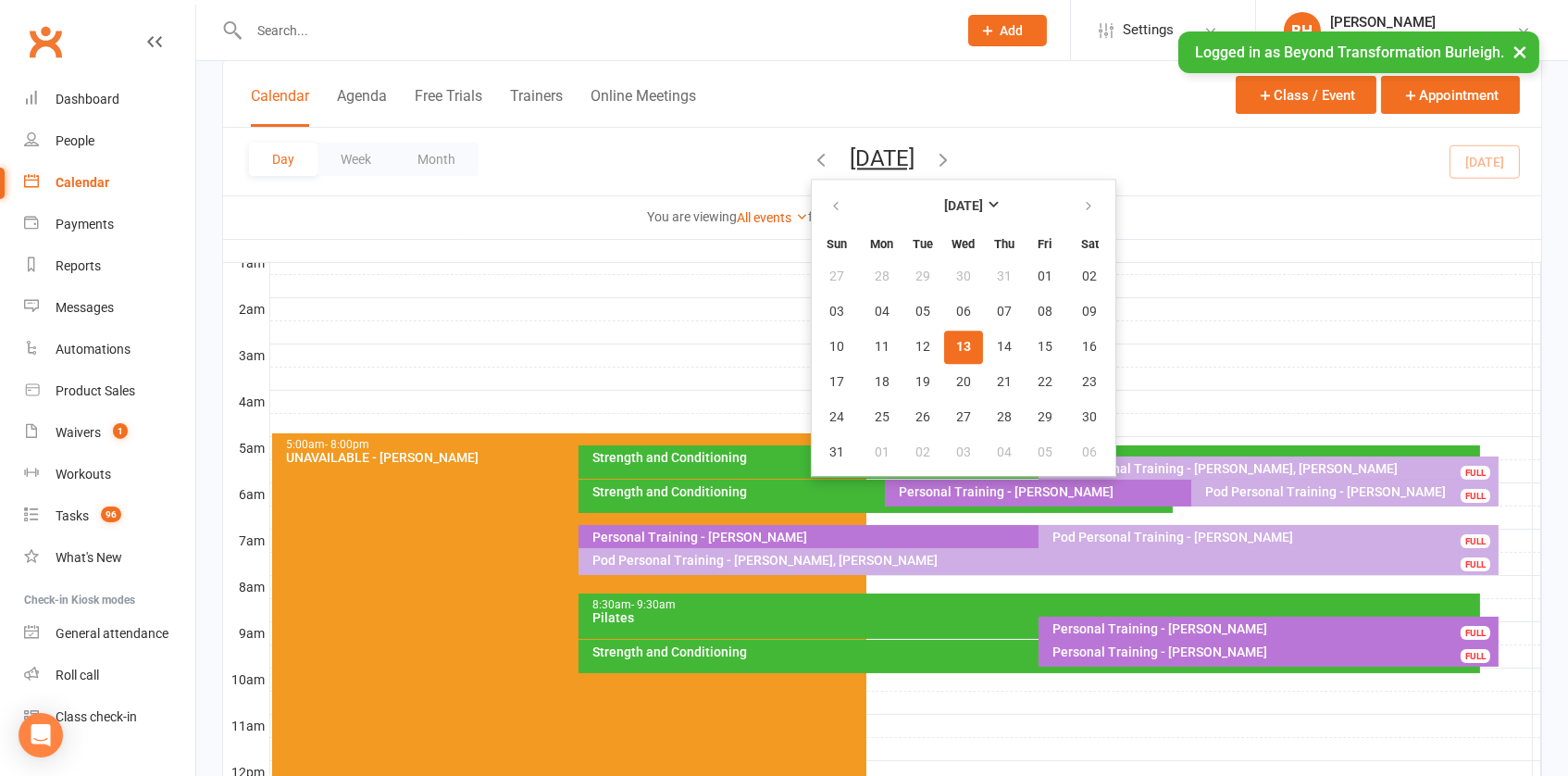
click at [957, 347] on span "13" at bounding box center [963, 346] width 14 height 14
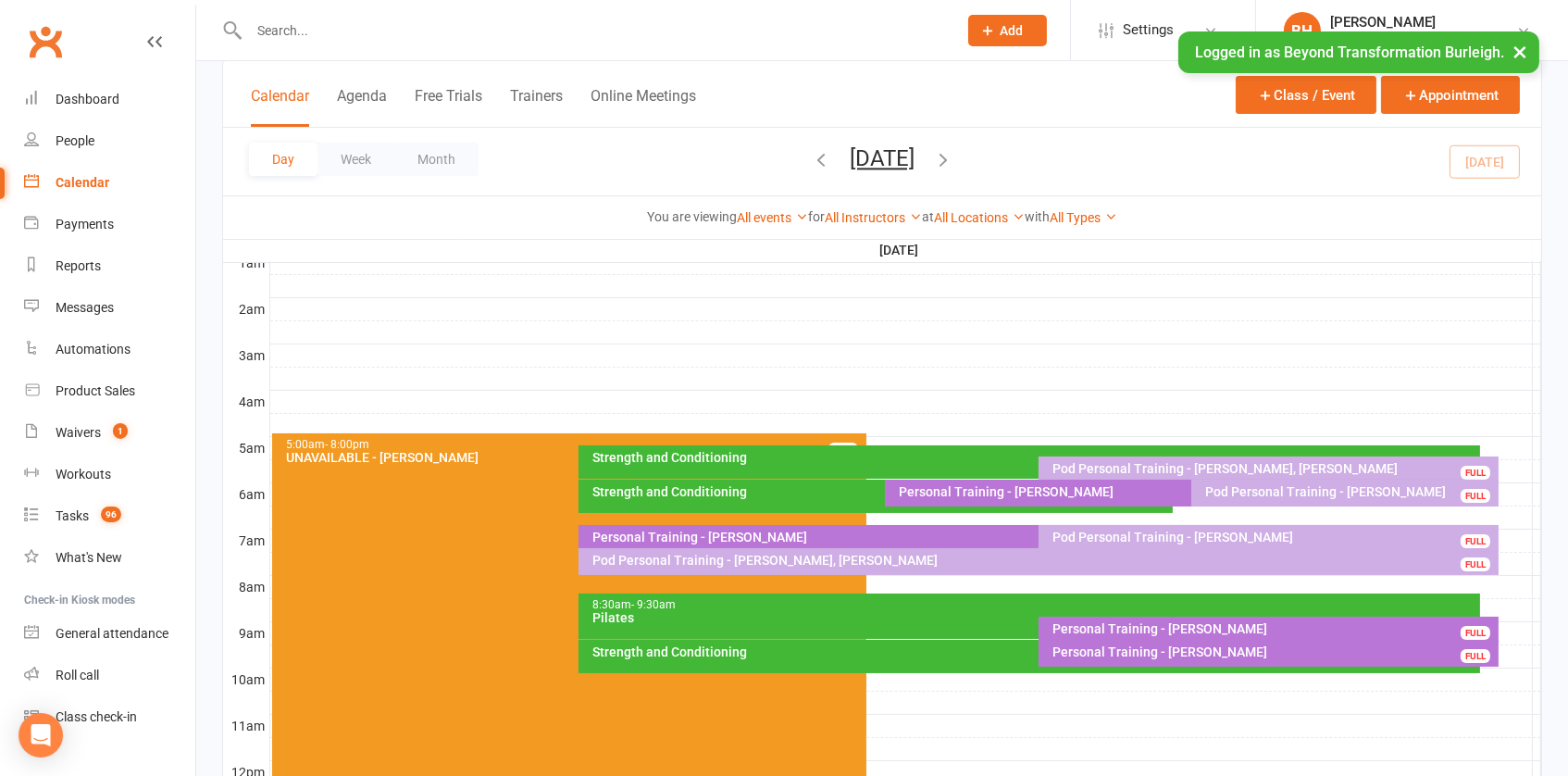
click at [435, 26] on input "text" at bounding box center [594, 30] width 701 height 26
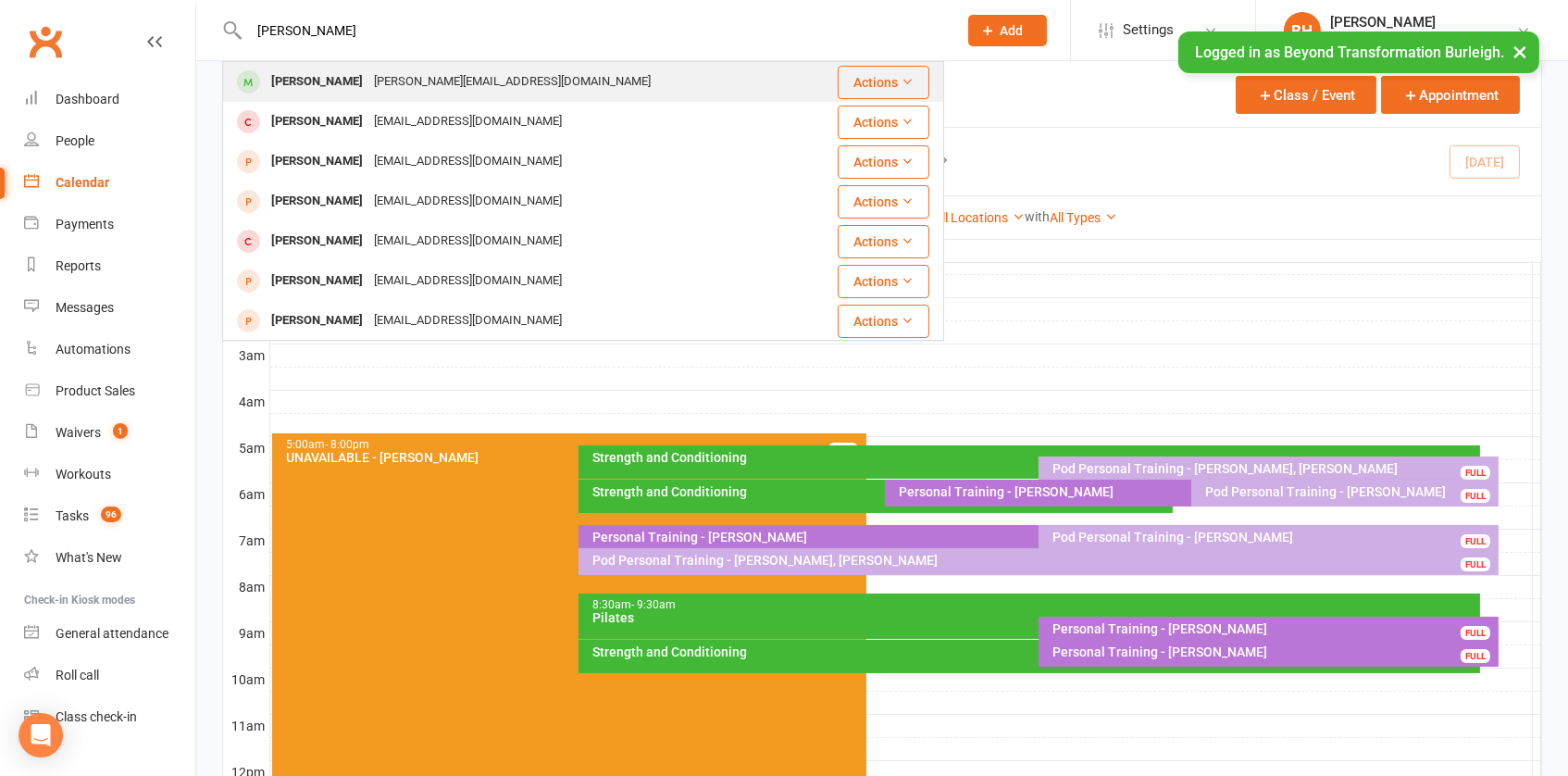
type input "[PERSON_NAME]"
click at [368, 75] on div "[PERSON_NAME][EMAIL_ADDRESS][DOMAIN_NAME]" at bounding box center [512, 82] width 288 height 27
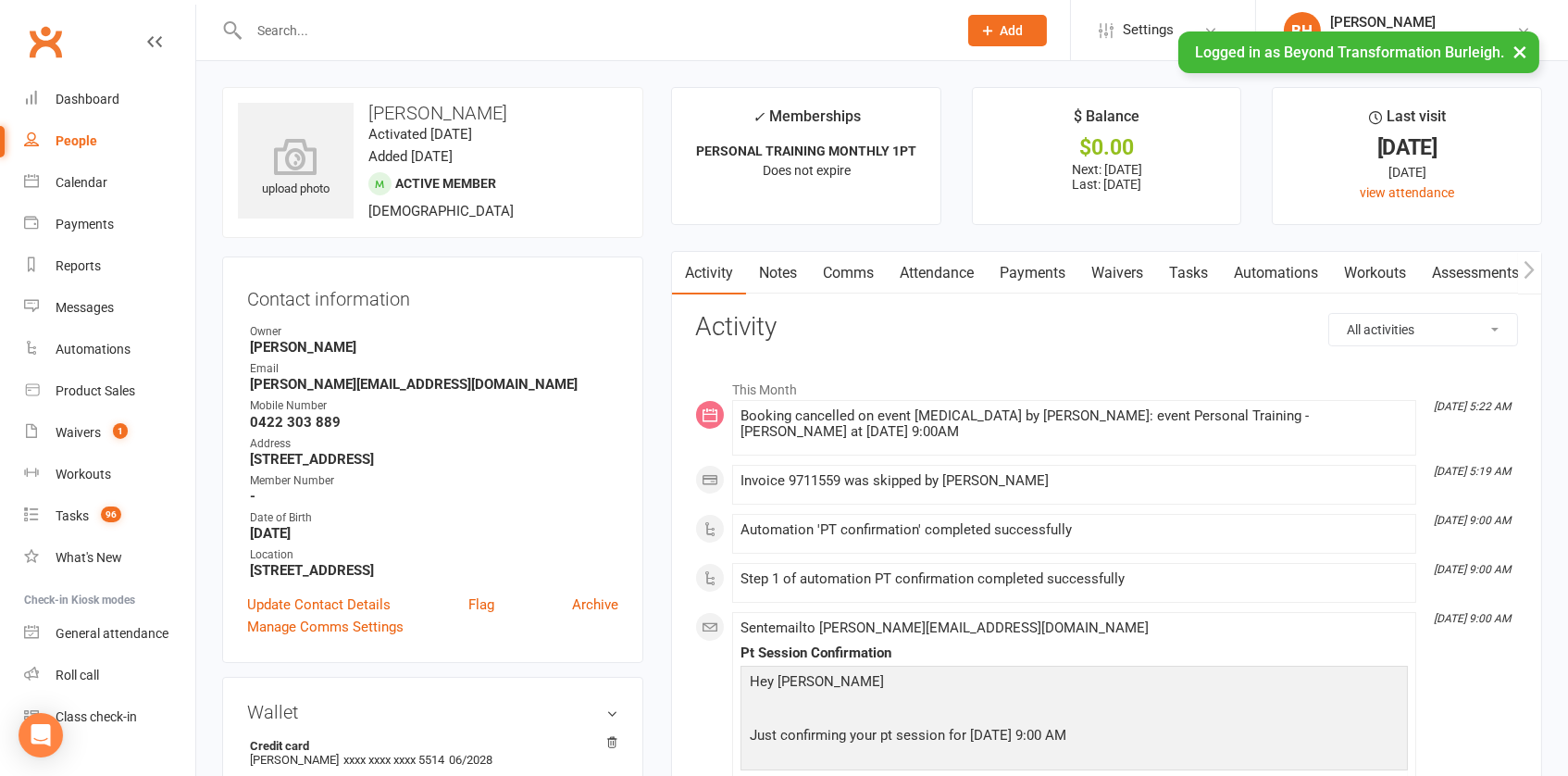
click at [1048, 273] on link "Payments" at bounding box center [1033, 272] width 92 height 42
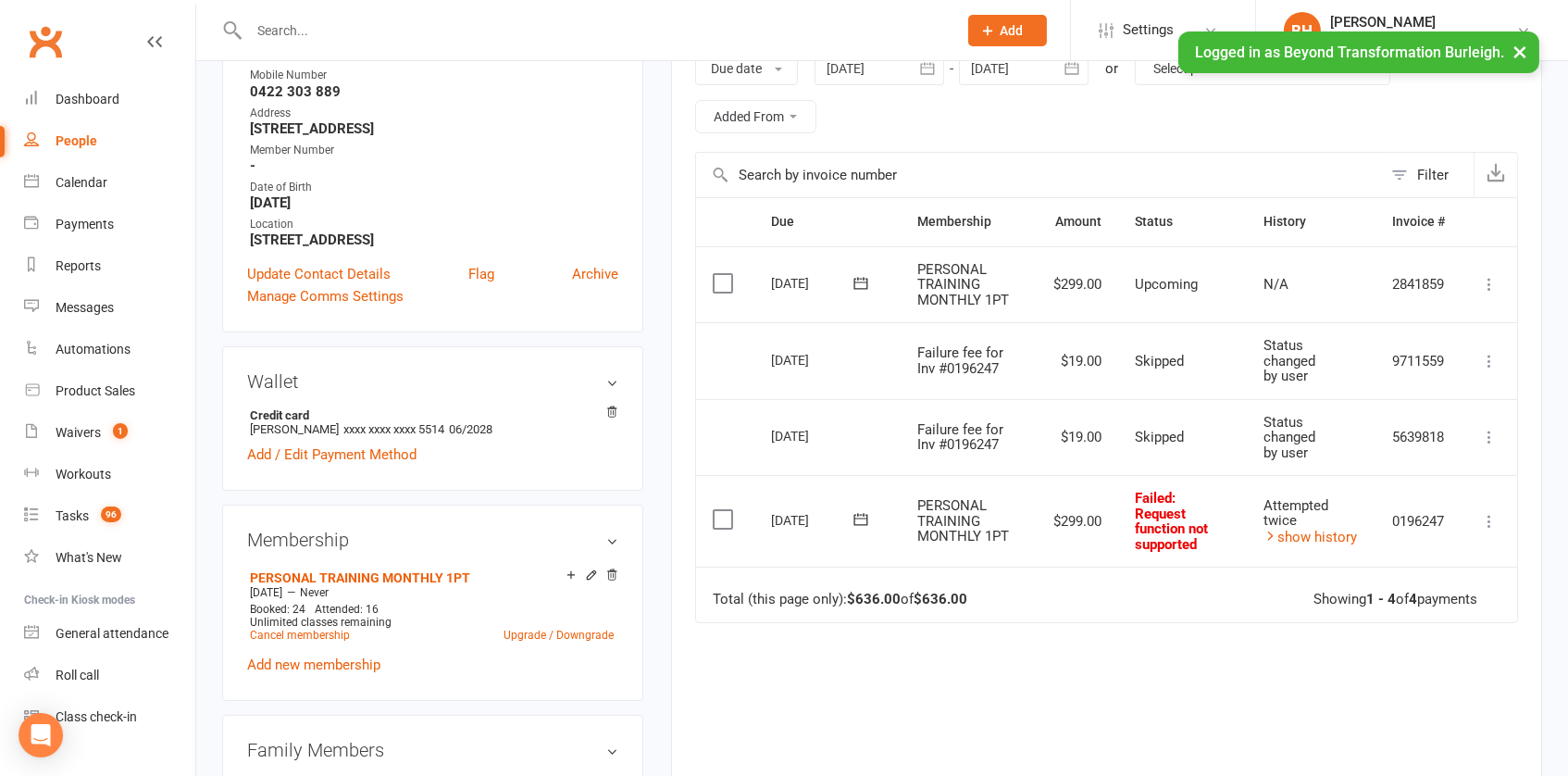
scroll to position [329, 0]
click at [1488, 515] on icon at bounding box center [1489, 522] width 18 height 18
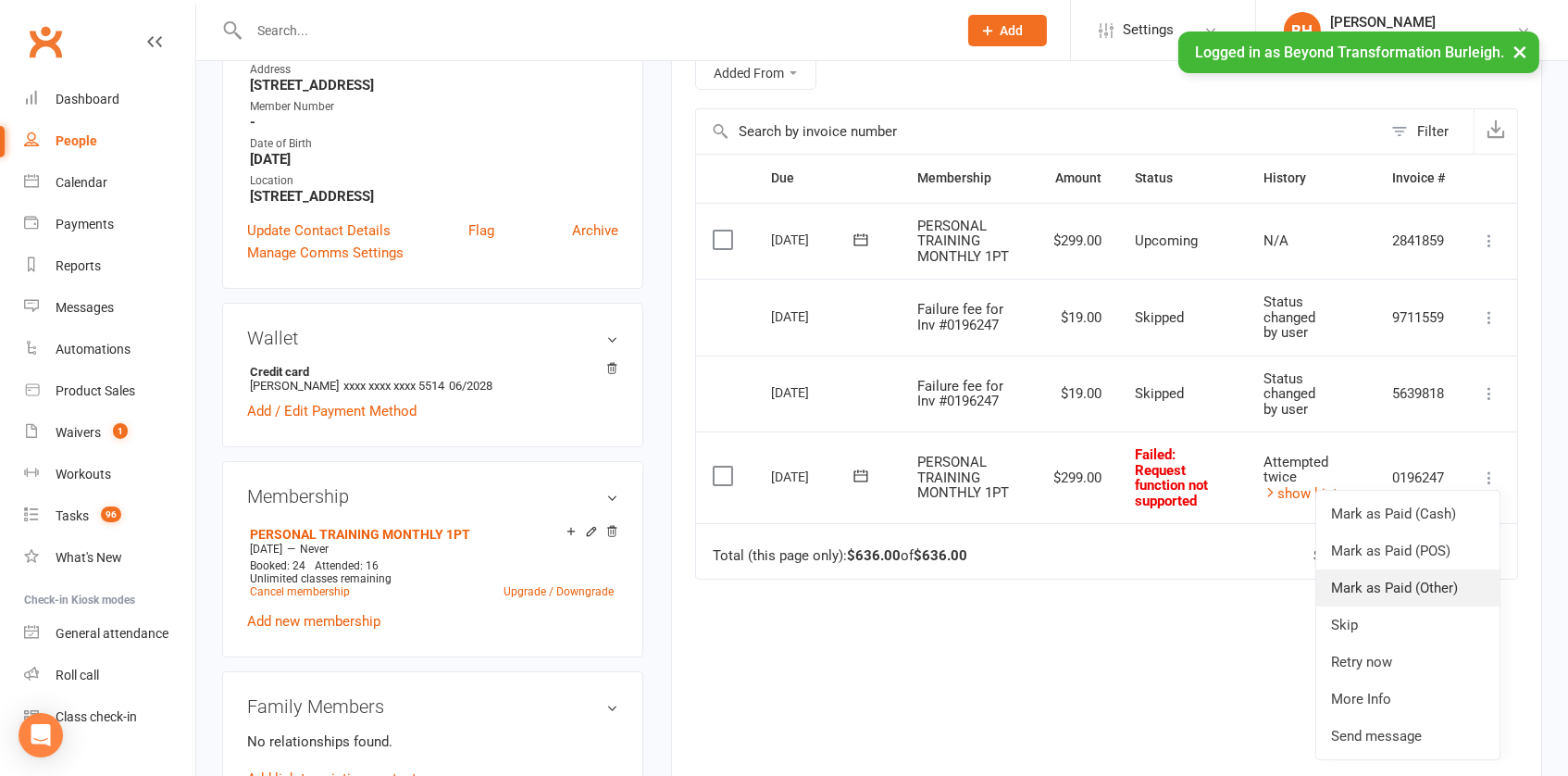
scroll to position [390, 0]
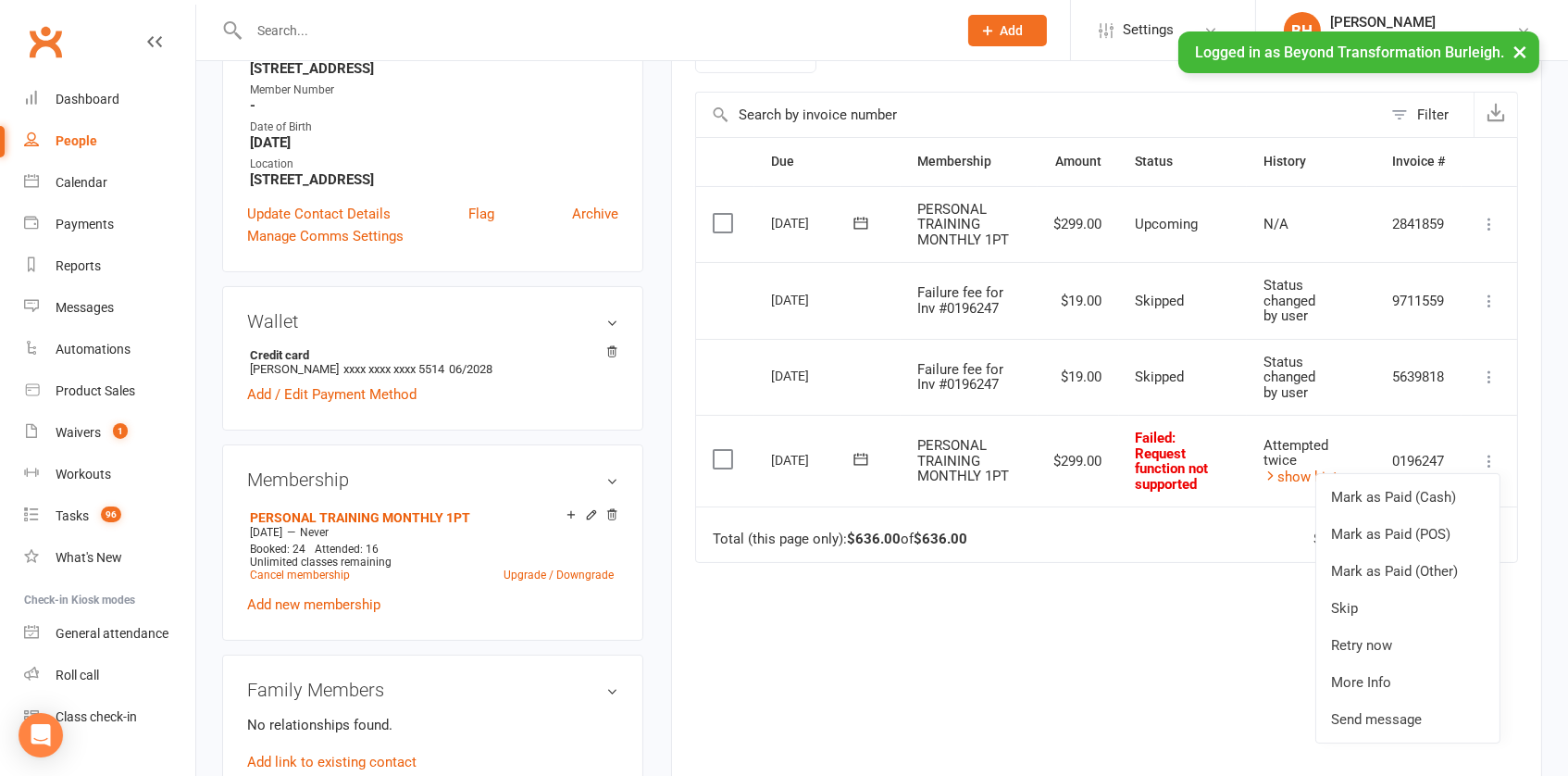
click at [1095, 535] on td "Total (this page only): $636.00 of $636.00 Showing 1 - 4 of 4 payments" at bounding box center [1107, 534] width 821 height 56
click at [859, 461] on icon at bounding box center [861, 459] width 18 height 18
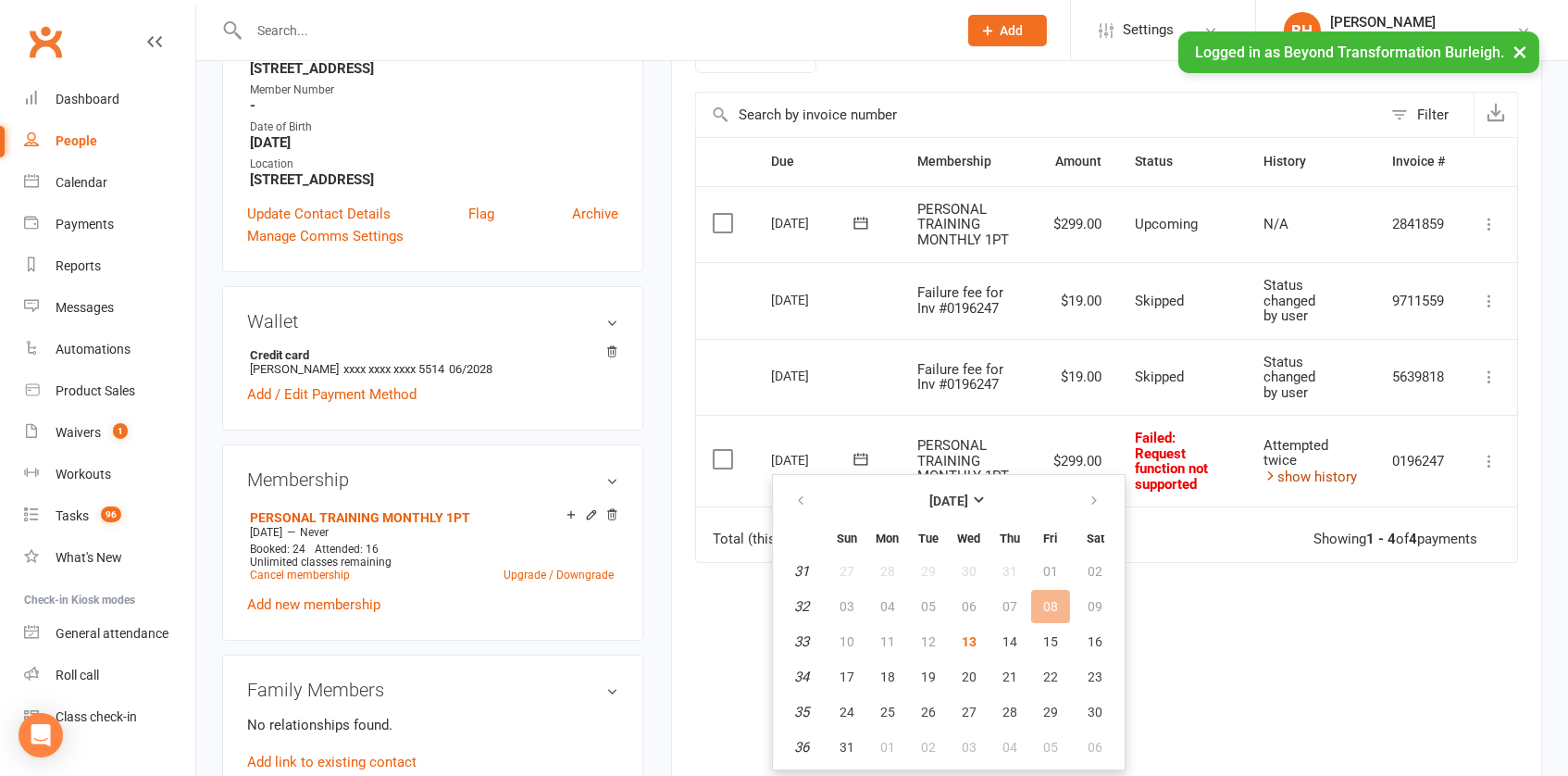
click at [1353, 476] on link "show history" at bounding box center [1310, 476] width 93 height 16
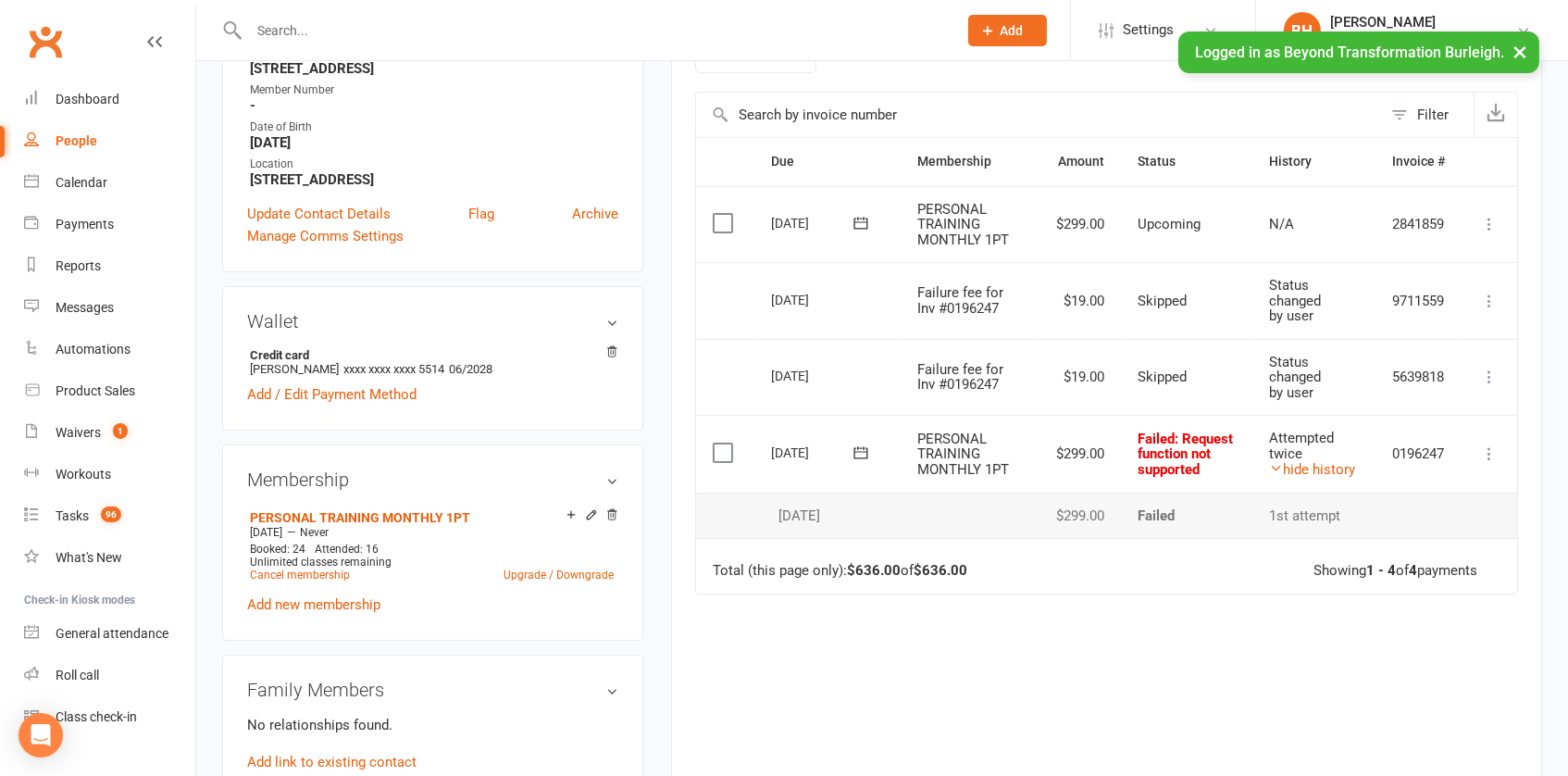
click at [836, 465] on div "[DATE]" at bounding box center [814, 452] width 85 height 29
click at [855, 459] on icon at bounding box center [862, 452] width 13 height 12
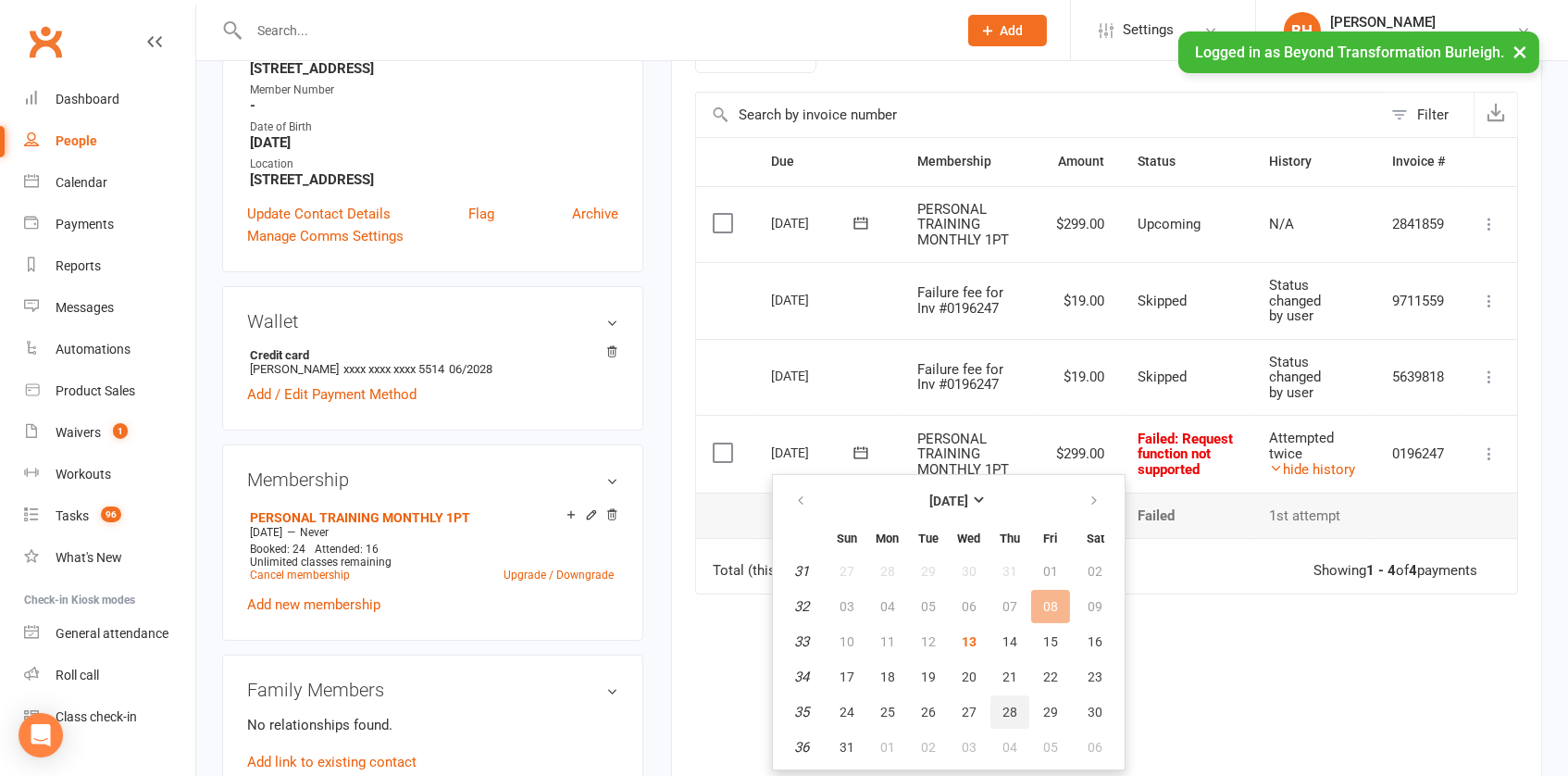
click at [1014, 704] on span "28" at bounding box center [1010, 711] width 14 height 14
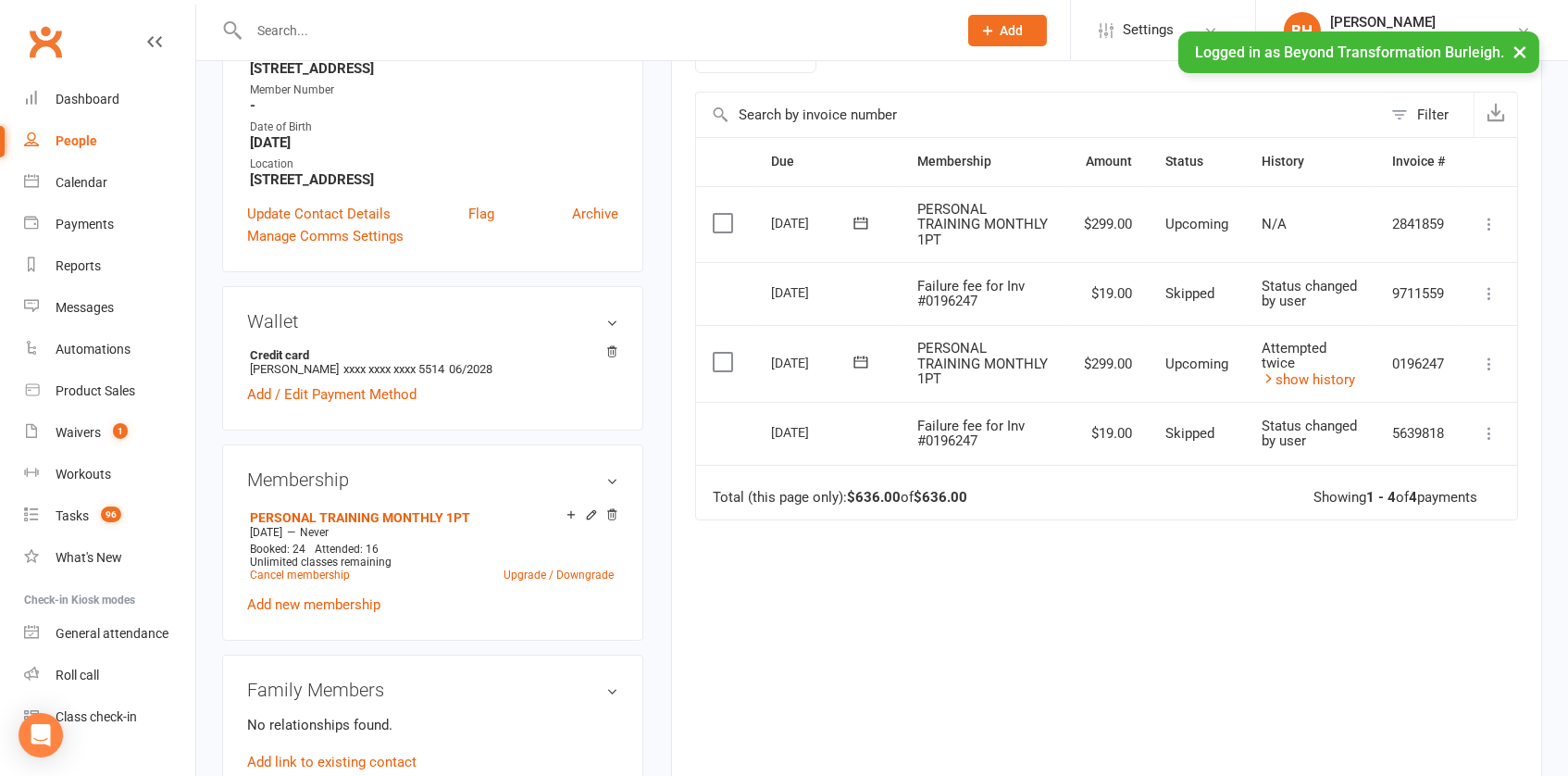
click at [1039, 368] on td "PERSONAL TRAINING MONTHLY 1PT" at bounding box center [985, 364] width 167 height 78
click at [1489, 373] on icon at bounding box center [1489, 364] width 18 height 18
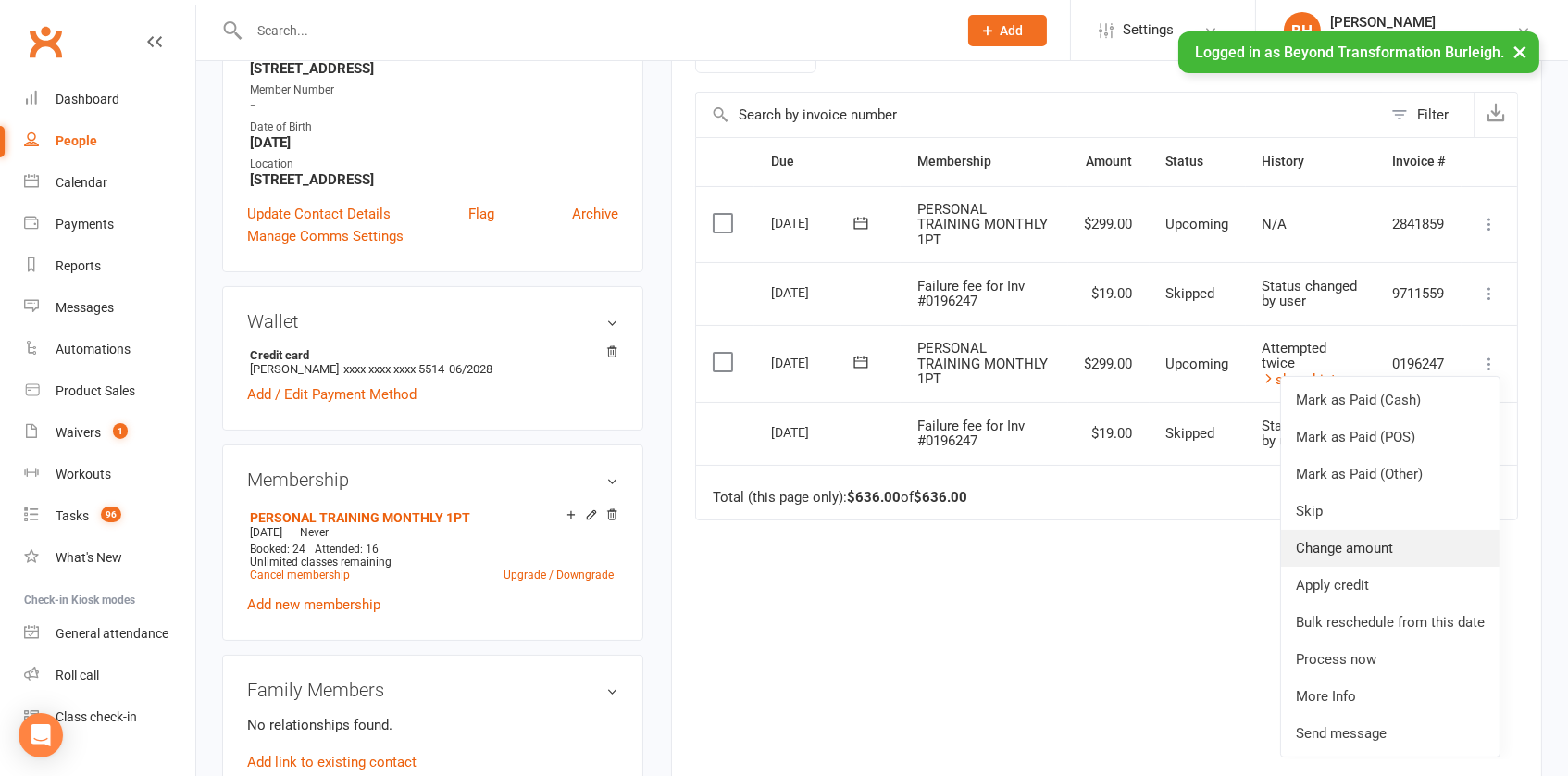
click at [1407, 565] on link "Change amount" at bounding box center [1390, 548] width 219 height 37
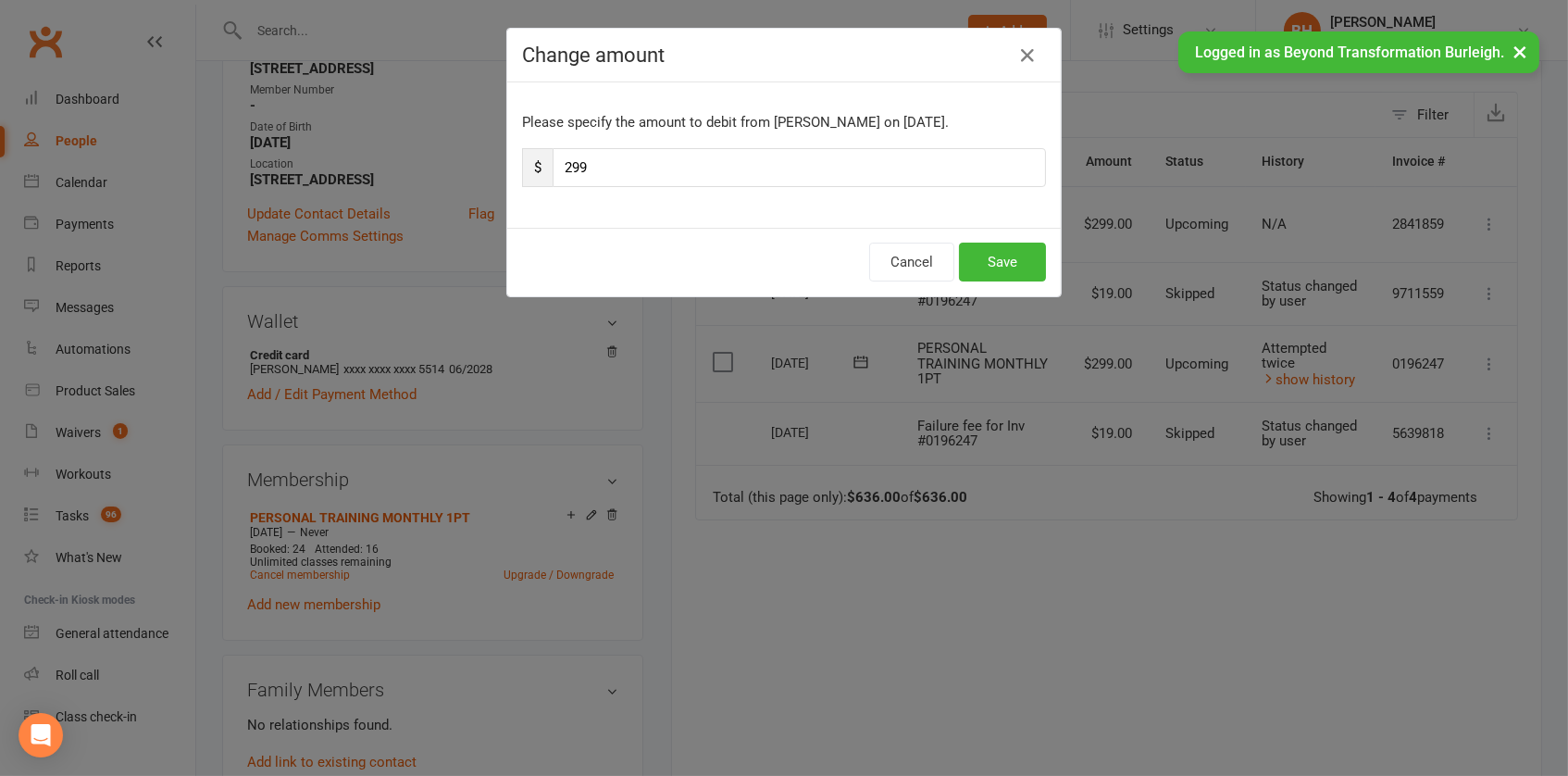
drag, startPoint x: 618, startPoint y: 166, endPoint x: 515, endPoint y: 161, distance: 103.1
click at [515, 161] on div "Please specify the amount to debit from [PERSON_NAME] on [DATE]. $ 299" at bounding box center [784, 154] width 554 height 145
type input "161"
click at [994, 257] on button "Save" at bounding box center [1003, 262] width 87 height 39
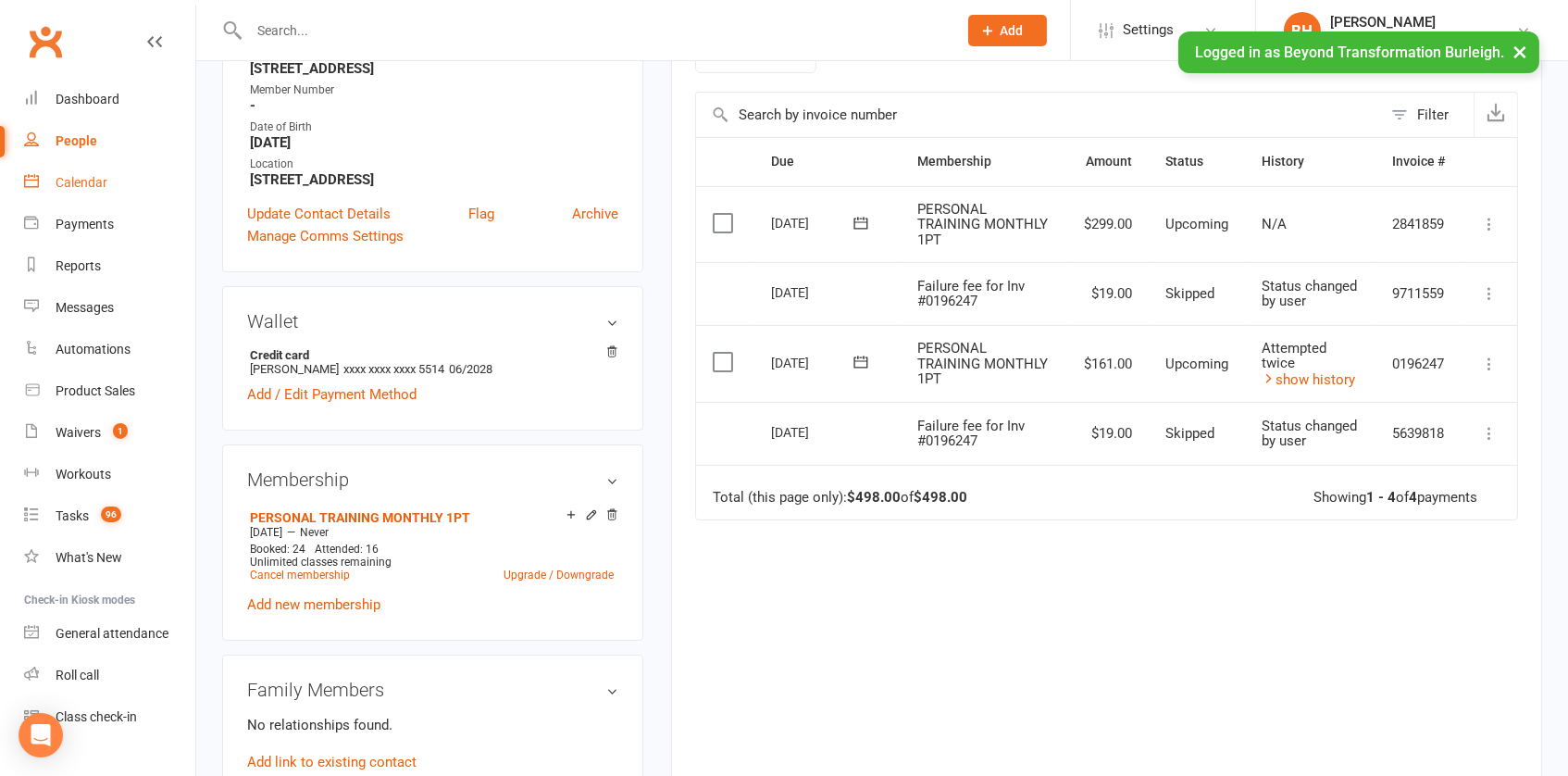
click at [65, 186] on div "Calendar" at bounding box center [82, 181] width 52 height 14
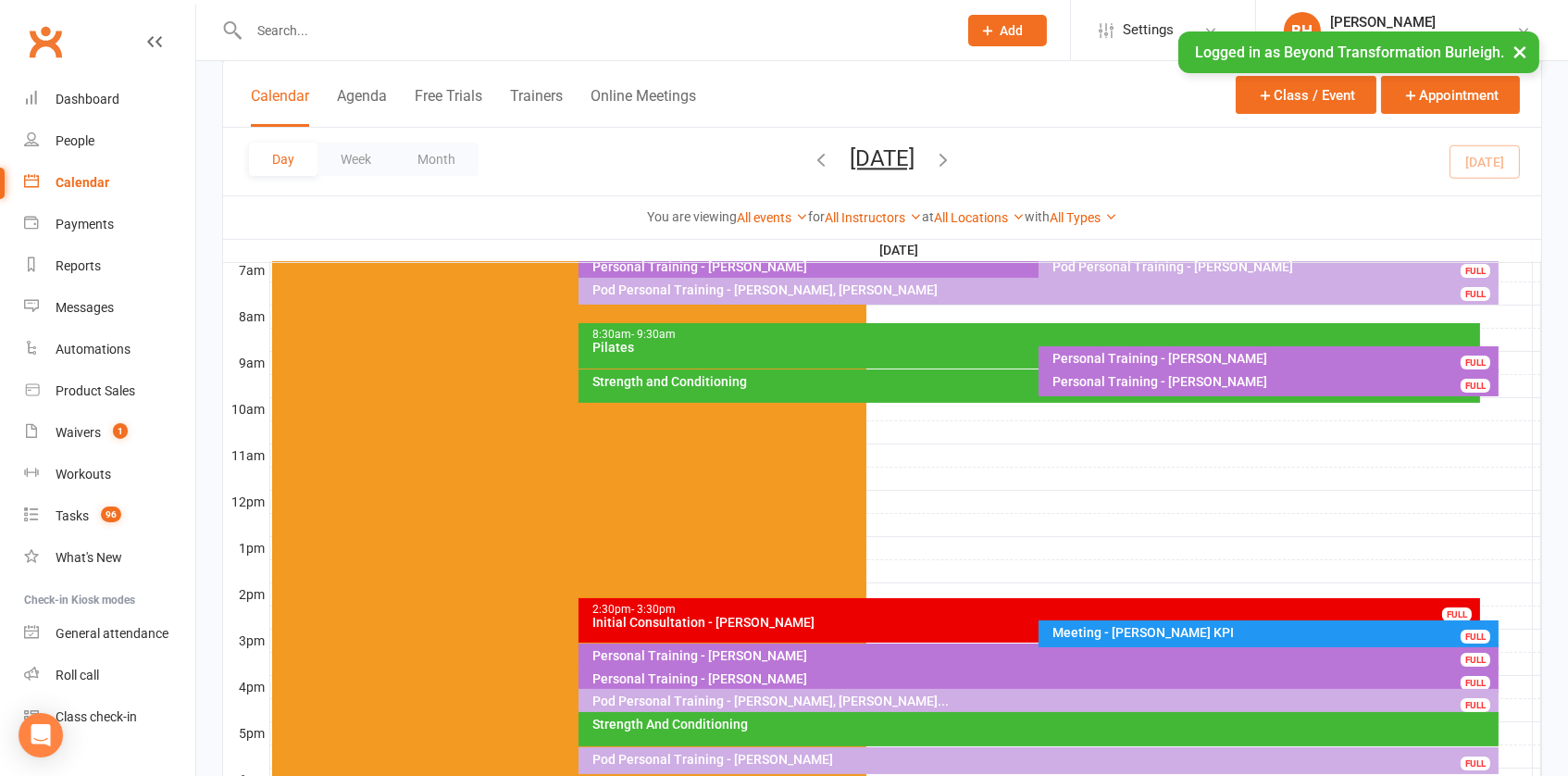
scroll to position [459, 0]
